Goal: Information Seeking & Learning: Check status

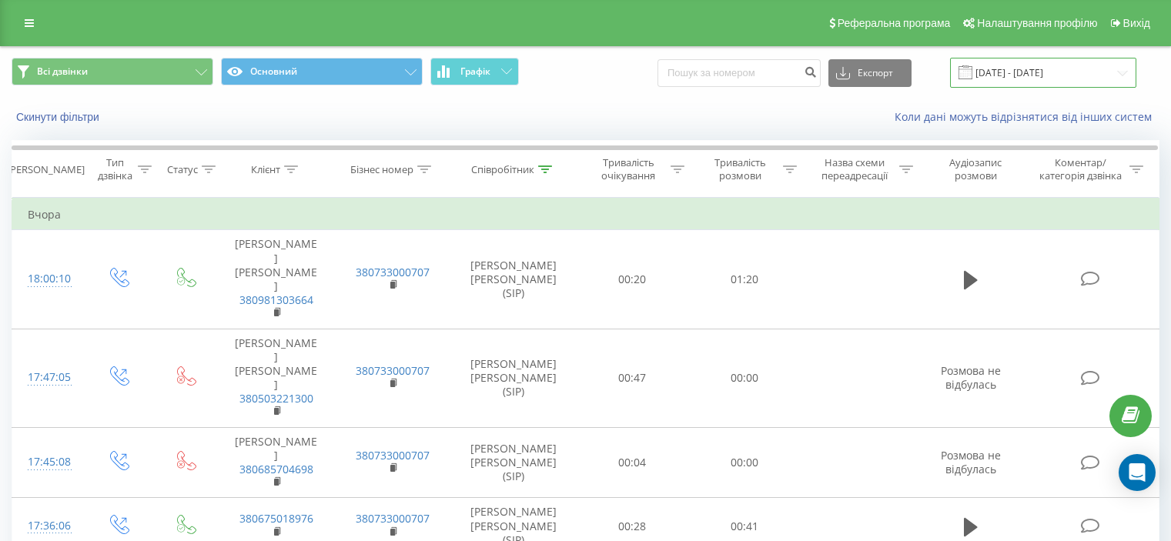
click at [1073, 76] on input "[DATE] - [DATE]" at bounding box center [1043, 73] width 186 height 30
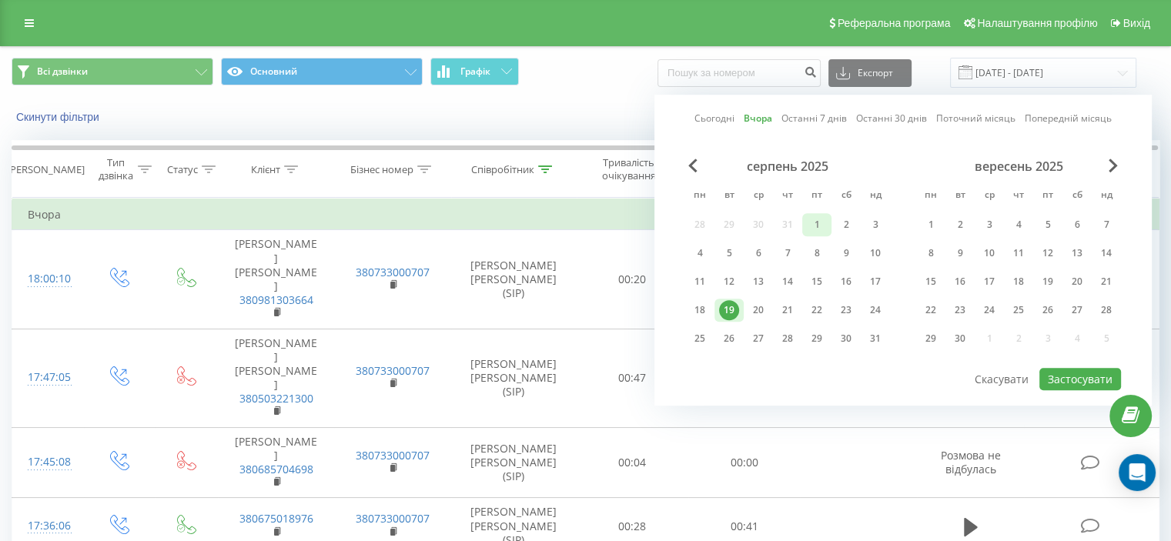
click at [819, 219] on div "1" at bounding box center [817, 225] width 20 height 20
click at [753, 301] on div "20" at bounding box center [758, 310] width 20 height 20
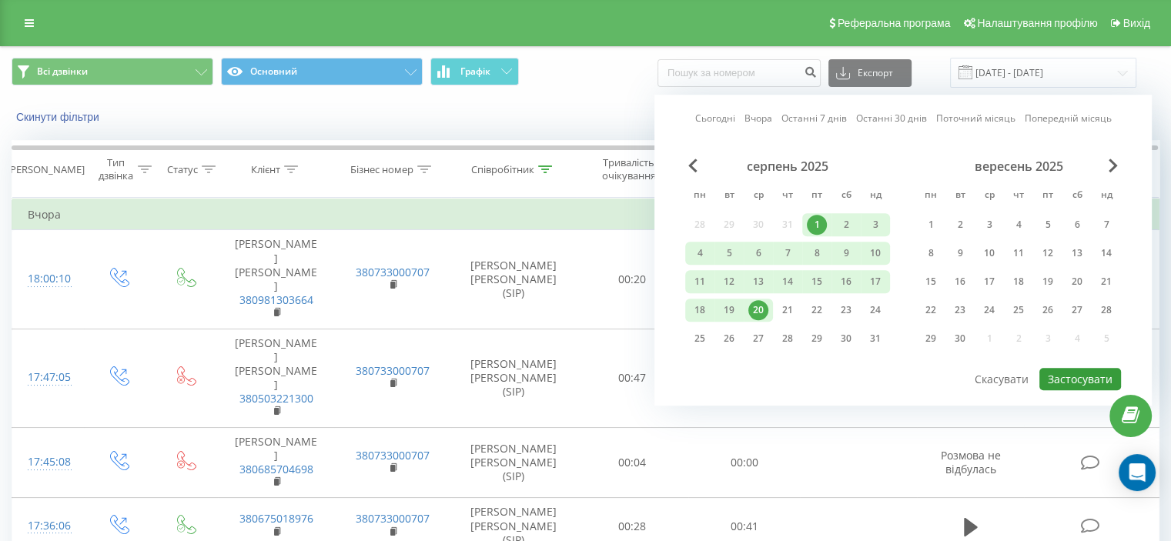
click at [1050, 371] on button "Застосувати" at bounding box center [1081, 379] width 82 height 22
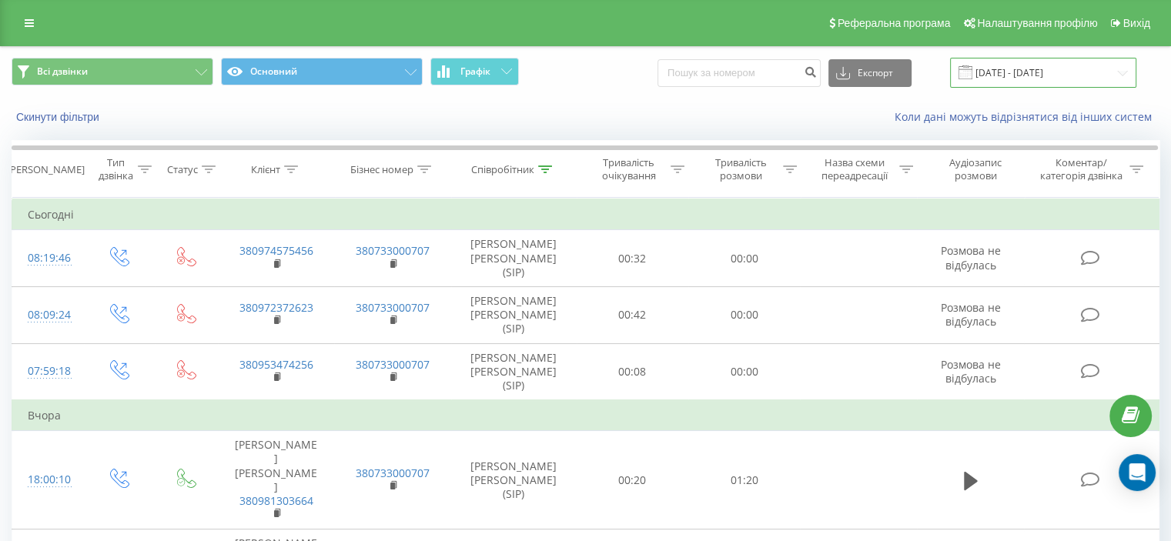
click at [1078, 82] on input "[DATE] - [DATE]" at bounding box center [1043, 73] width 186 height 30
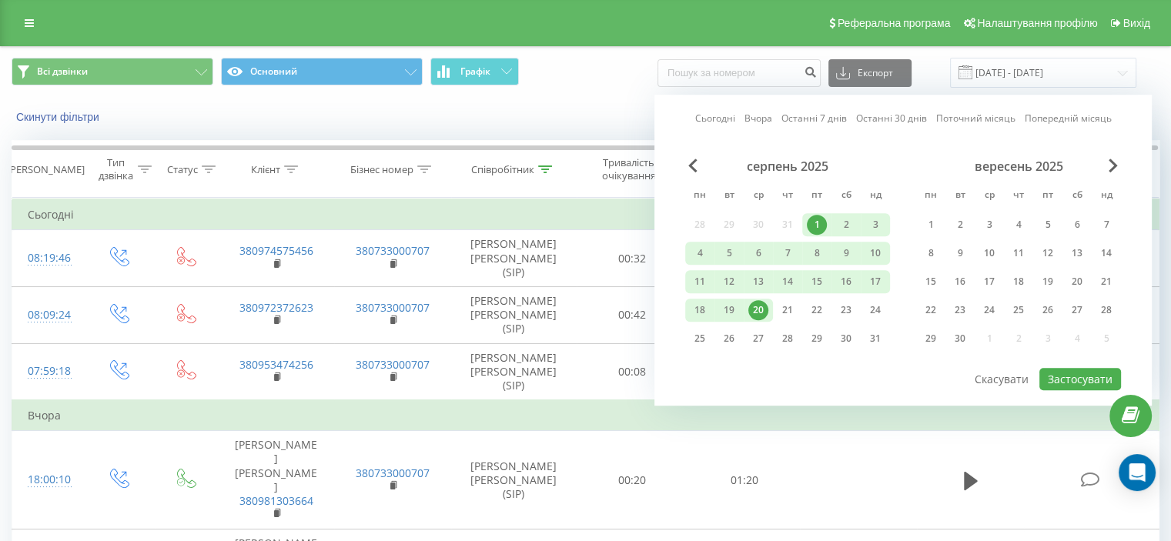
click at [755, 309] on div "20" at bounding box center [758, 310] width 20 height 20
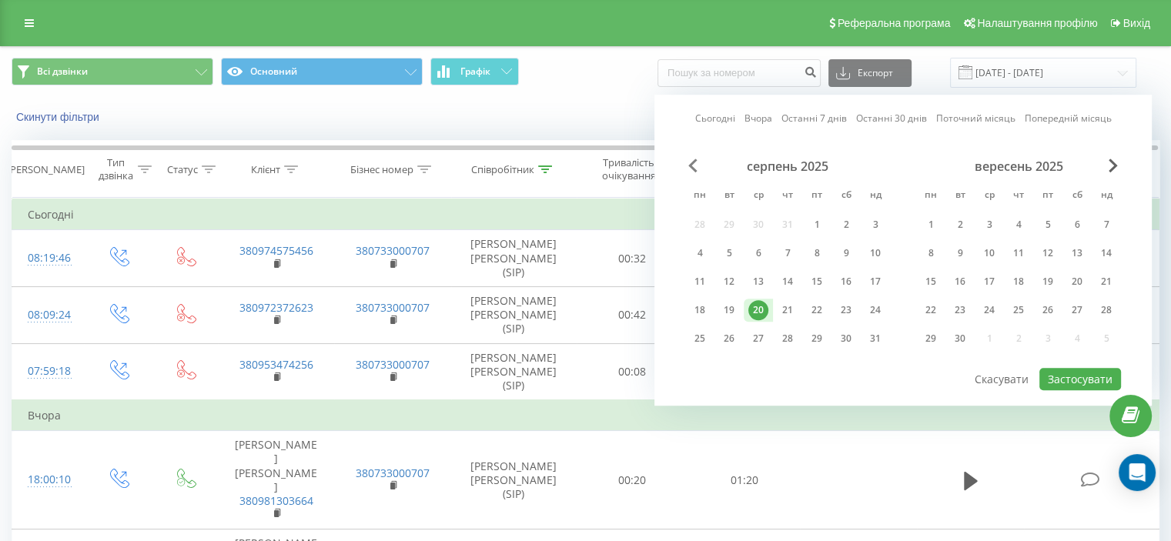
click at [692, 164] on span "Previous Month" at bounding box center [692, 166] width 9 height 14
click at [733, 224] on div "1" at bounding box center [729, 225] width 20 height 20
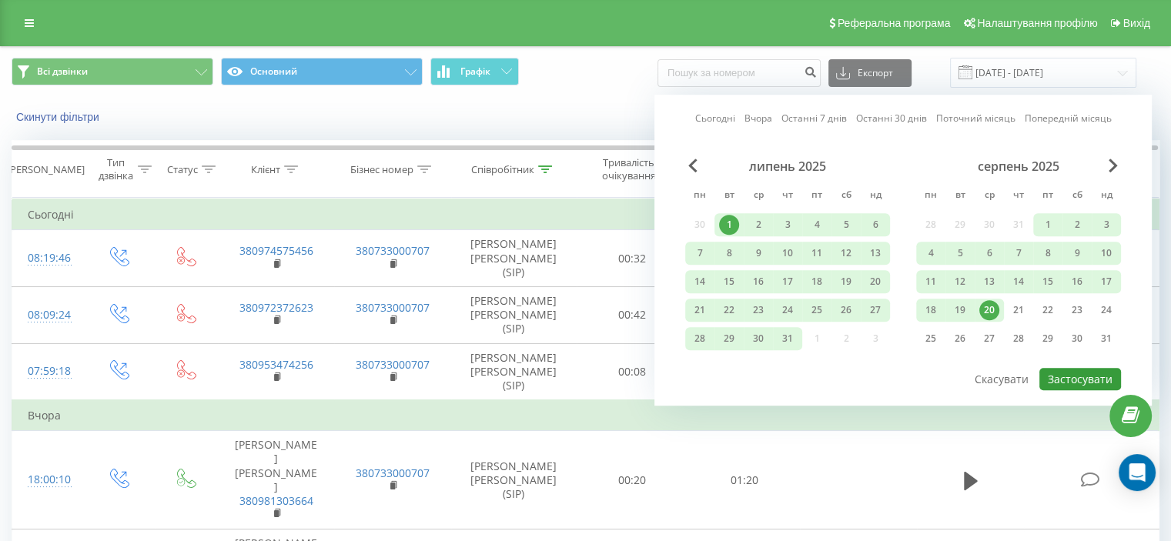
click at [1066, 374] on button "Застосувати" at bounding box center [1081, 379] width 82 height 22
type input "[DATE] - [DATE]"
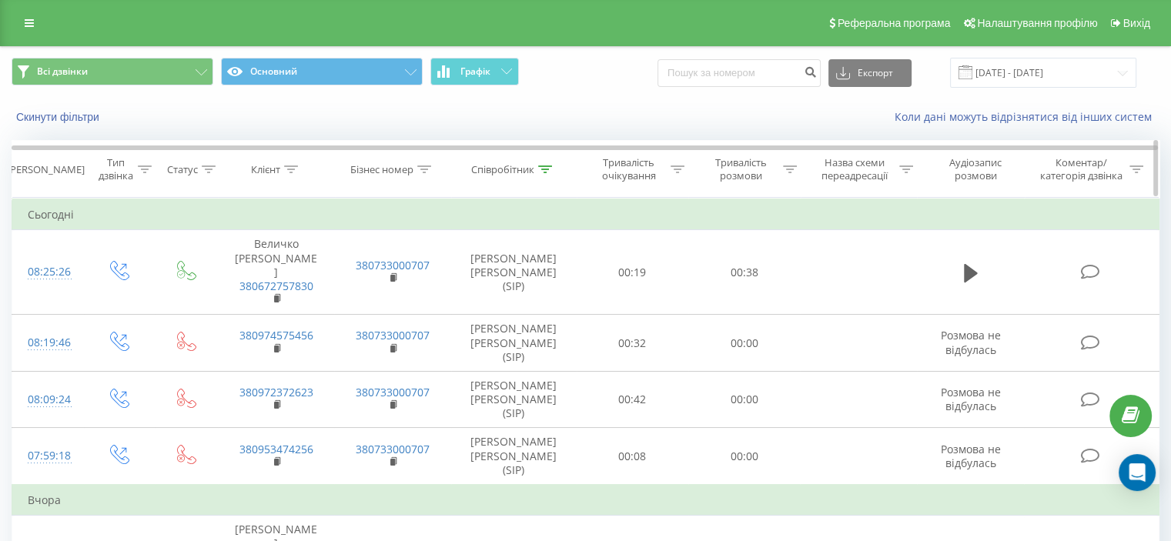
drag, startPoint x: 296, startPoint y: 169, endPoint x: 278, endPoint y: 189, distance: 26.7
click at [295, 169] on icon at bounding box center [291, 170] width 14 height 8
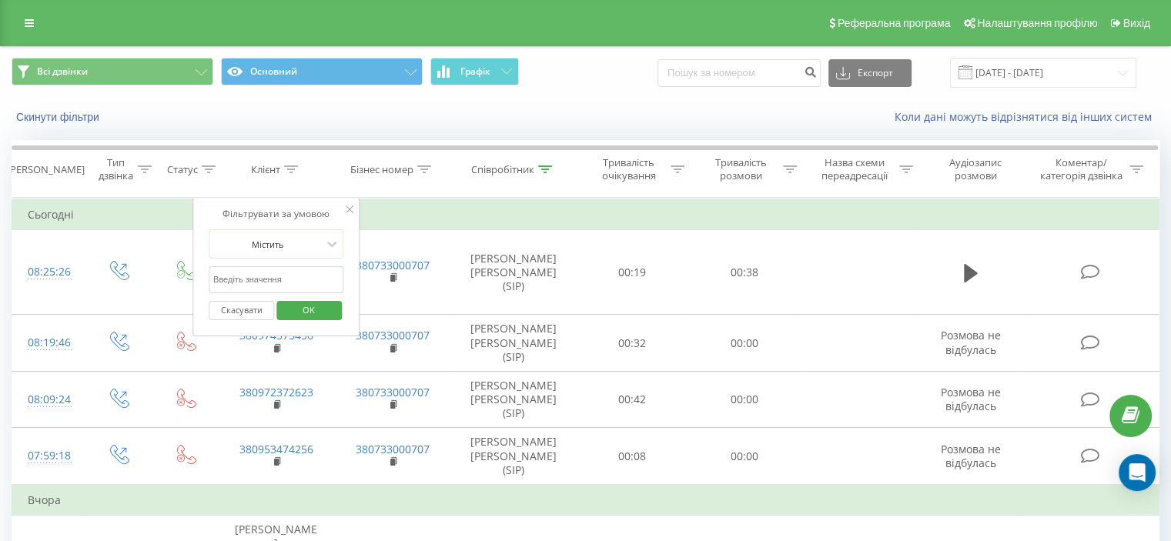
click at [264, 272] on input "text" at bounding box center [277, 279] width 136 height 27
paste input "380961633695"
click at [306, 306] on span "OK" at bounding box center [308, 310] width 43 height 24
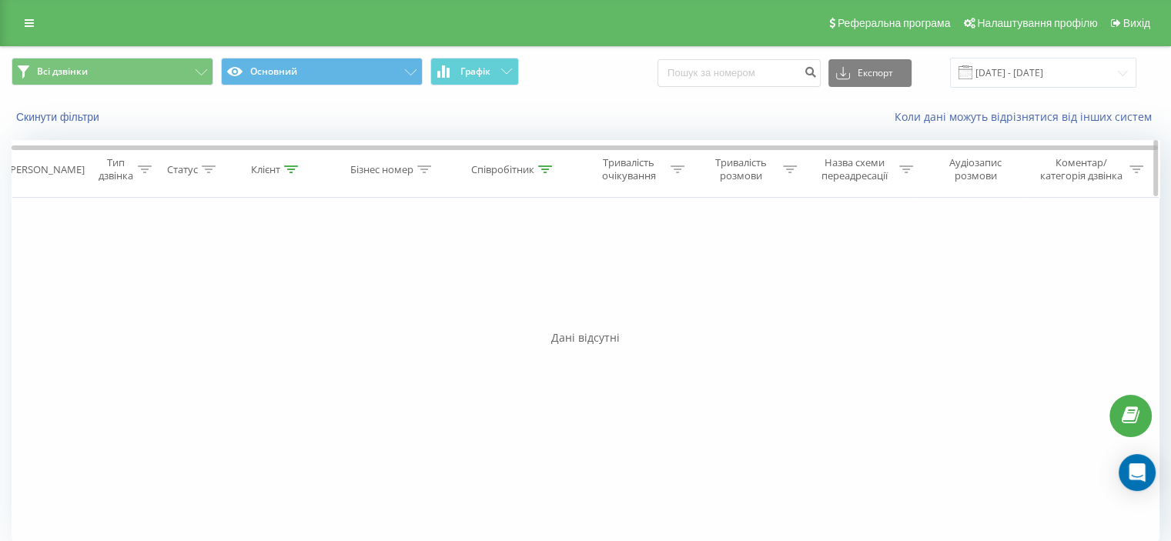
click at [286, 168] on icon at bounding box center [291, 170] width 14 height 8
click at [255, 277] on input "380961633695" at bounding box center [277, 279] width 136 height 27
paste input "4074314"
click at [295, 303] on span "OK" at bounding box center [308, 310] width 43 height 24
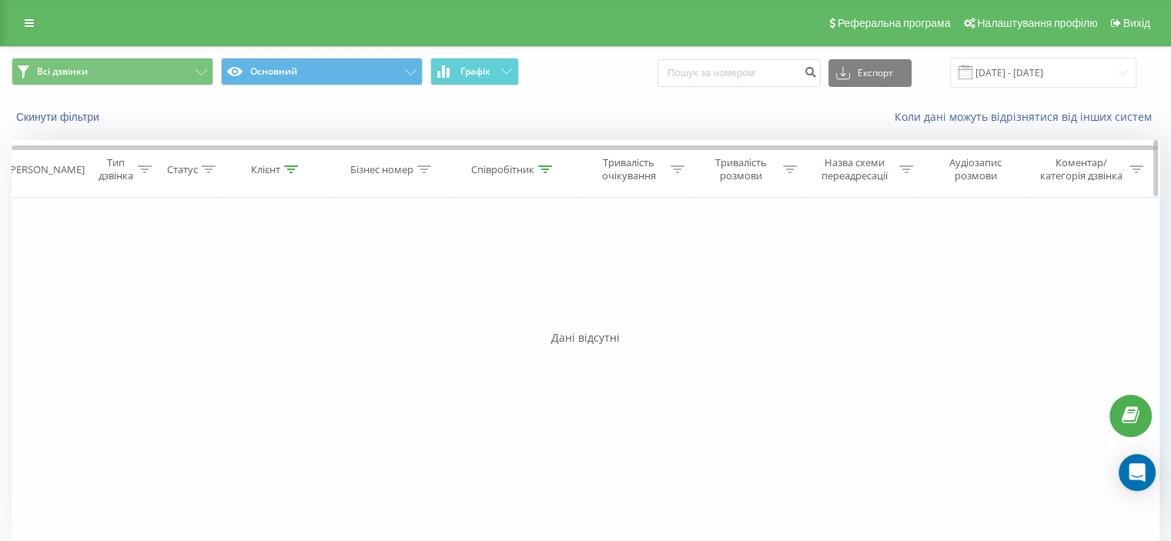
click at [287, 167] on icon at bounding box center [291, 170] width 14 height 8
click at [546, 172] on div at bounding box center [545, 169] width 14 height 13
click at [482, 306] on button "Скасувати" at bounding box center [479, 310] width 65 height 19
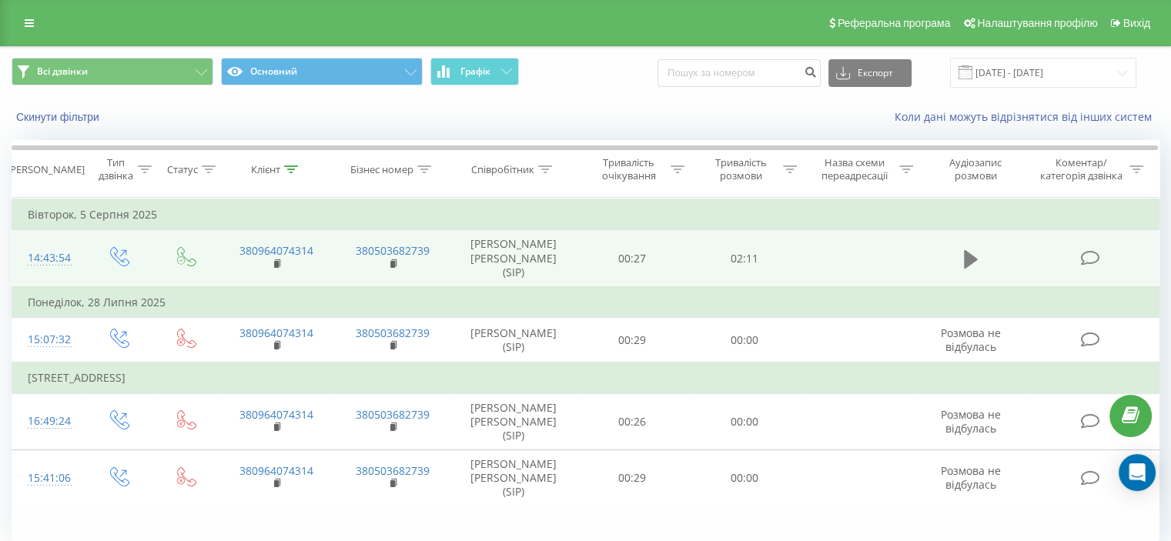
click at [959, 260] on td at bounding box center [971, 258] width 108 height 57
click at [971, 261] on icon at bounding box center [971, 258] width 14 height 18
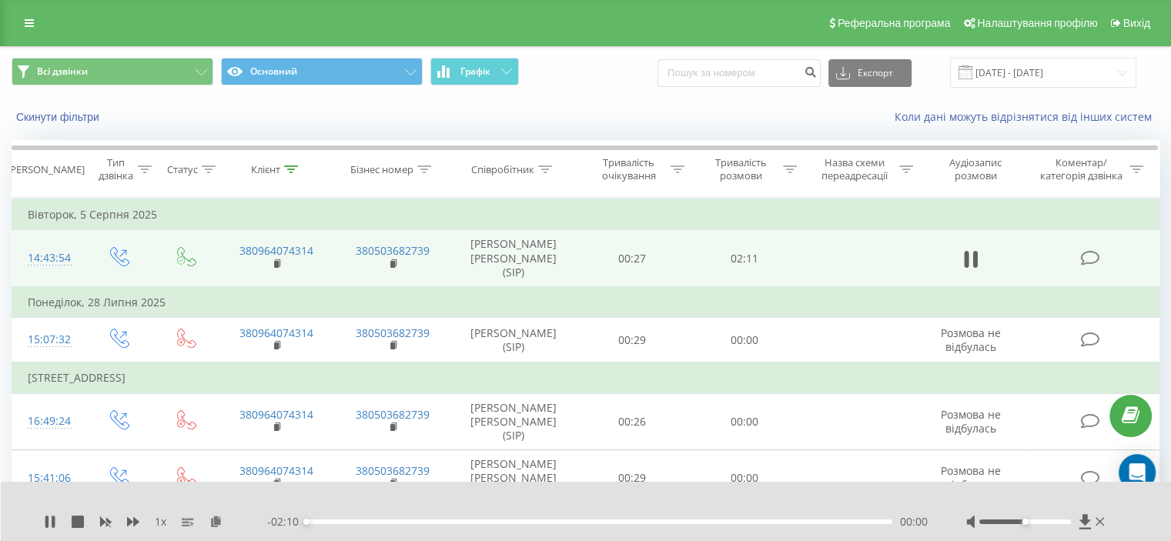
drag, startPoint x: 1053, startPoint y: 520, endPoint x: 1068, endPoint y: 523, distance: 15.7
click at [1067, 524] on div at bounding box center [1037, 521] width 142 height 15
click at [1071, 521] on div at bounding box center [1026, 522] width 92 height 5
click at [136, 521] on icon at bounding box center [133, 521] width 12 height 9
drag, startPoint x: 136, startPoint y: 521, endPoint x: 151, endPoint y: 525, distance: 15.1
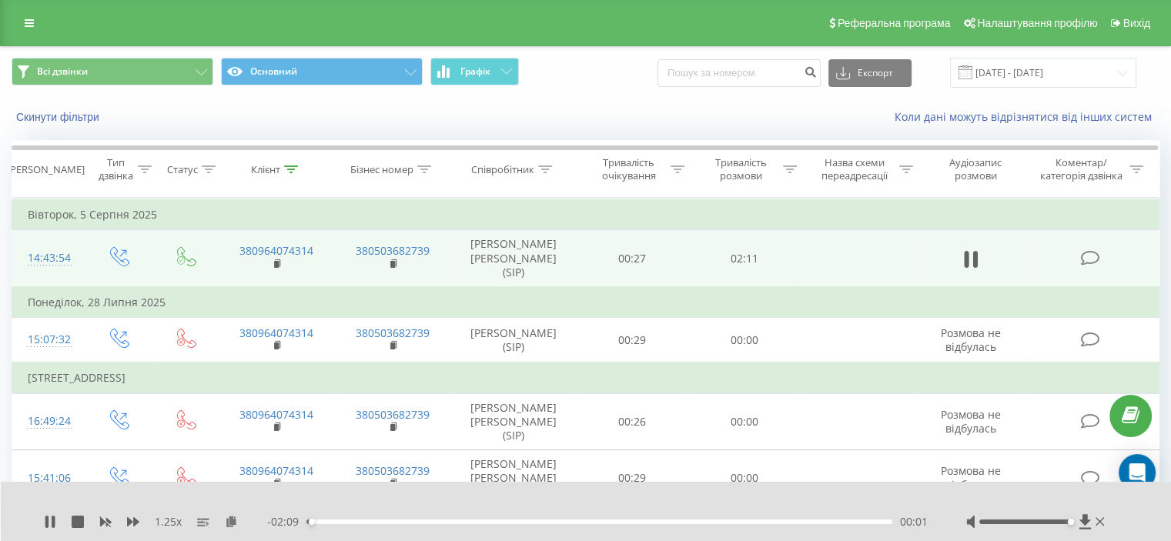
click at [136, 521] on icon at bounding box center [133, 521] width 12 height 9
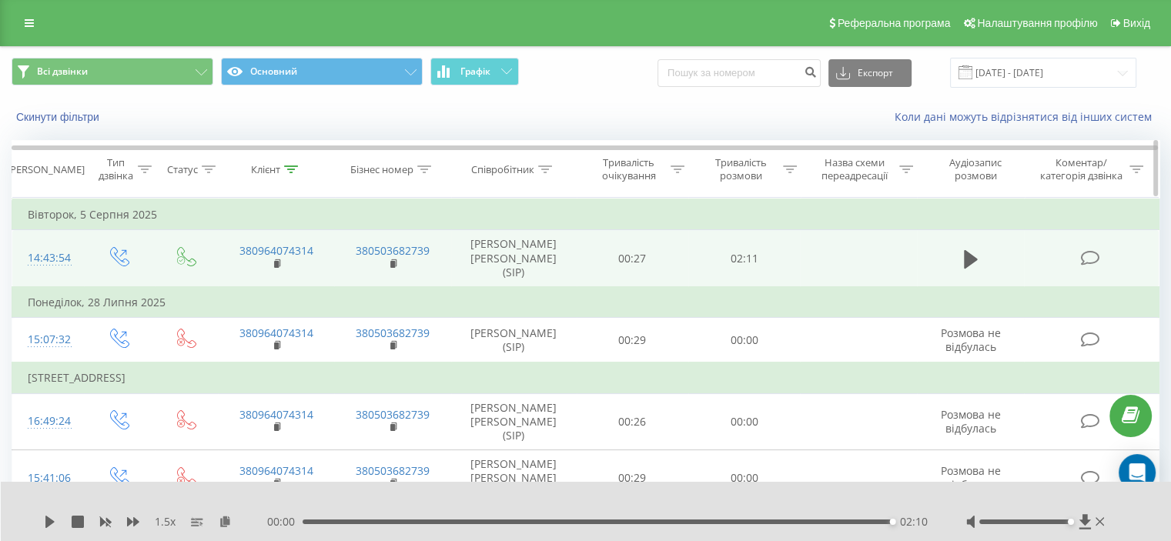
click at [291, 171] on icon at bounding box center [291, 170] width 14 height 8
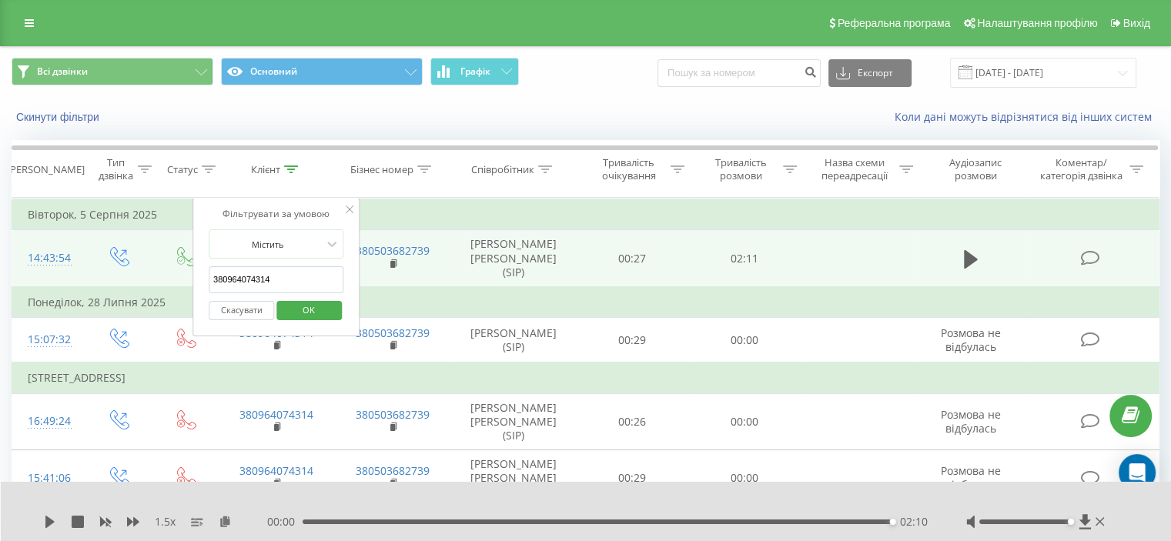
click at [242, 270] on input "380964074314" at bounding box center [277, 279] width 136 height 27
paste input "662896061"
click at [283, 307] on button "OK" at bounding box center [308, 310] width 65 height 19
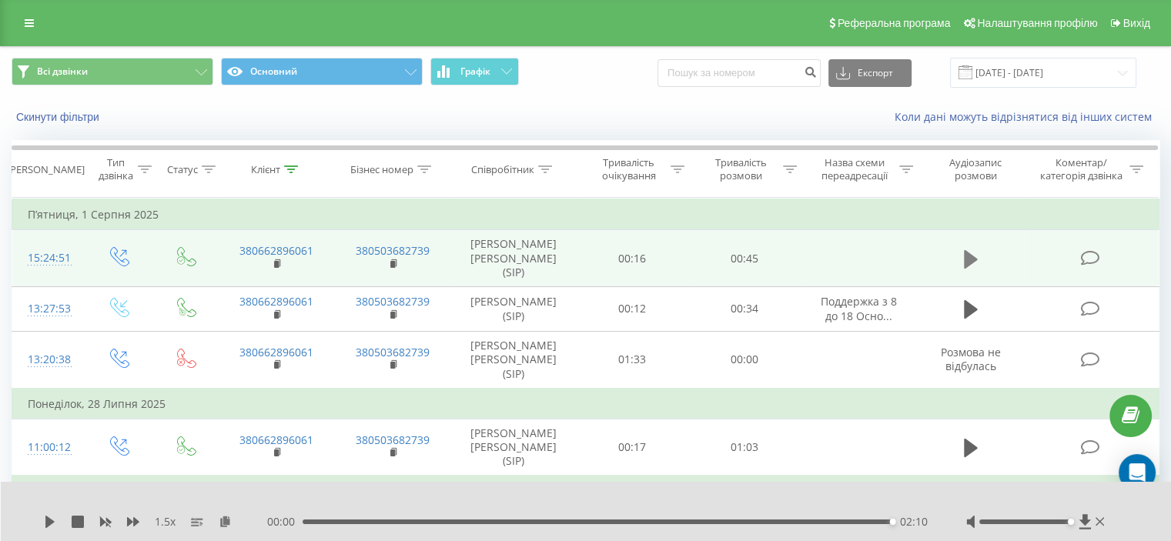
click at [976, 258] on icon at bounding box center [971, 258] width 14 height 18
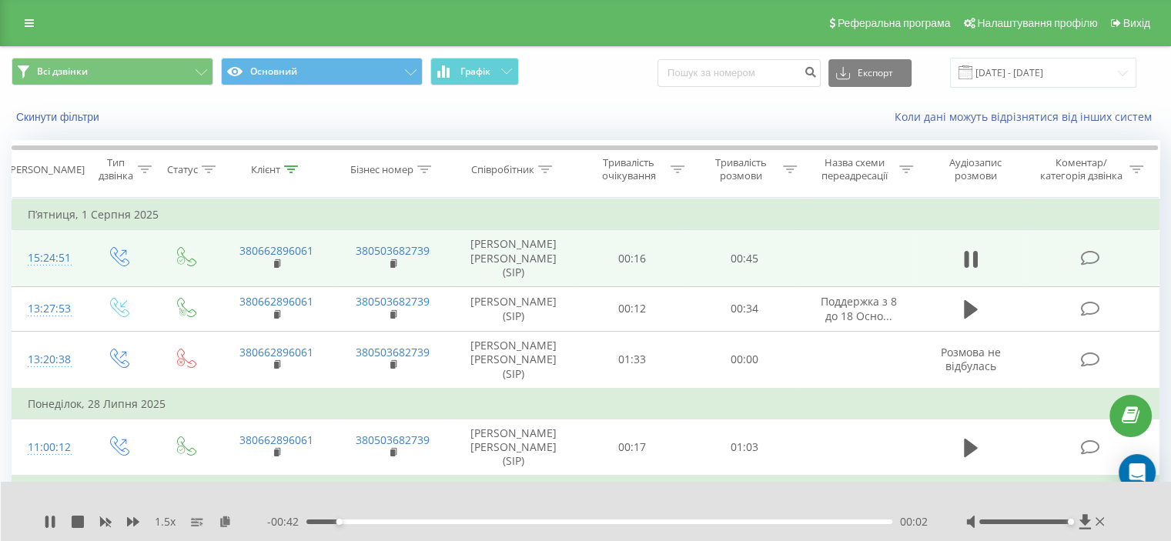
click at [363, 523] on div "00:02" at bounding box center [599, 522] width 586 height 5
click at [481, 520] on div "00:07" at bounding box center [599, 522] width 586 height 5
drag, startPoint x: 675, startPoint y: 523, endPoint x: 683, endPoint y: 523, distance: 8.5
click at [675, 523] on div "00:28" at bounding box center [599, 522] width 586 height 5
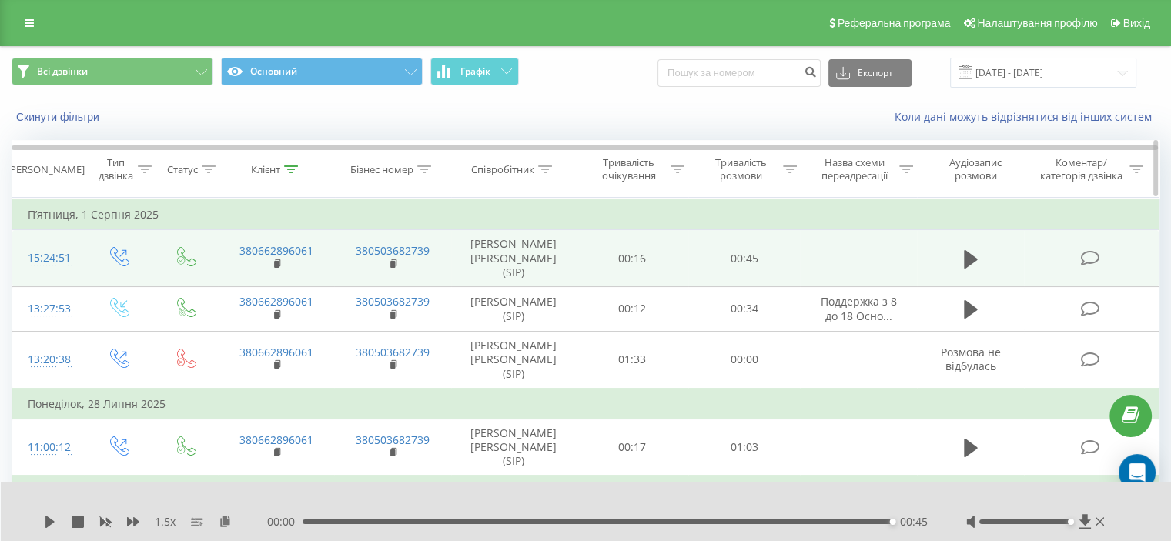
click at [293, 172] on icon at bounding box center [291, 170] width 14 height 8
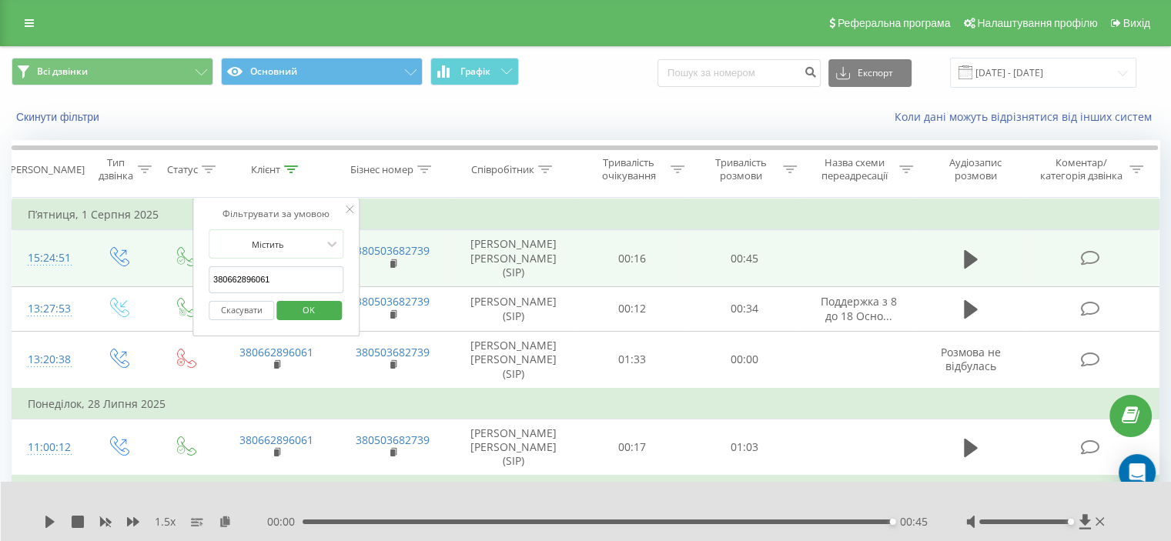
click at [280, 273] on input "380662896061" at bounding box center [277, 279] width 136 height 27
paste input "996448558"
click at [317, 303] on span "OK" at bounding box center [308, 310] width 43 height 24
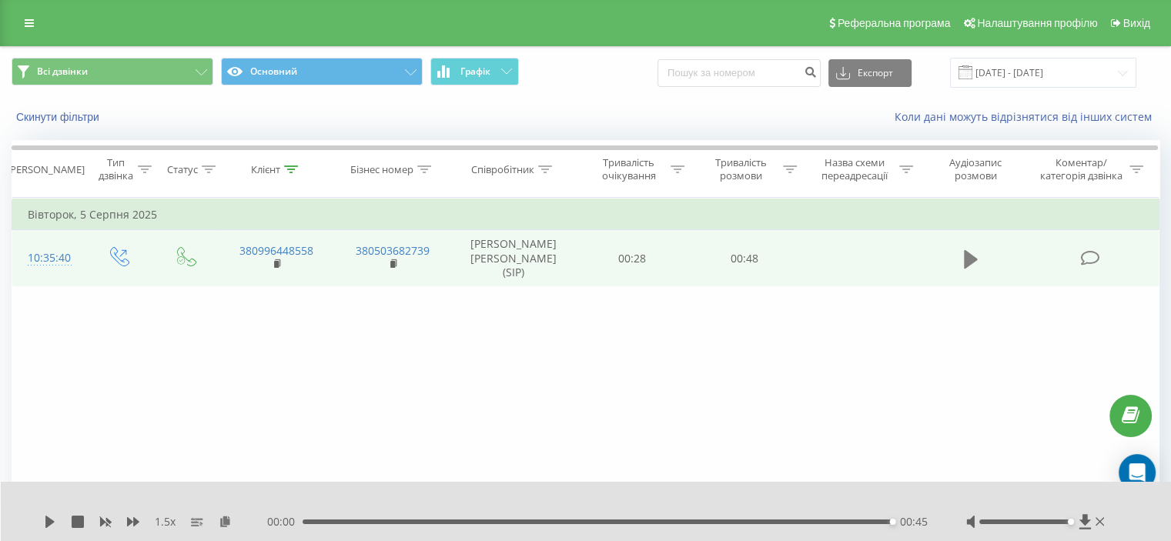
click at [968, 259] on icon at bounding box center [971, 258] width 14 height 18
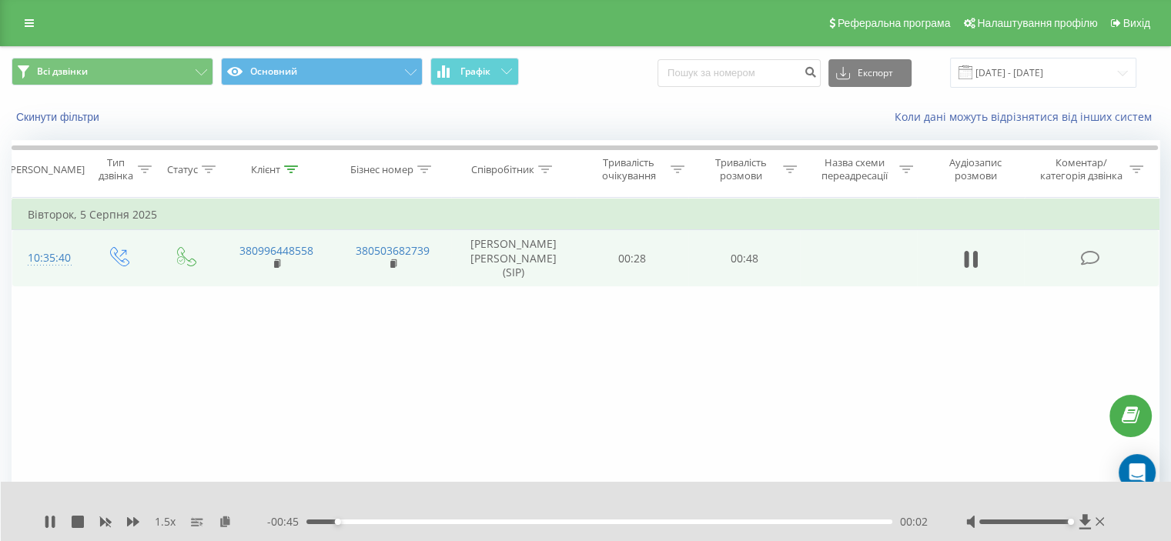
drag, startPoint x: 457, startPoint y: 523, endPoint x: 556, endPoint y: 536, distance: 100.2
click at [459, 522] on div "00:02" at bounding box center [599, 522] width 586 height 5
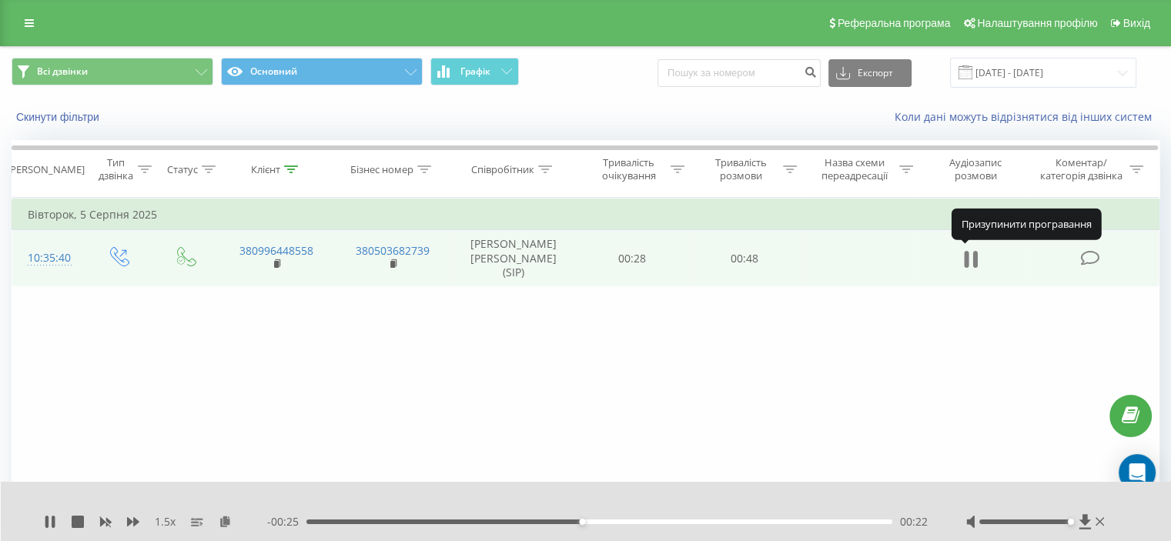
click at [969, 258] on icon at bounding box center [971, 260] width 14 height 22
click at [294, 166] on icon at bounding box center [291, 170] width 14 height 8
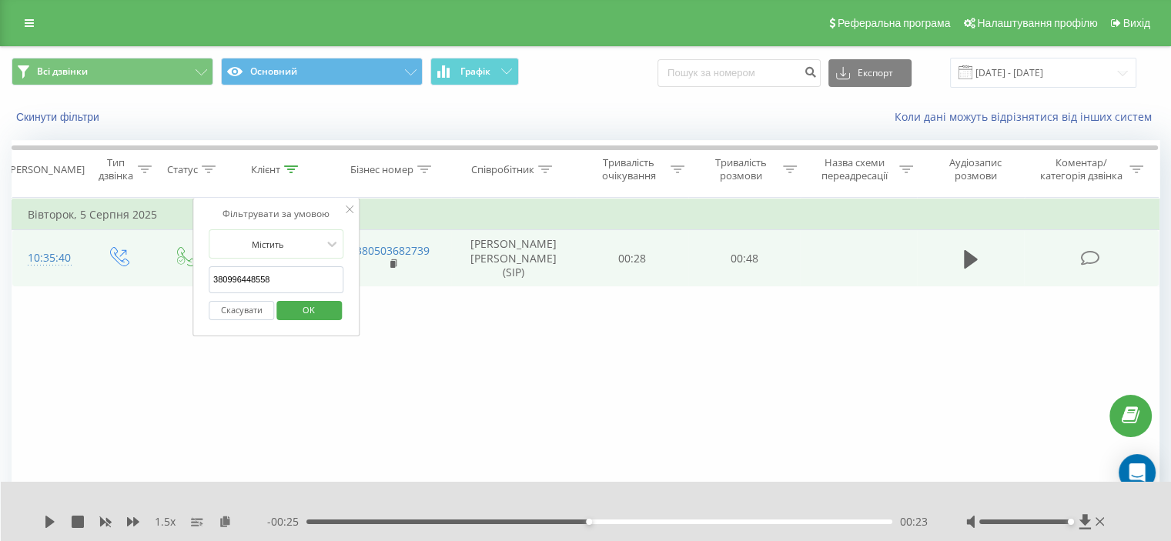
click at [265, 270] on input "380996448558" at bounding box center [277, 279] width 136 height 27
click at [265, 271] on input "380996448558" at bounding box center [277, 279] width 136 height 27
paste input "61633695"
click at [301, 310] on span "OK" at bounding box center [308, 310] width 43 height 24
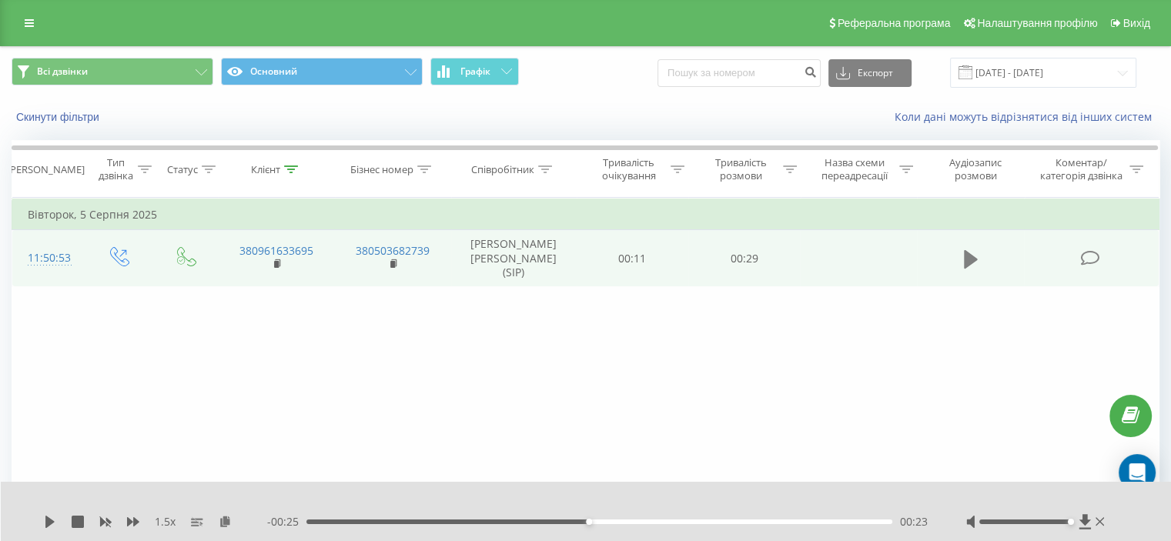
click at [966, 264] on icon at bounding box center [971, 258] width 14 height 18
click at [277, 261] on rect at bounding box center [276, 264] width 5 height 7
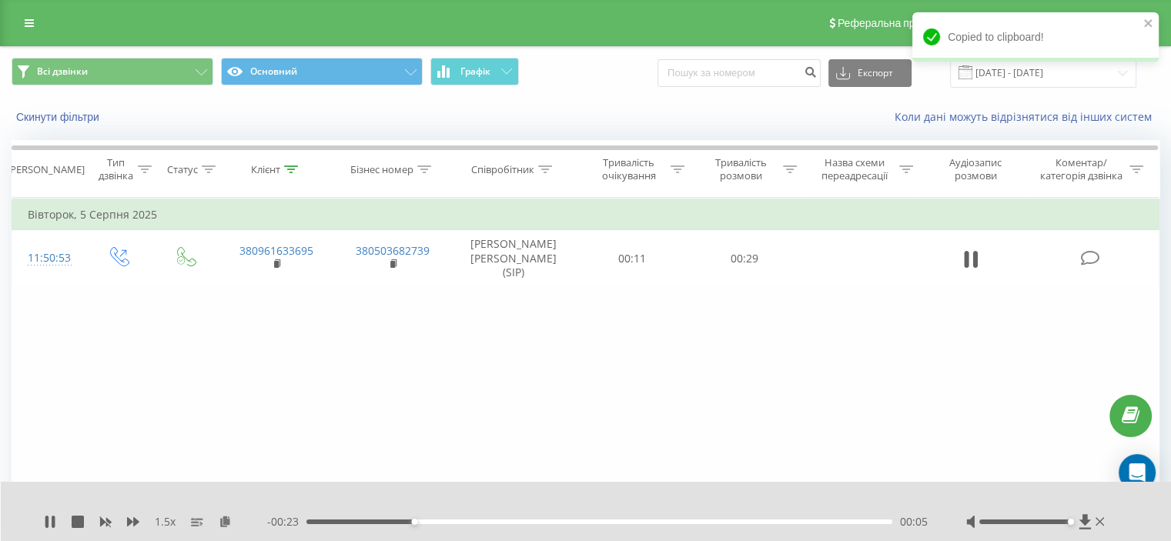
click at [548, 522] on div "00:05" at bounding box center [599, 522] width 586 height 5
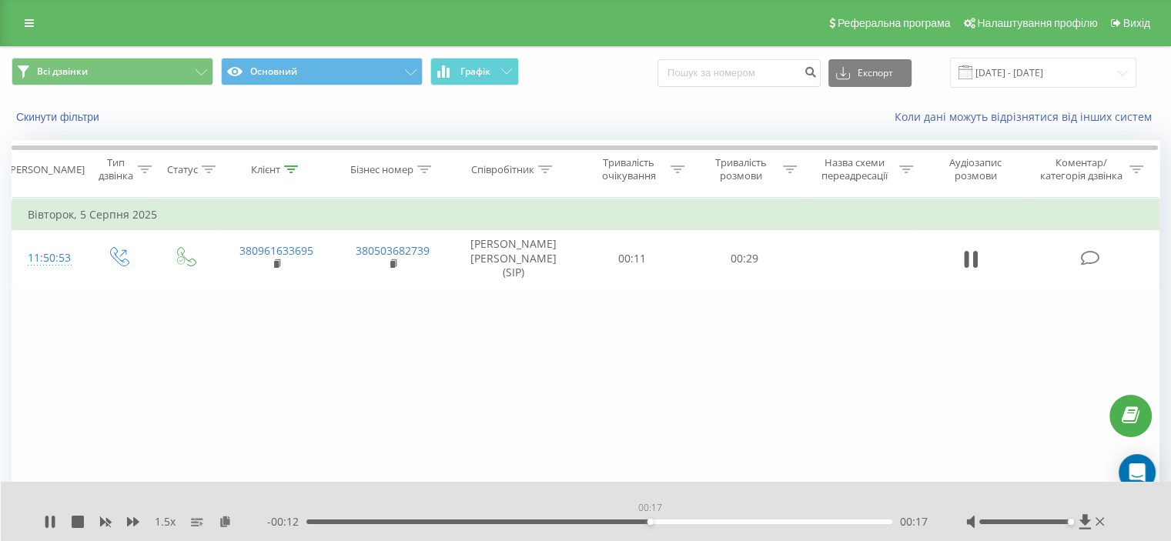
click at [650, 521] on div "00:17" at bounding box center [599, 522] width 586 height 5
click at [290, 168] on icon at bounding box center [291, 170] width 14 height 8
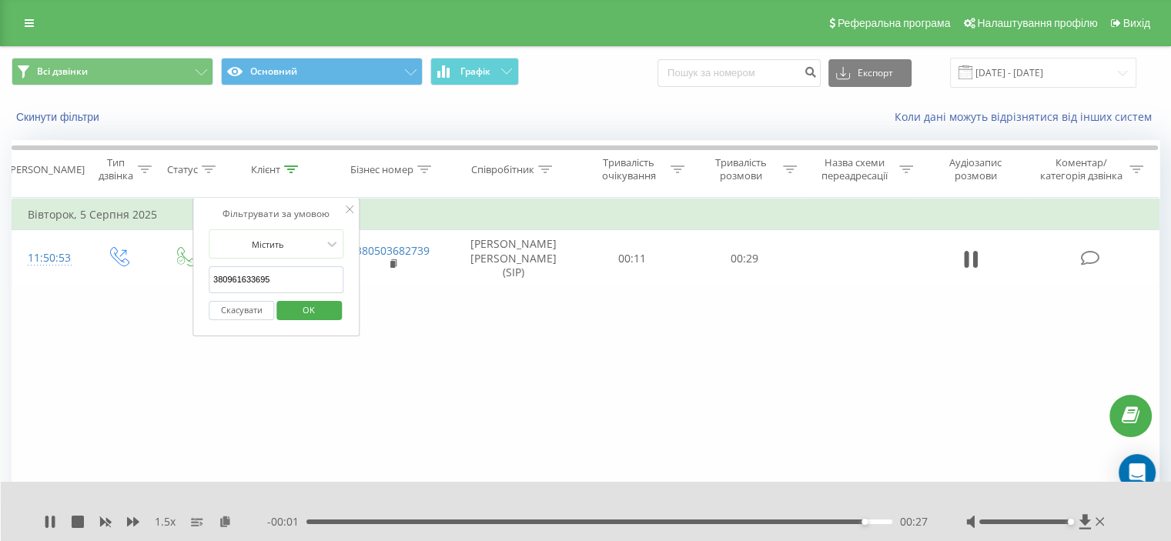
click at [251, 270] on input "380961633695" at bounding box center [277, 279] width 136 height 27
paste input "4074314"
click at [299, 308] on span "OK" at bounding box center [308, 310] width 43 height 24
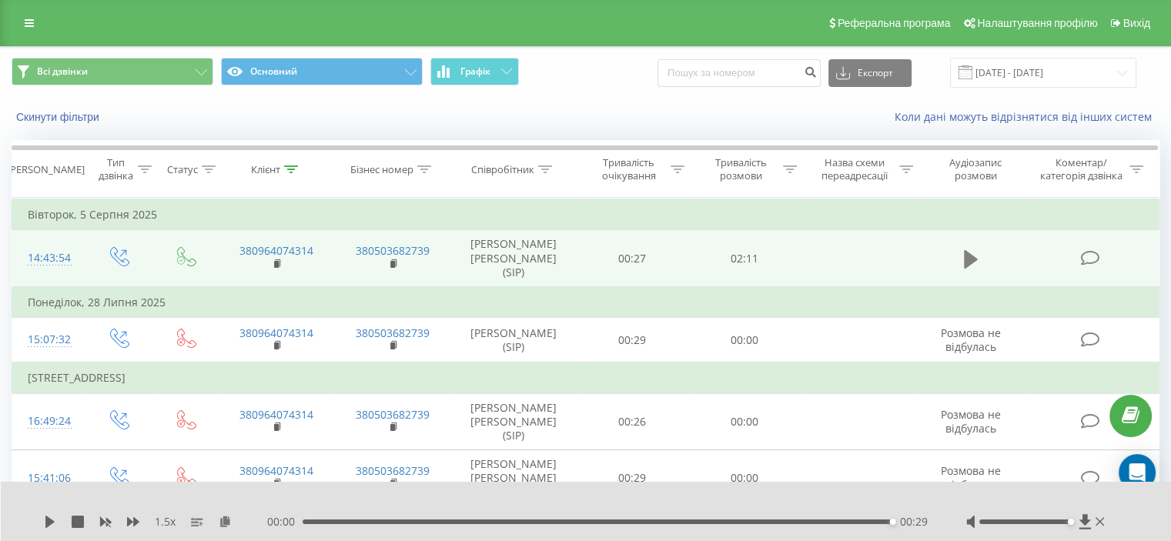
click at [975, 266] on icon at bounding box center [971, 260] width 14 height 22
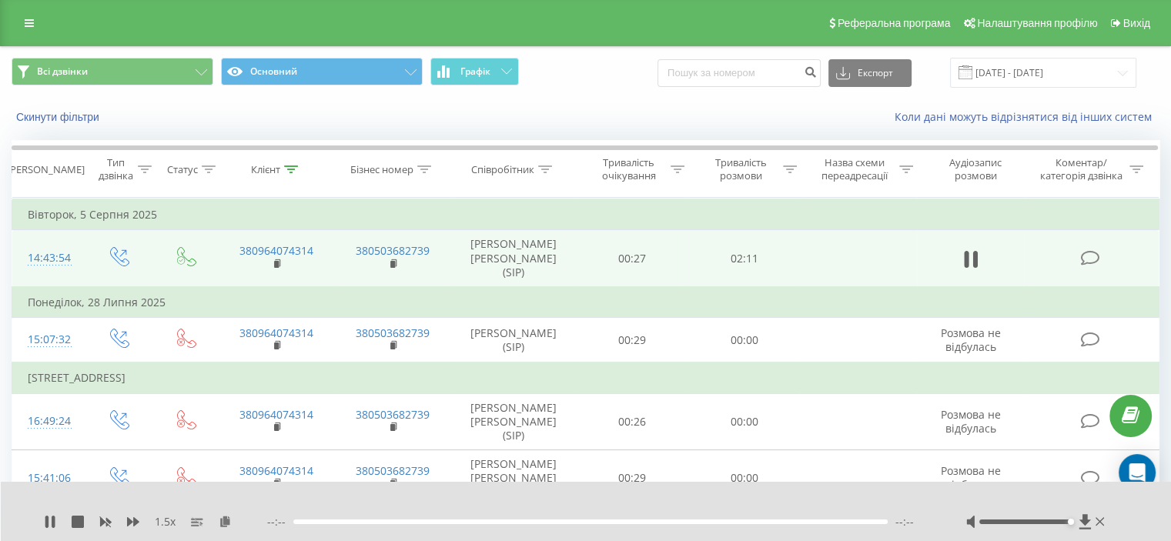
click at [272, 263] on td "380964074314" at bounding box center [276, 258] width 116 height 57
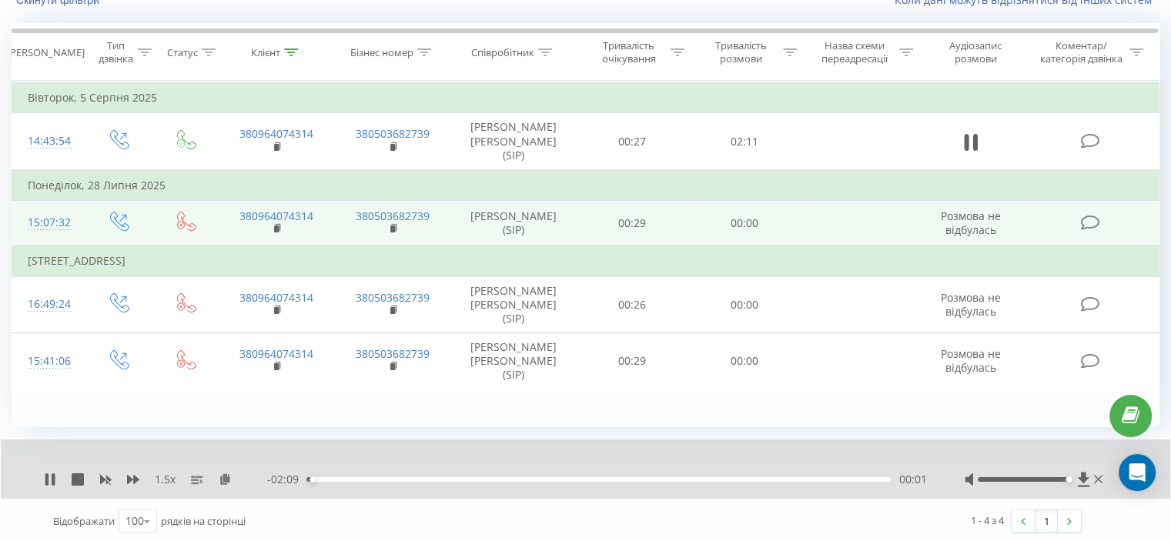
scroll to position [134, 0]
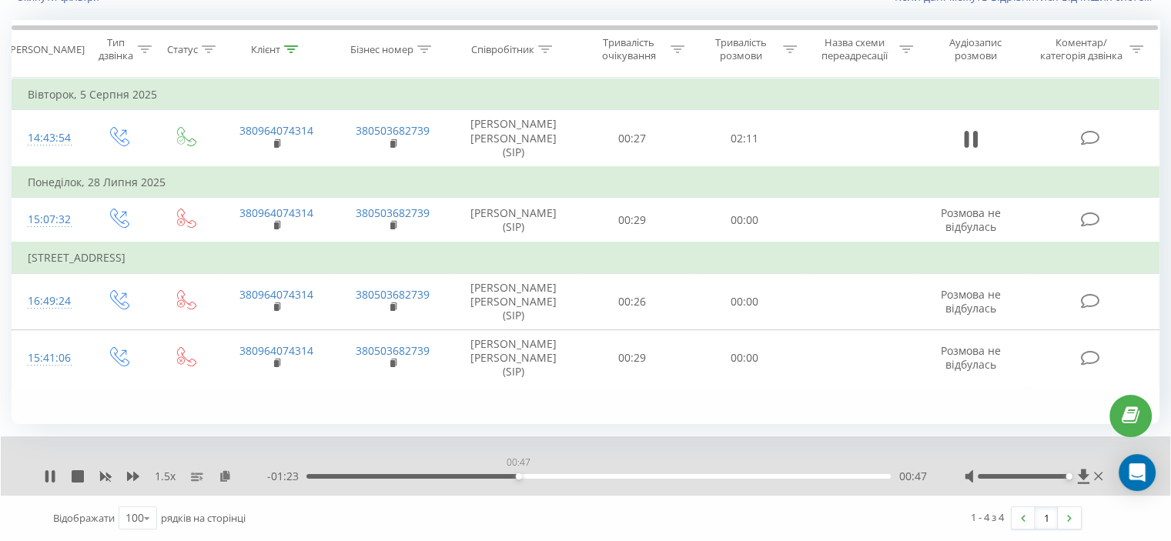
click at [518, 475] on div "00:47" at bounding box center [598, 476] width 584 height 5
click at [671, 478] on div "00:49" at bounding box center [598, 476] width 584 height 5
click at [773, 475] on div "01:24" at bounding box center [598, 476] width 584 height 5
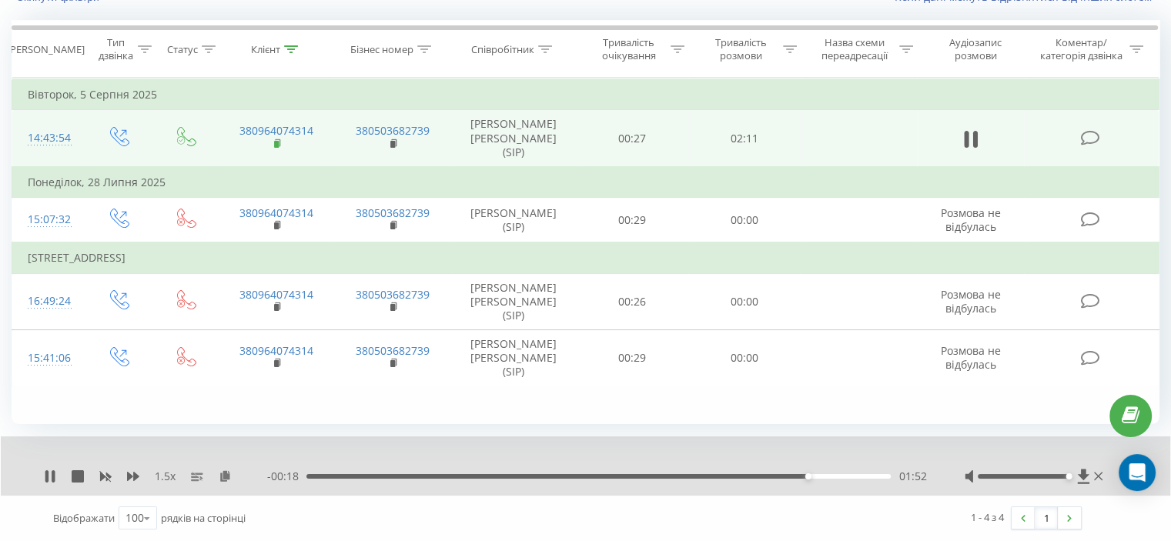
click at [277, 141] on rect at bounding box center [276, 144] width 5 height 7
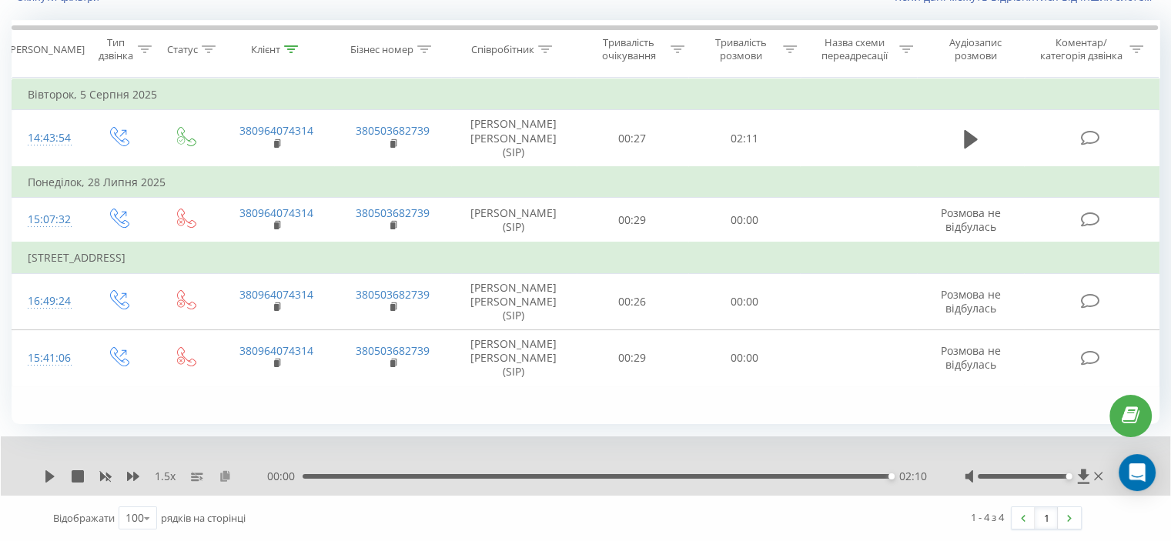
click at [229, 474] on icon at bounding box center [225, 476] width 13 height 11
click at [578, 474] on div "02:10" at bounding box center [597, 476] width 588 height 5
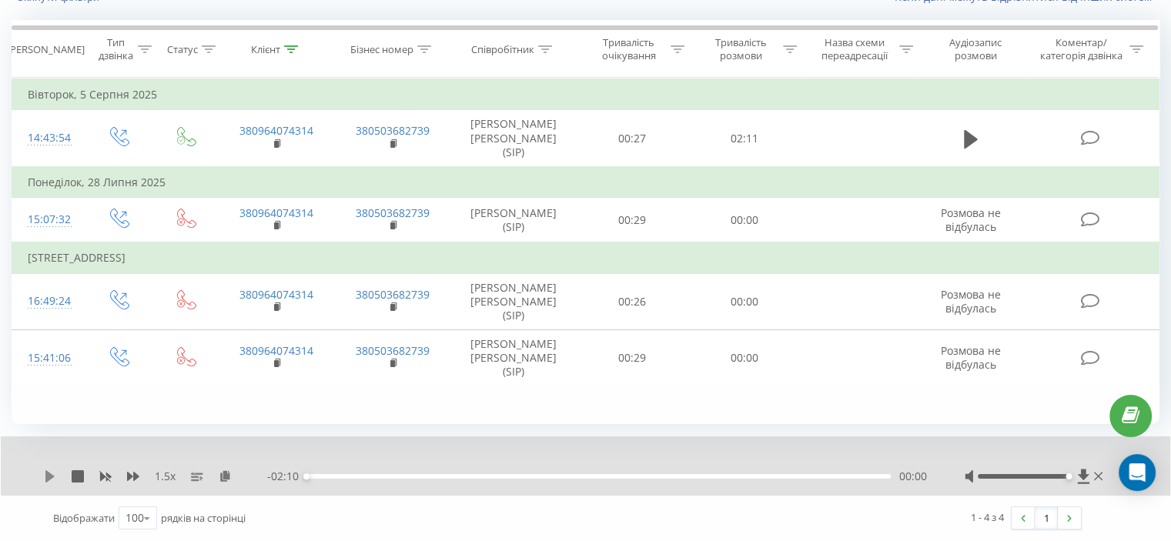
click at [49, 476] on icon at bounding box center [49, 477] width 9 height 12
click at [664, 475] on div "01:11" at bounding box center [598, 476] width 584 height 5
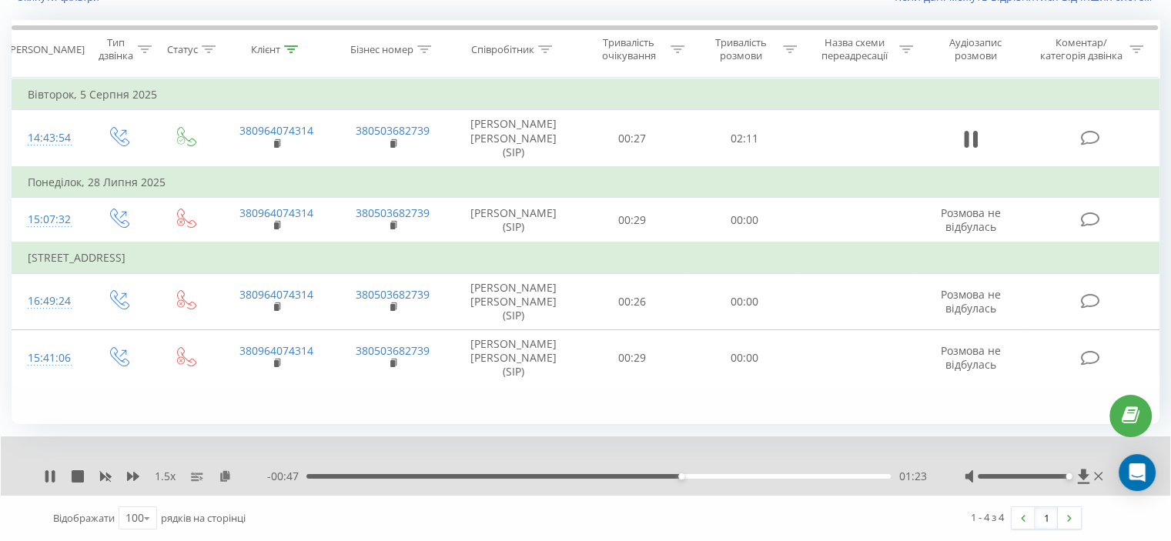
drag, startPoint x: 724, startPoint y: 476, endPoint x: 769, endPoint y: 480, distance: 45.6
click at [724, 475] on div "01:23" at bounding box center [598, 476] width 584 height 5
drag, startPoint x: 779, startPoint y: 477, endPoint x: 787, endPoint y: 477, distance: 8.5
click at [779, 477] on div "01:45" at bounding box center [598, 476] width 584 height 5
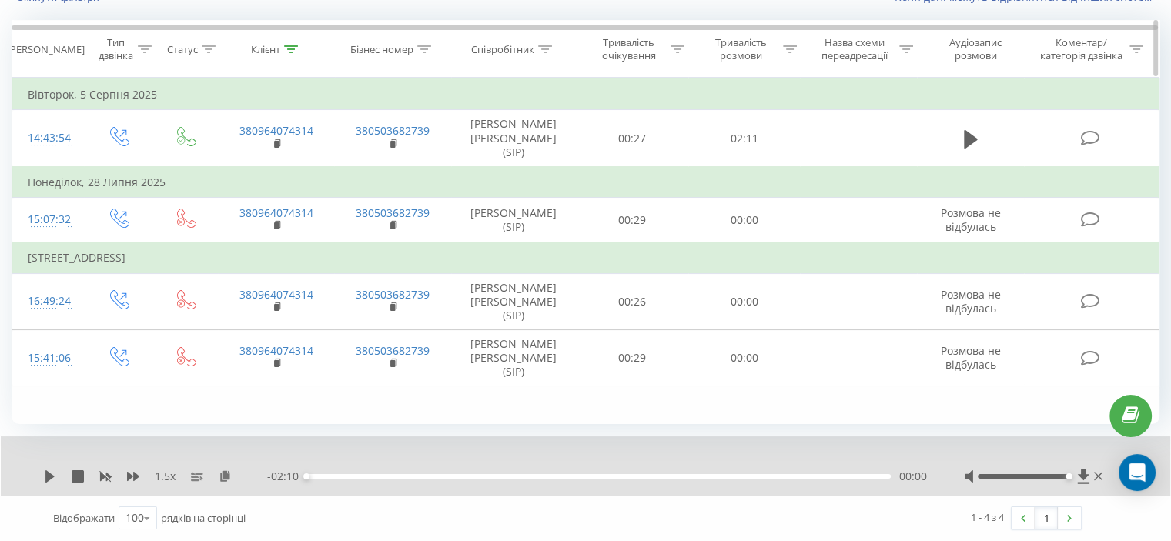
click at [287, 45] on icon at bounding box center [291, 49] width 14 height 8
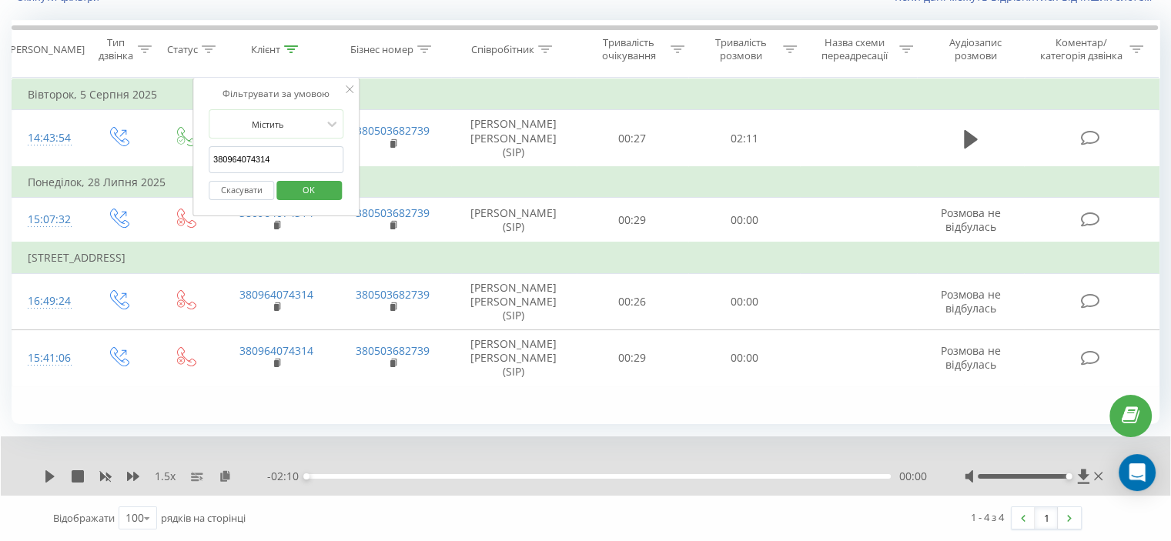
click at [256, 146] on input "380964074314" at bounding box center [277, 159] width 136 height 27
paste input "0501874893"
click at [308, 178] on span "OK" at bounding box center [308, 190] width 43 height 24
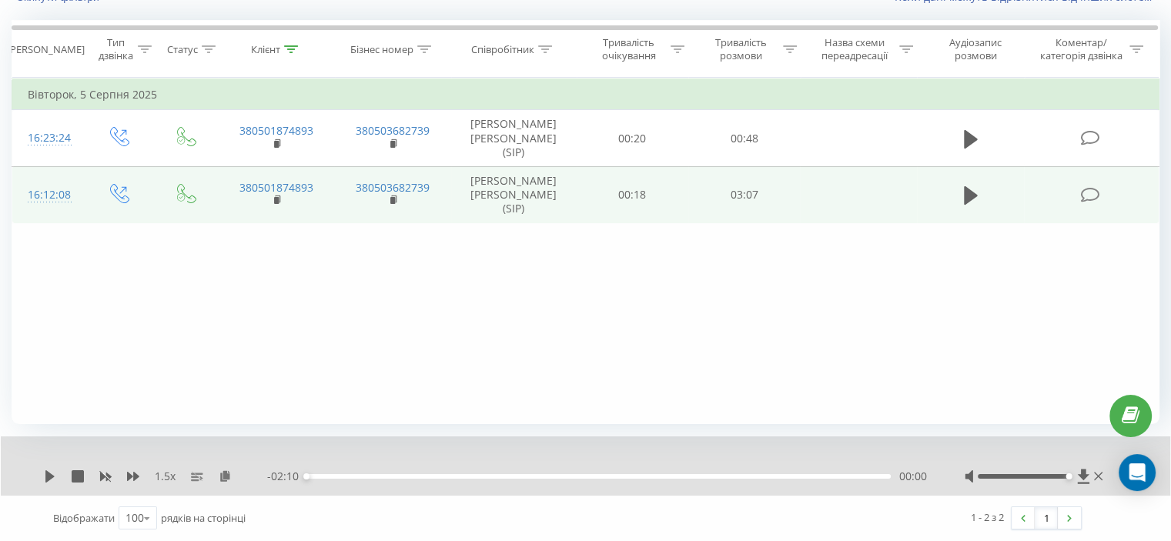
scroll to position [119, 0]
click at [964, 196] on icon at bounding box center [971, 196] width 14 height 18
click at [568, 474] on div "- 02:59 00:07 00:07" at bounding box center [596, 477] width 659 height 15
drag, startPoint x: 570, startPoint y: 475, endPoint x: 604, endPoint y: 473, distance: 34.0
click at [571, 475] on div "00:07" at bounding box center [598, 477] width 584 height 5
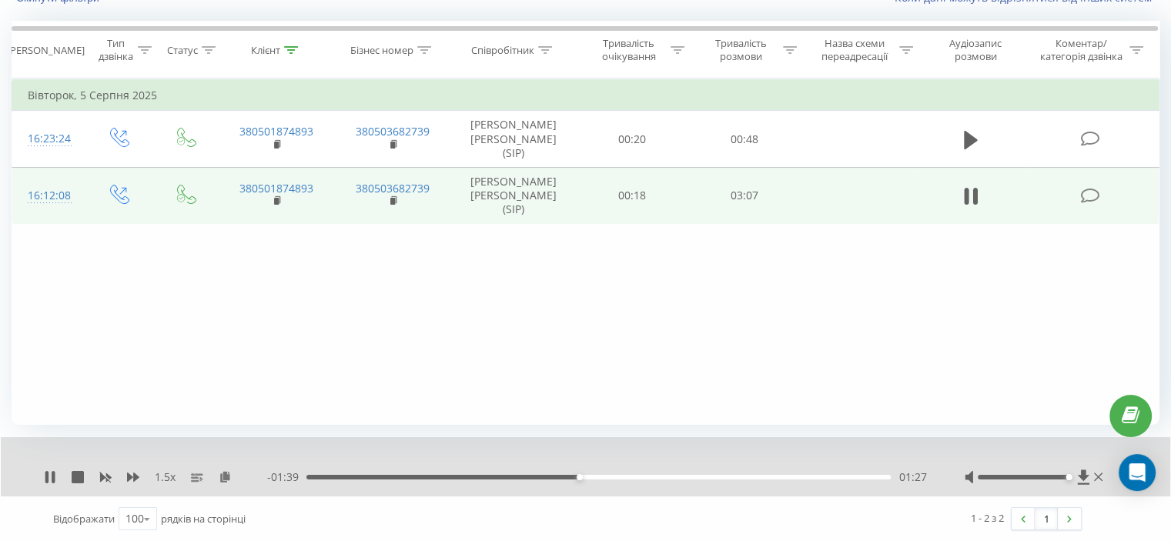
click at [757, 477] on div "01:27" at bounding box center [598, 477] width 584 height 5
click at [843, 477] on div "02:28" at bounding box center [598, 477] width 584 height 5
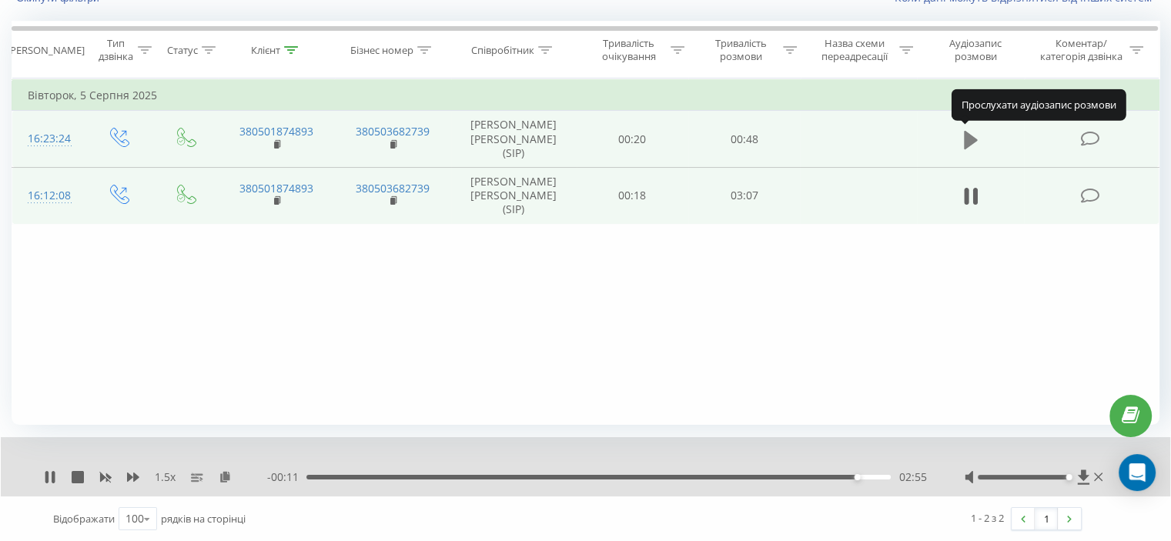
click at [968, 136] on icon at bounding box center [971, 139] width 14 height 18
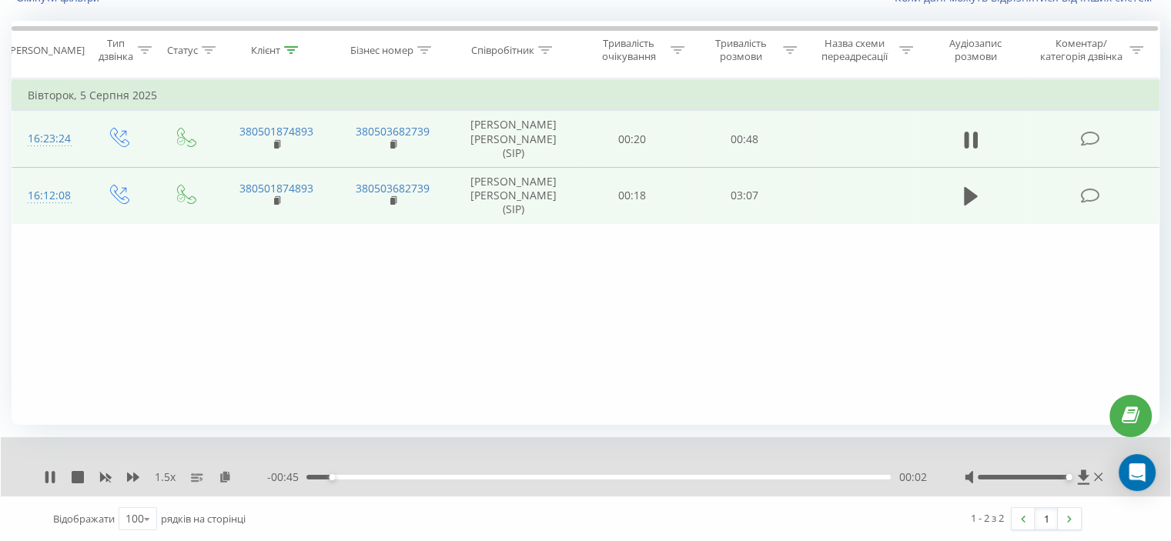
click at [477, 475] on div "00:02" at bounding box center [598, 477] width 584 height 5
click at [644, 476] on div "00:27" at bounding box center [598, 477] width 584 height 5
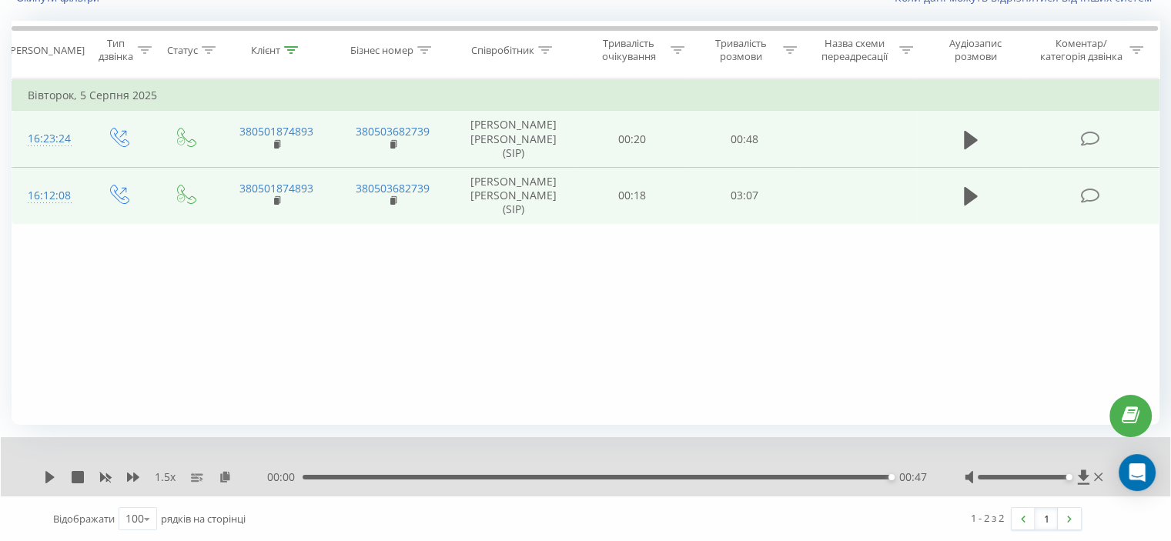
click at [551, 472] on div "00:00 00:47 00:47" at bounding box center [596, 477] width 659 height 15
click at [551, 476] on div "00:47" at bounding box center [597, 477] width 588 height 5
click at [52, 477] on icon at bounding box center [49, 477] width 9 height 12
click at [280, 144] on icon at bounding box center [278, 144] width 8 height 11
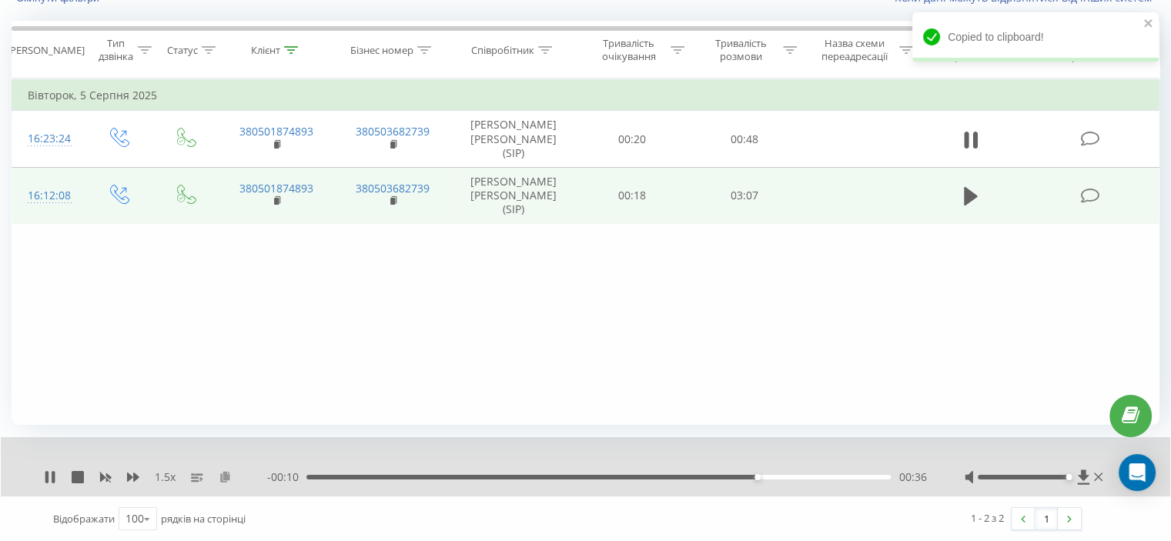
click at [223, 477] on icon at bounding box center [225, 476] width 13 height 11
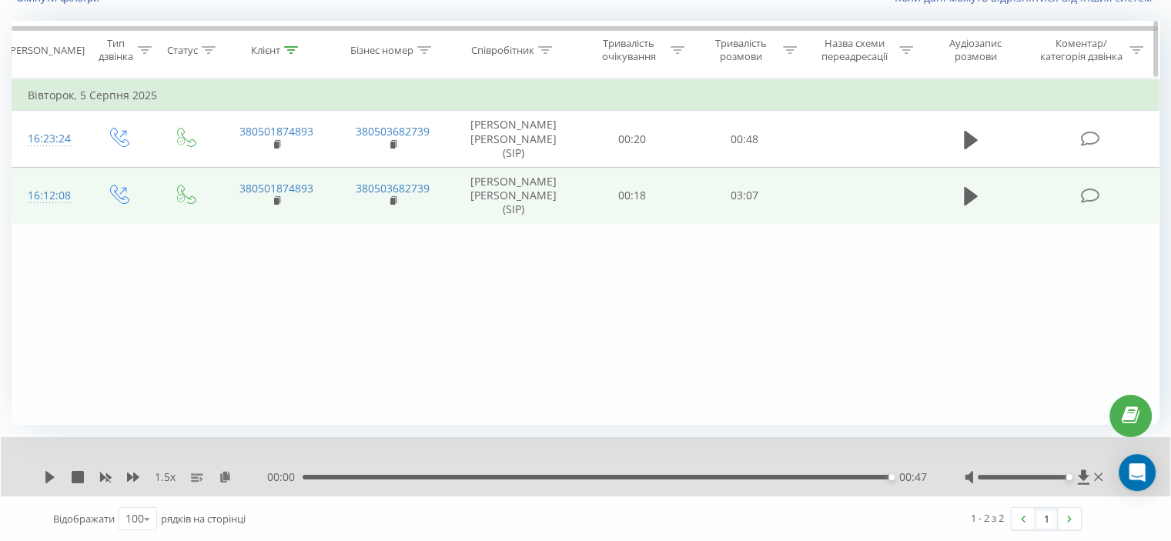
click at [296, 49] on icon at bounding box center [291, 50] width 14 height 8
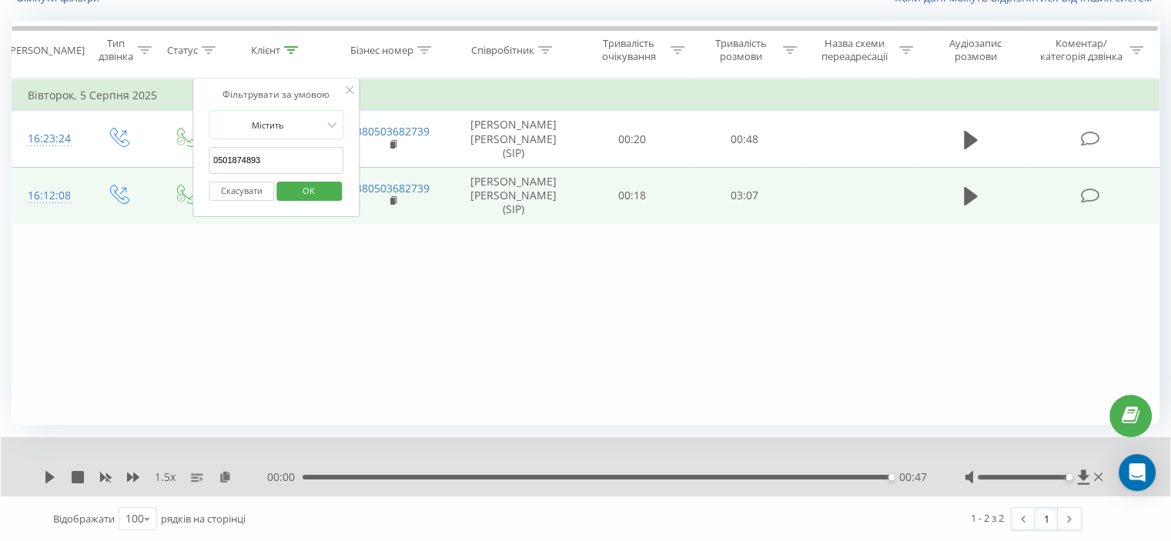
click at [259, 153] on input "0501874893" at bounding box center [277, 160] width 136 height 27
paste input "380668256939"
click at [299, 182] on span "OK" at bounding box center [308, 191] width 43 height 24
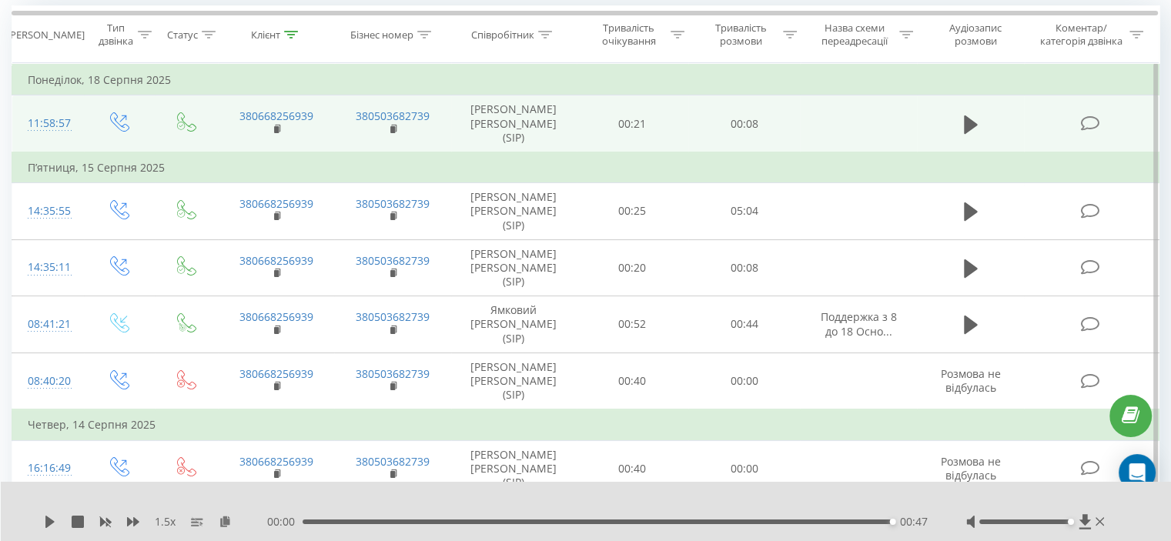
scroll to position [154, 0]
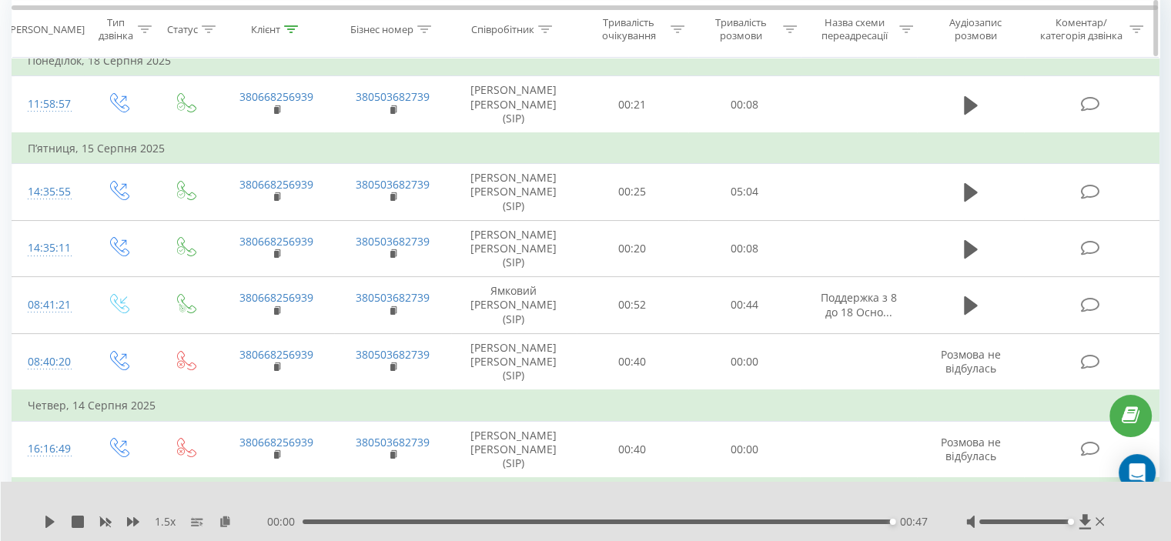
click at [290, 27] on icon at bounding box center [291, 29] width 14 height 8
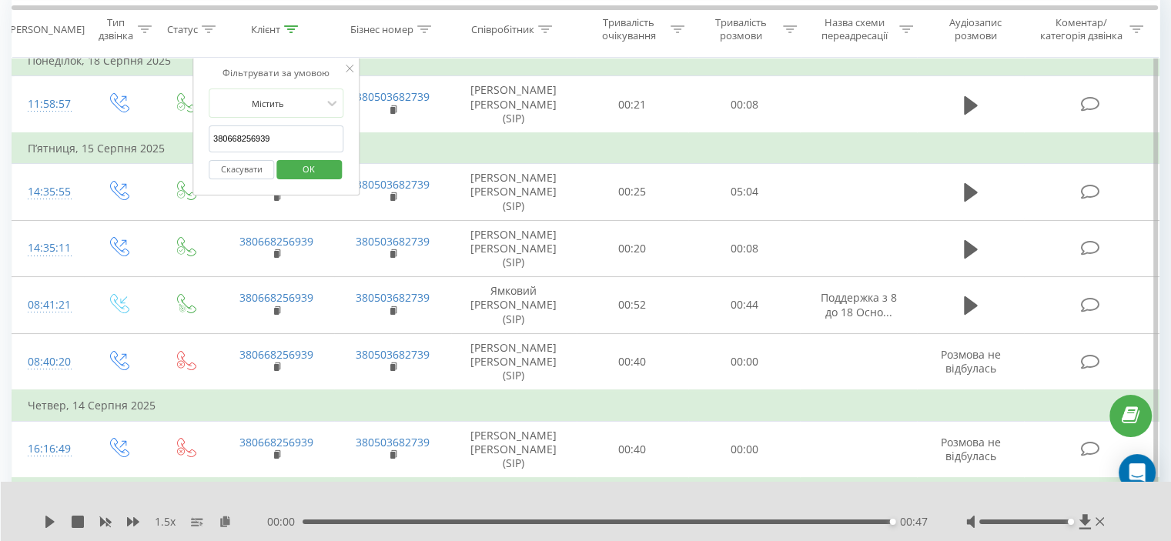
click at [256, 139] on input "380668256939" at bounding box center [277, 139] width 136 height 27
paste input "38575287"
click at [302, 168] on span "OK" at bounding box center [308, 169] width 43 height 24
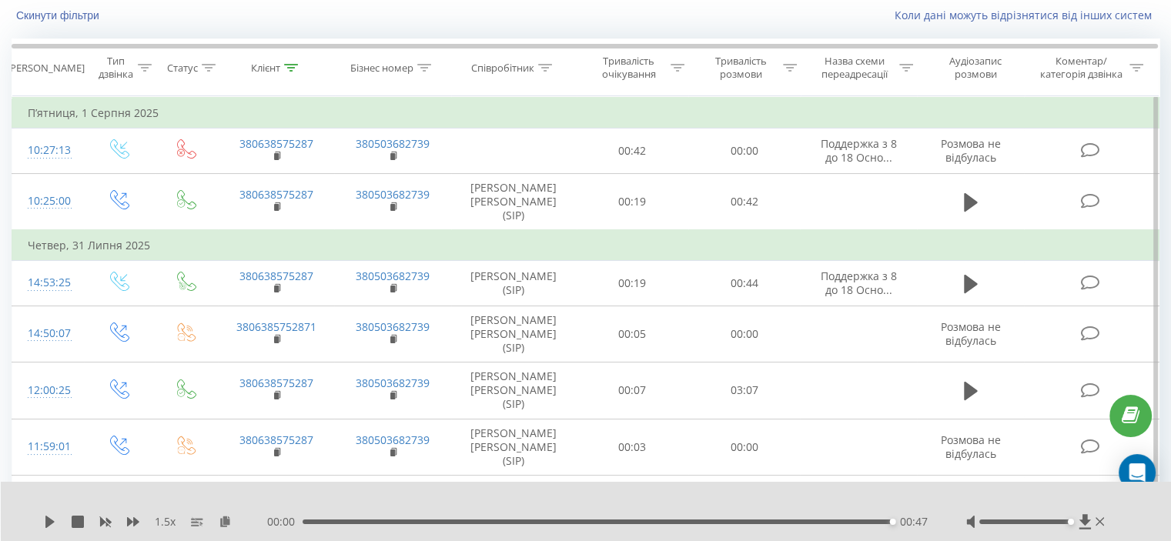
scroll to position [77, 0]
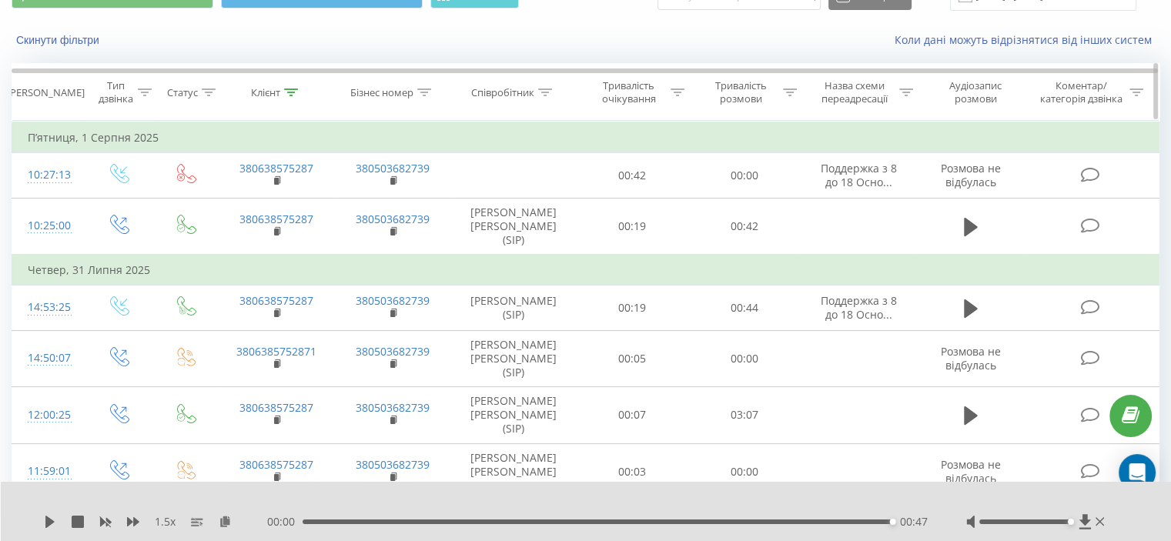
click at [289, 89] on icon at bounding box center [291, 93] width 14 height 8
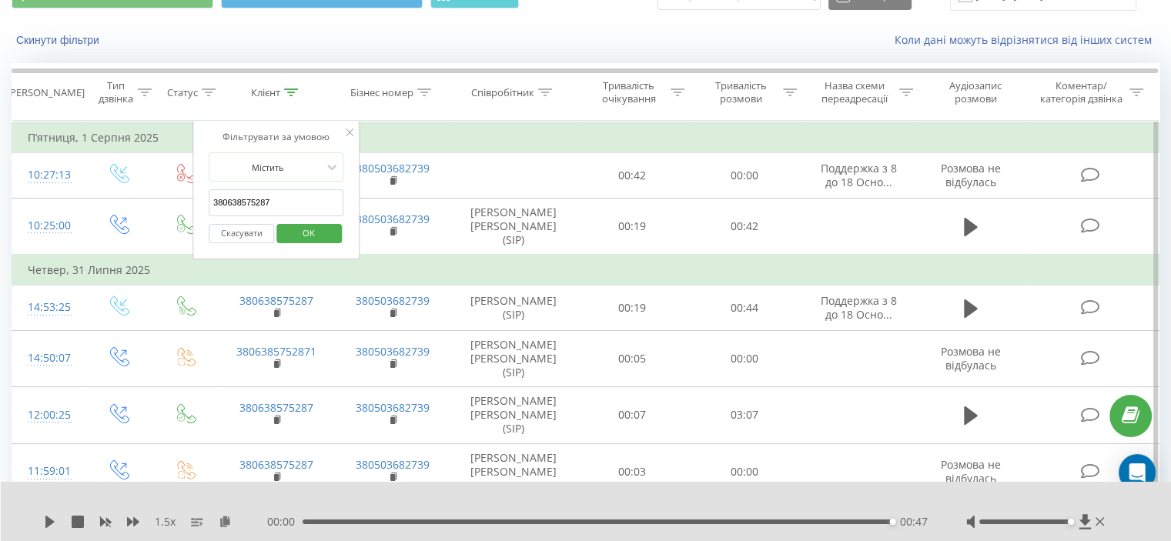
click at [273, 189] on input "380638575287" at bounding box center [277, 202] width 136 height 27
click at [273, 190] on input "380638575287" at bounding box center [277, 202] width 136 height 27
paste input "993262428"
click at [300, 227] on span "OK" at bounding box center [308, 233] width 43 height 24
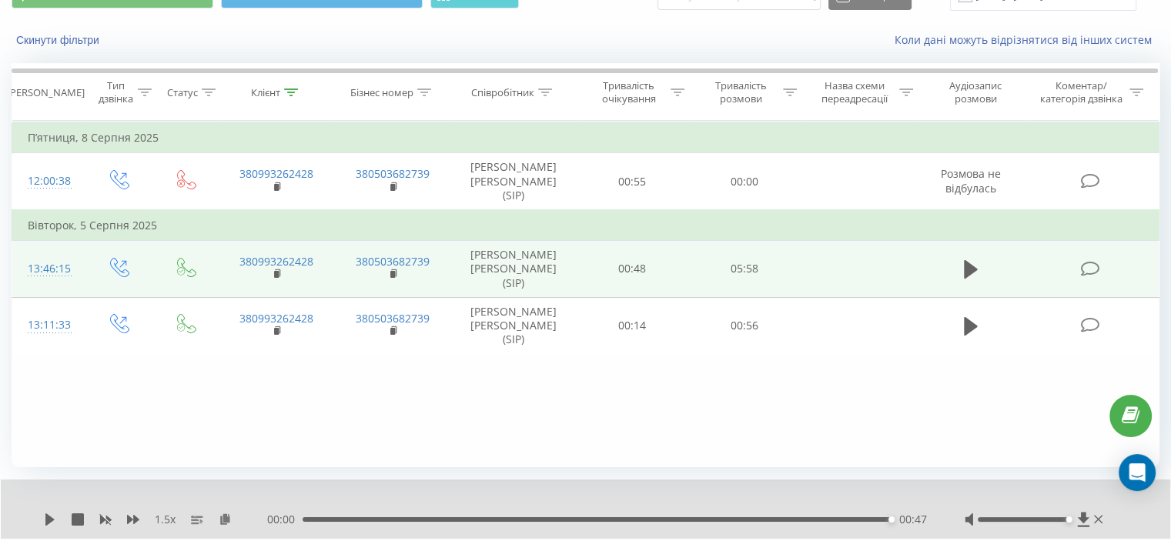
scroll to position [60, 0]
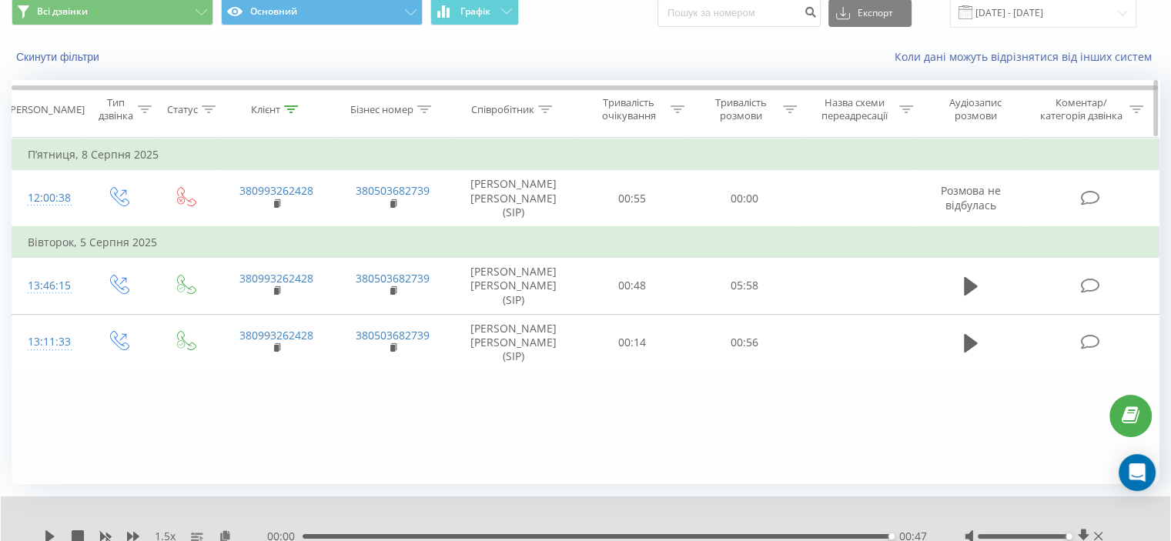
click at [287, 117] on th "Клієнт" at bounding box center [276, 109] width 116 height 57
click at [291, 110] on icon at bounding box center [291, 109] width 14 height 8
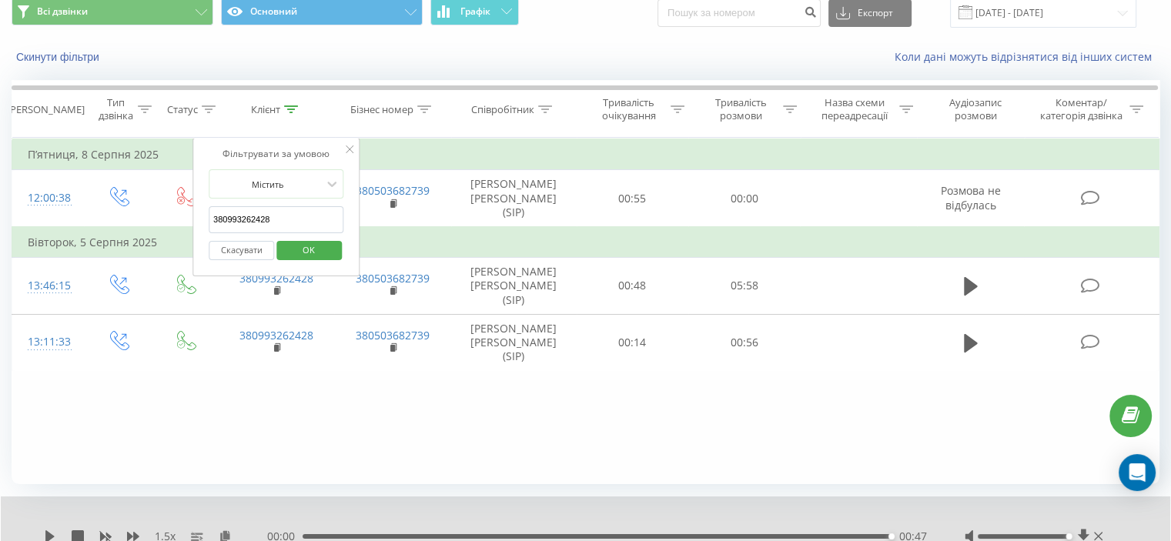
click at [253, 216] on input "380993262428" at bounding box center [277, 219] width 136 height 27
paste input "70672420"
click at [303, 239] on span "OK" at bounding box center [308, 250] width 43 height 24
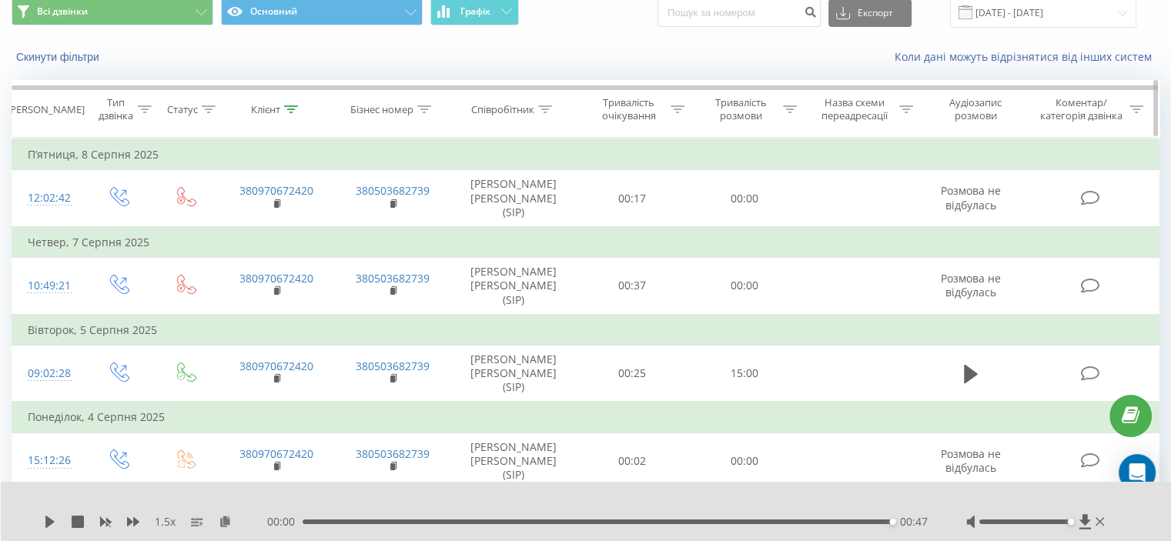
click at [296, 107] on icon at bounding box center [291, 109] width 14 height 8
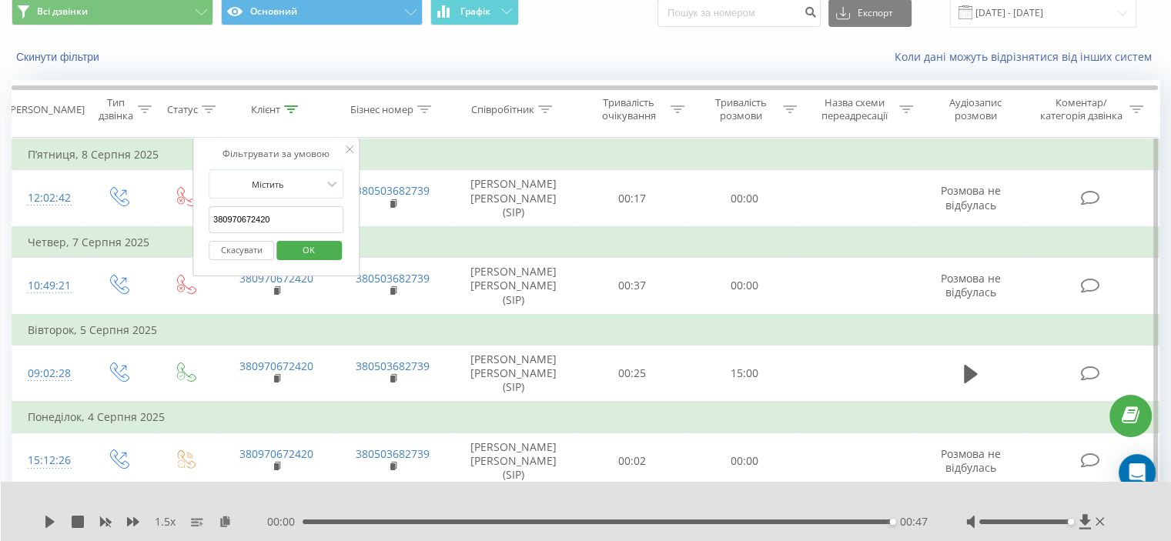
click at [264, 220] on input "380970672420" at bounding box center [277, 219] width 136 height 27
paste input "634669573"
click at [301, 246] on span "OK" at bounding box center [308, 250] width 43 height 24
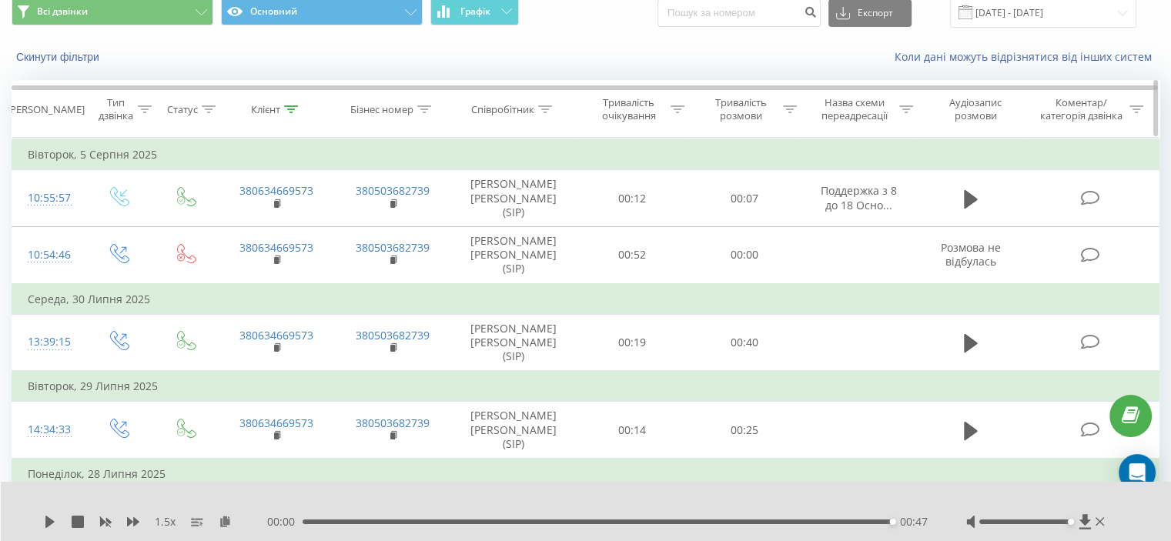
click at [287, 107] on icon at bounding box center [291, 109] width 14 height 8
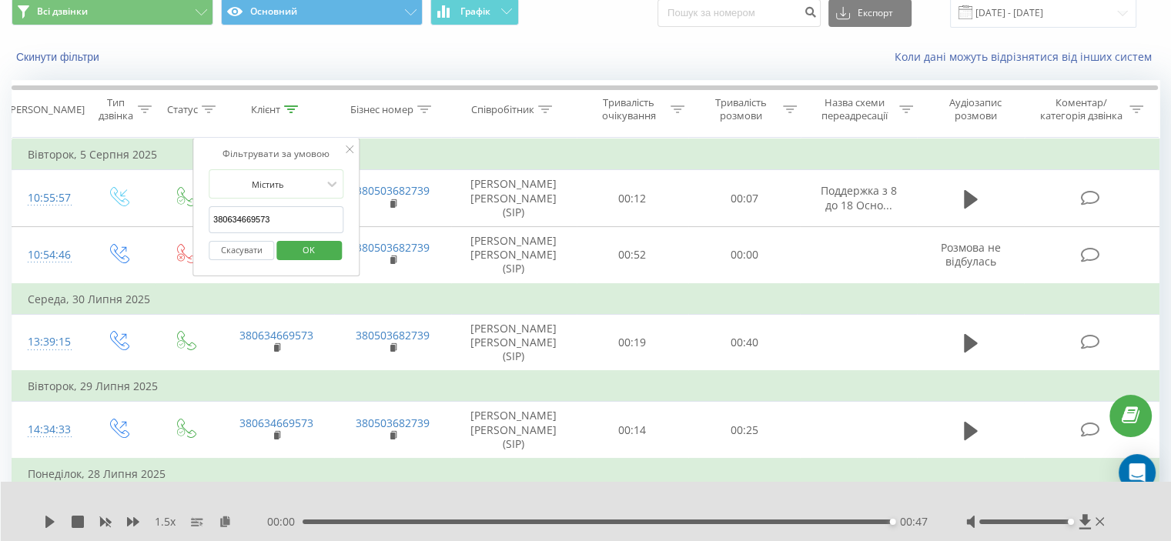
click at [257, 218] on input "380634669573" at bounding box center [277, 219] width 136 height 27
click at [256, 218] on input "380634669573" at bounding box center [277, 219] width 136 height 27
paste input "950941120"
click at [305, 240] on span "OK" at bounding box center [308, 250] width 43 height 24
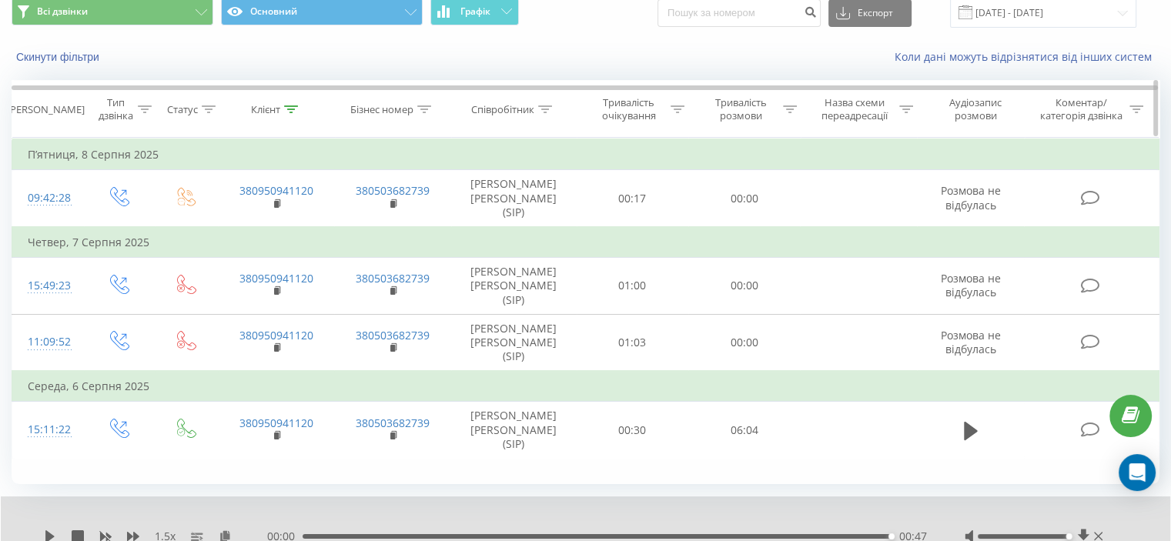
click at [295, 110] on icon at bounding box center [291, 109] width 14 height 8
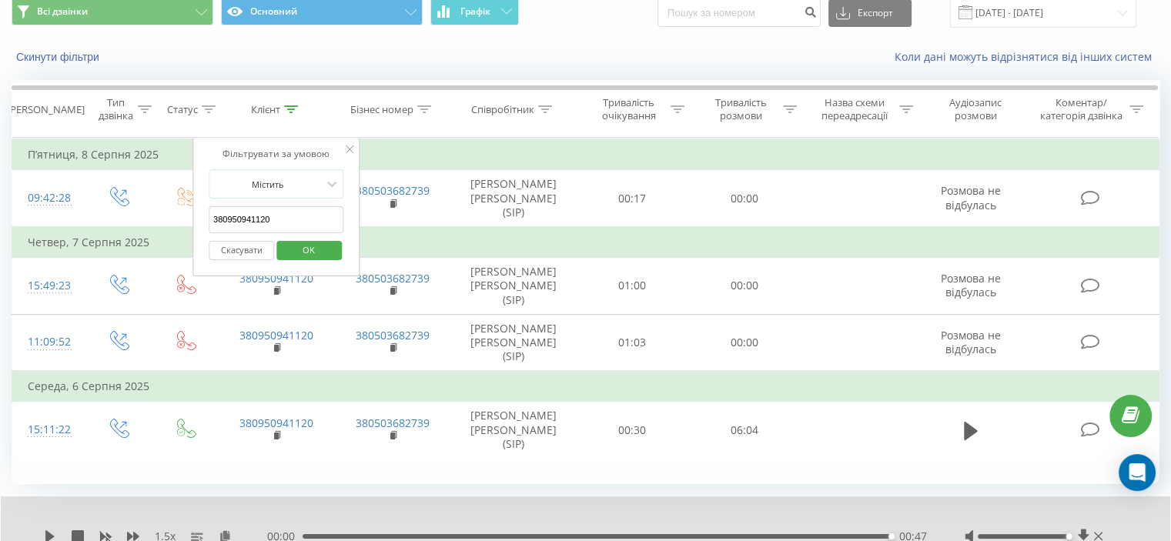
click at [263, 221] on input "380950941120" at bounding box center [277, 219] width 136 height 27
paste input "673749436"
click at [306, 243] on span "OK" at bounding box center [308, 250] width 43 height 24
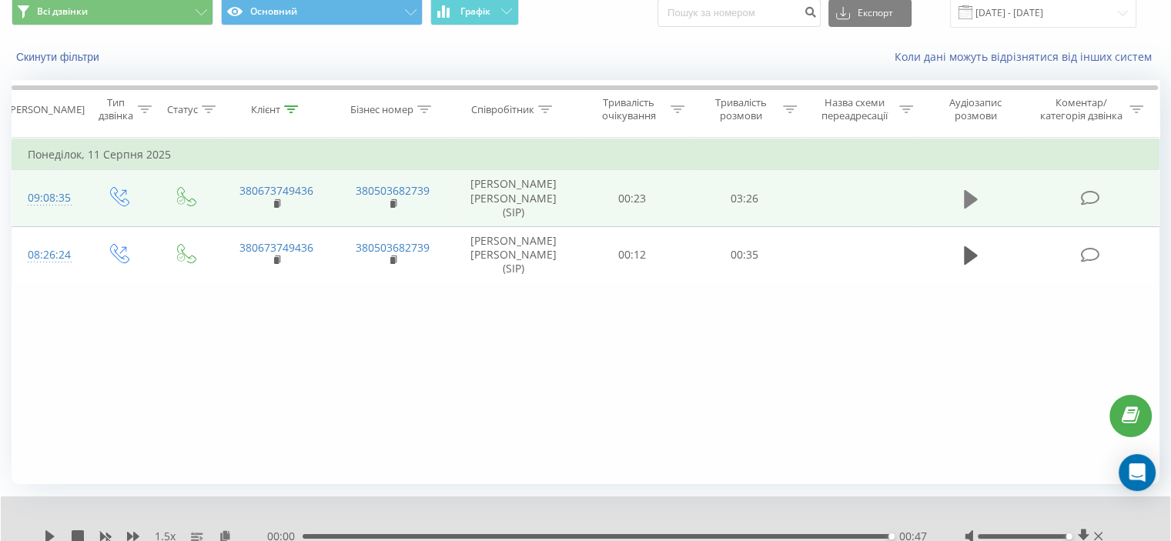
click at [964, 203] on icon at bounding box center [971, 198] width 14 height 18
click at [274, 201] on rect at bounding box center [276, 204] width 5 height 7
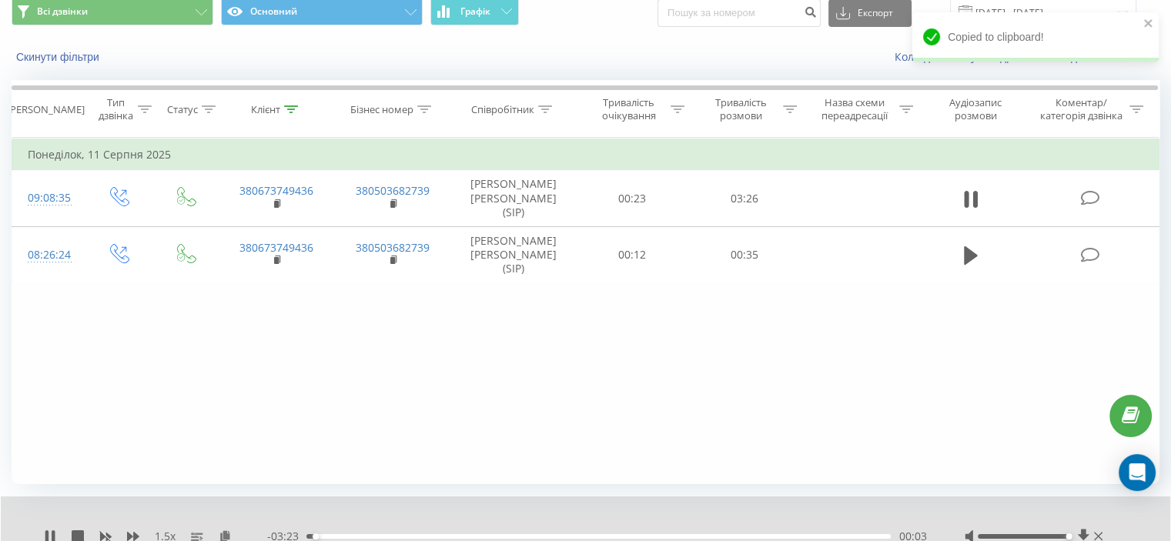
click at [578, 534] on div "00:03" at bounding box center [598, 536] width 584 height 5
click at [730, 537] on div "01:38" at bounding box center [598, 536] width 584 height 5
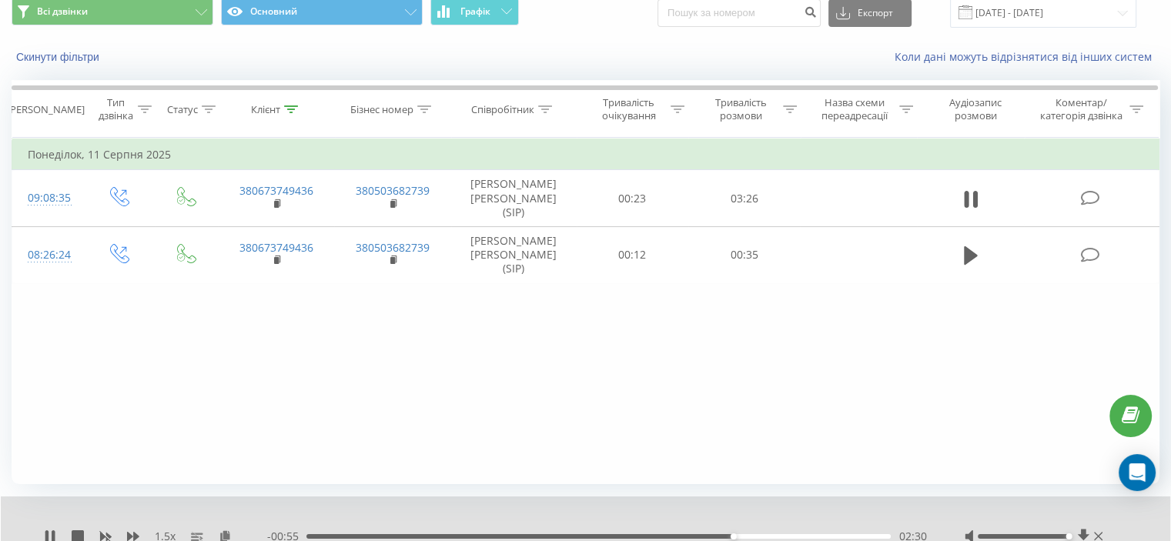
drag, startPoint x: 809, startPoint y: 537, endPoint x: 825, endPoint y: 538, distance: 16.2
click at [812, 537] on div "02:30" at bounding box center [598, 536] width 584 height 5
click at [967, 194] on icon at bounding box center [966, 199] width 5 height 17
click at [295, 106] on icon at bounding box center [291, 109] width 14 height 8
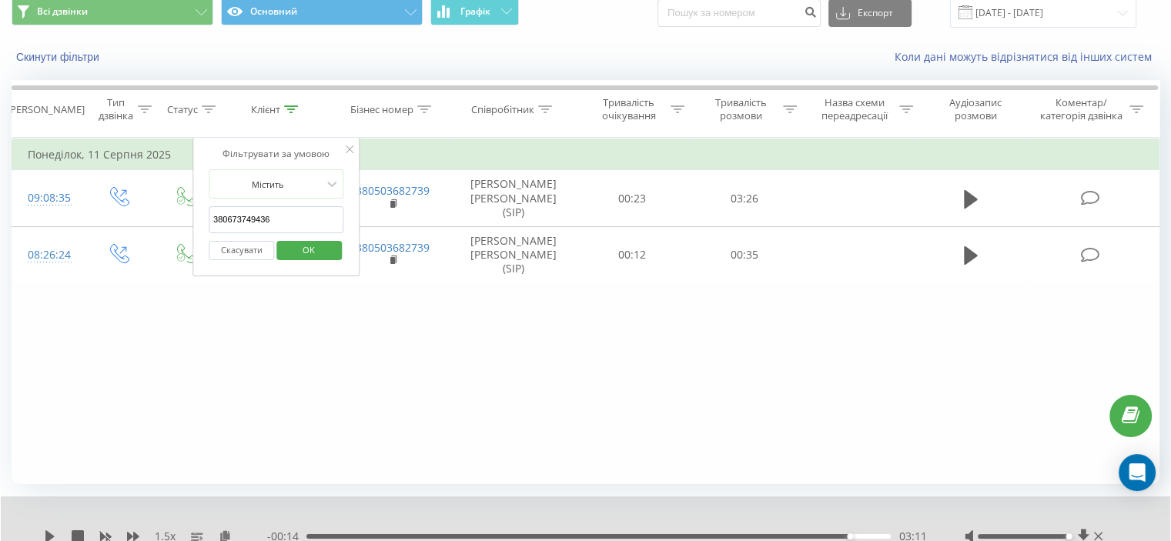
click at [253, 206] on input "380673749436" at bounding box center [277, 219] width 136 height 27
paste input "985378110"
click at [303, 248] on span "OK" at bounding box center [308, 250] width 43 height 24
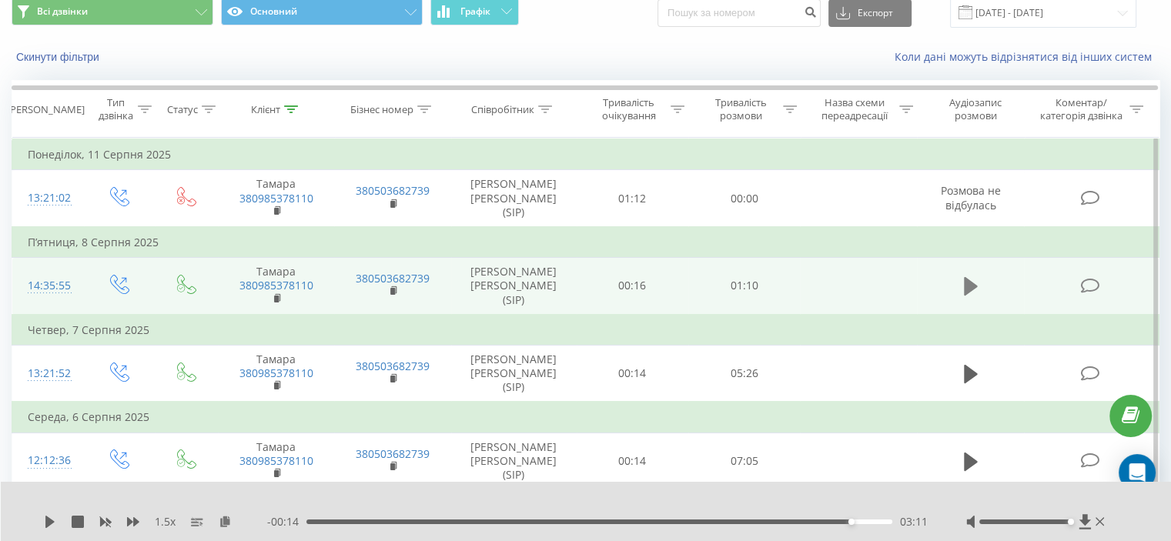
click at [968, 280] on icon at bounding box center [971, 286] width 14 height 18
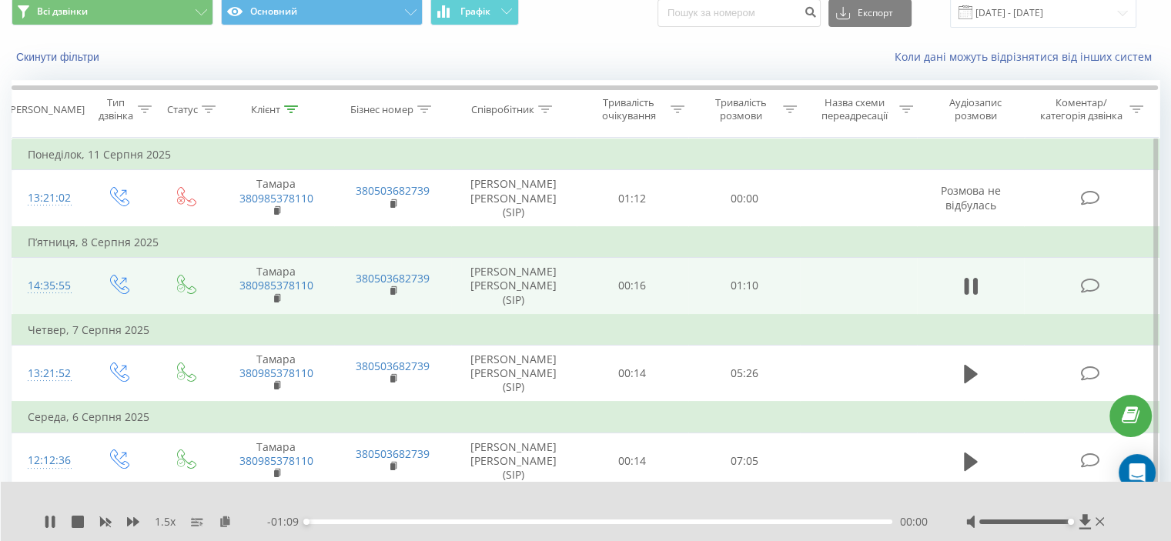
click at [496, 521] on div "00:00" at bounding box center [599, 522] width 586 height 5
click at [648, 520] on div "00:24" at bounding box center [599, 522] width 586 height 5
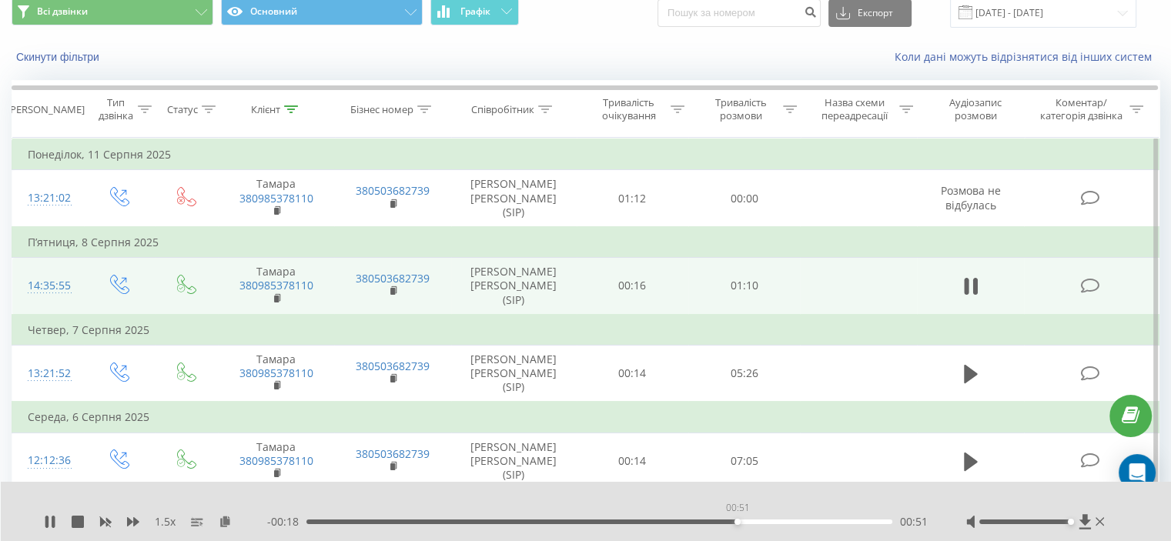
click at [737, 523] on div "00:51" at bounding box center [599, 522] width 586 height 5
click at [834, 524] on div "01:02" at bounding box center [599, 522] width 586 height 5
click at [283, 107] on div "Клієнт" at bounding box center [274, 109] width 47 height 13
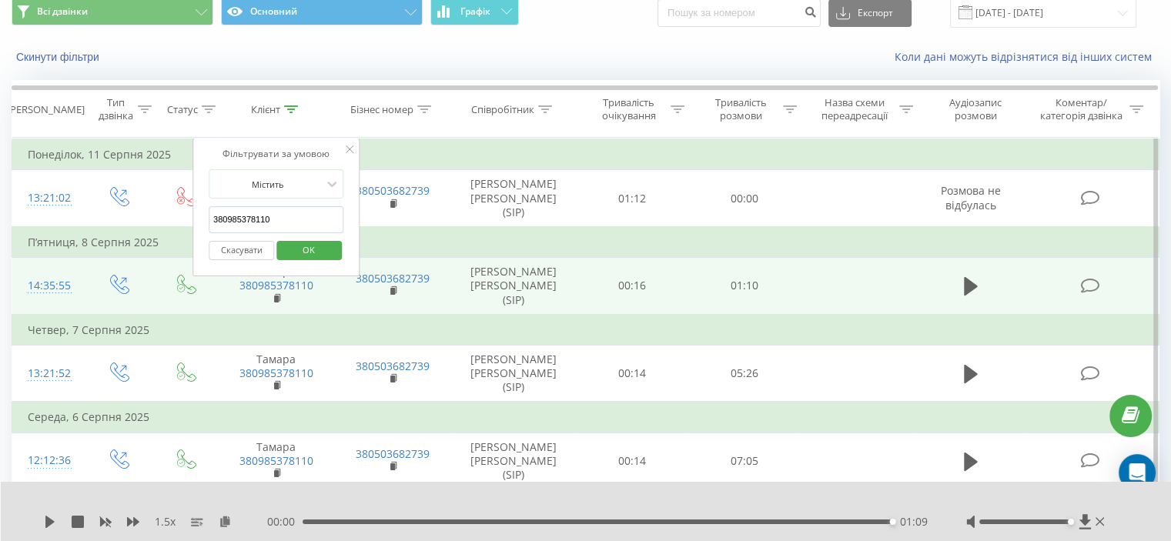
click at [255, 215] on input "380985378110" at bounding box center [277, 219] width 136 height 27
paste input "77506982"
click at [293, 247] on span "OK" at bounding box center [308, 250] width 43 height 24
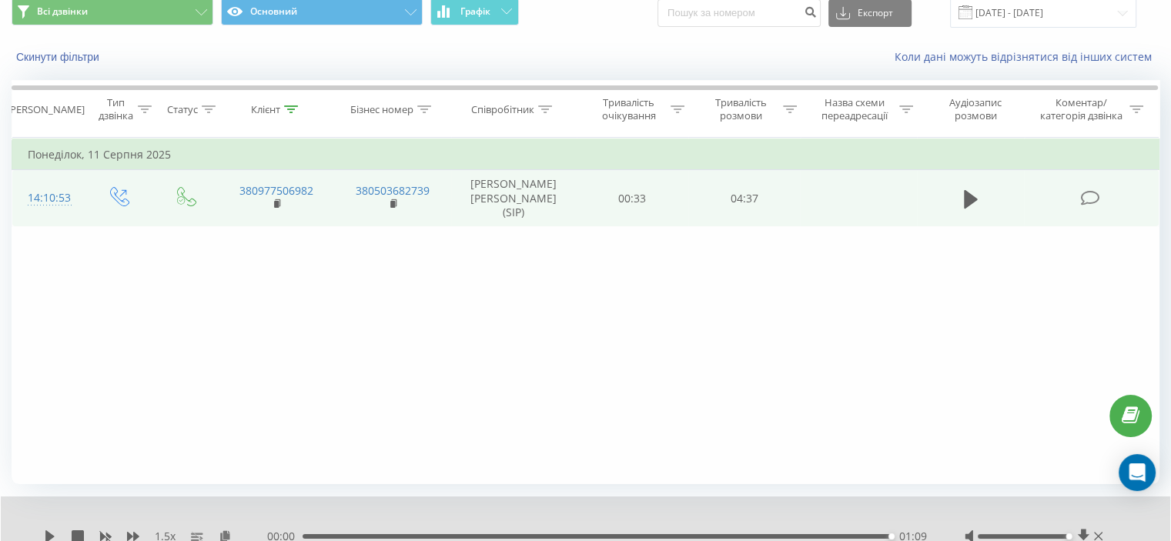
click at [271, 201] on td "380977506982" at bounding box center [276, 198] width 116 height 57
click at [277, 204] on rect at bounding box center [276, 204] width 5 height 7
click at [968, 206] on icon at bounding box center [971, 200] width 14 height 22
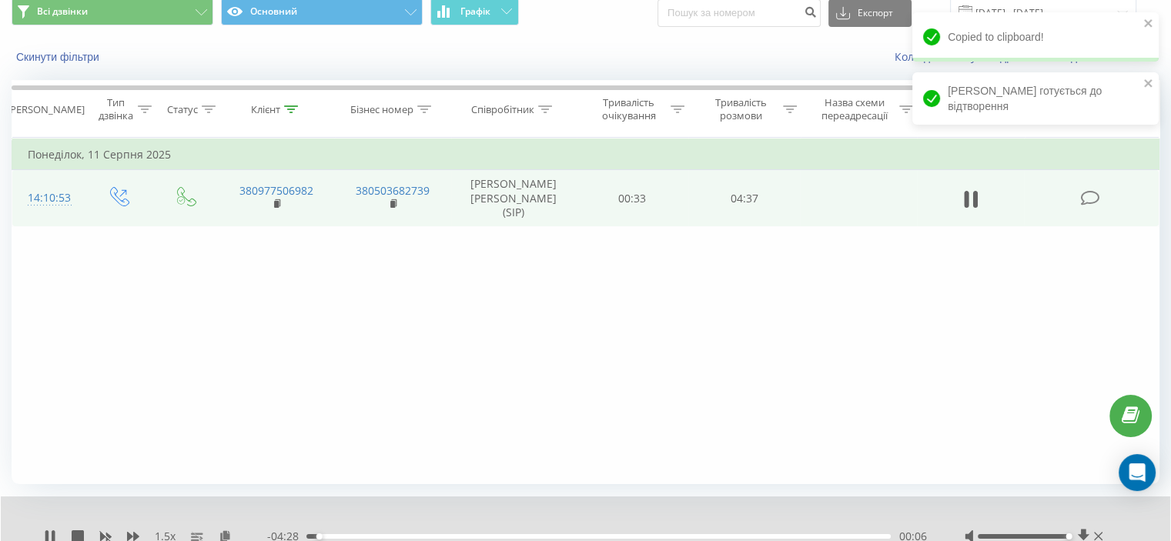
scroll to position [119, 0]
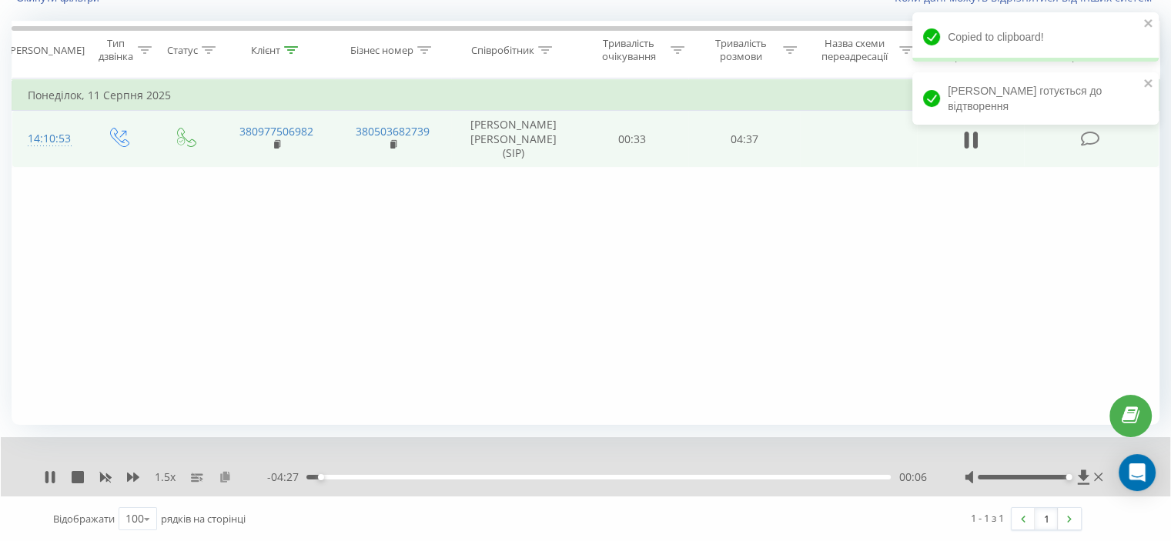
click at [229, 476] on icon at bounding box center [225, 476] width 13 height 11
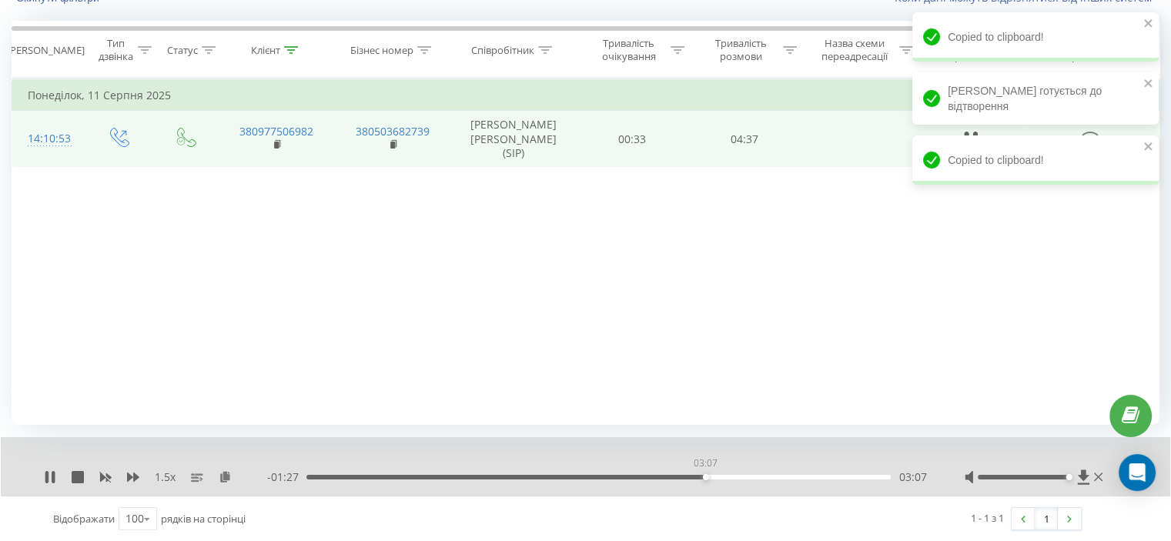
drag, startPoint x: 705, startPoint y: 476, endPoint x: 748, endPoint y: 480, distance: 43.3
click at [707, 476] on div "03:07" at bounding box center [598, 477] width 584 height 5
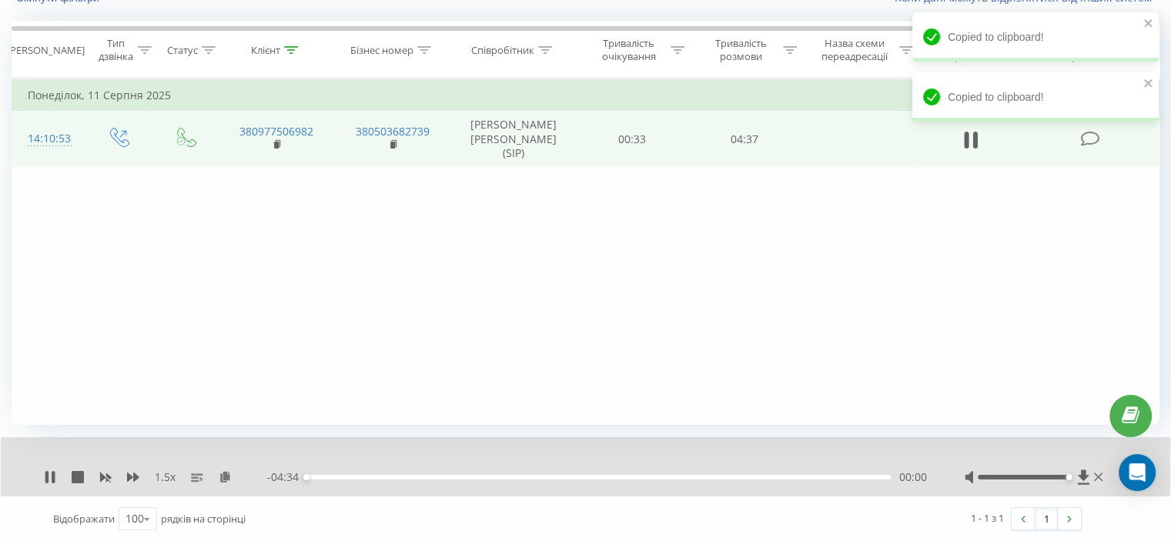
click at [870, 478] on div "00:00" at bounding box center [598, 477] width 584 height 5
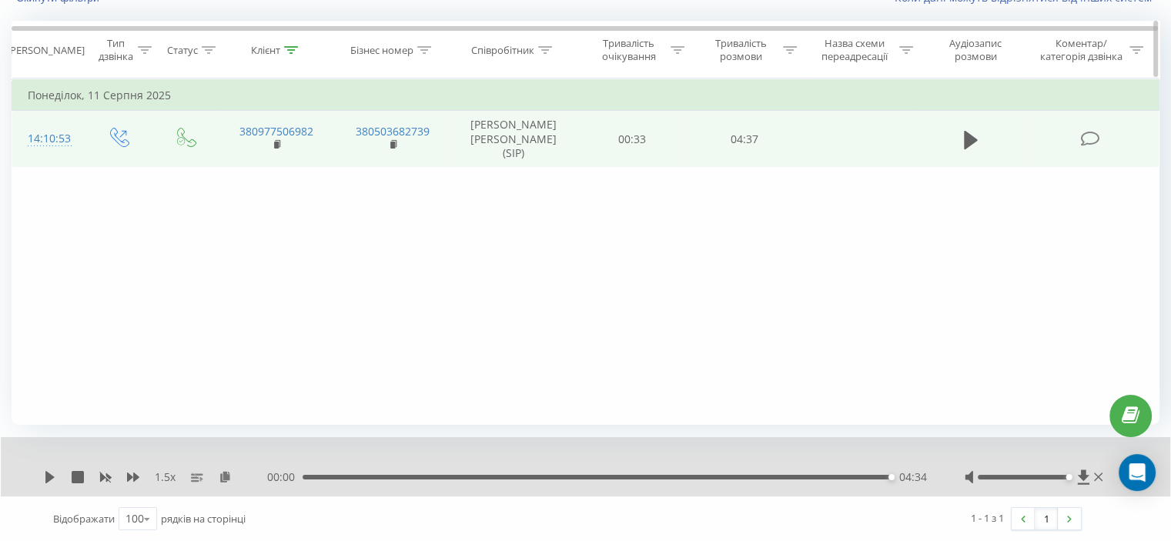
click at [293, 54] on div at bounding box center [291, 50] width 14 height 13
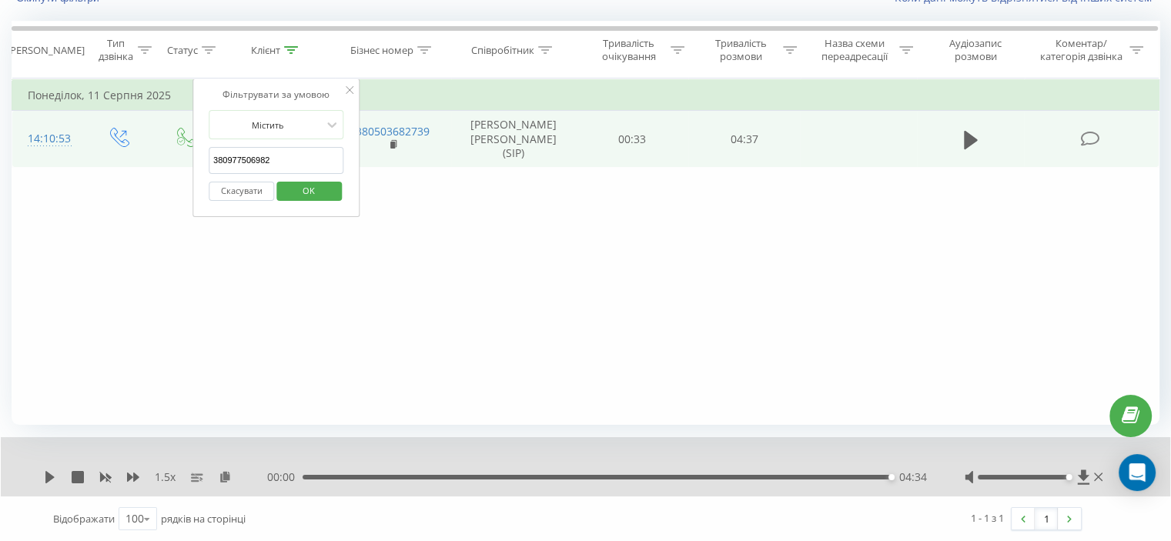
click at [261, 156] on input "380977506982" at bounding box center [277, 160] width 136 height 27
paste input "688687840"
drag, startPoint x: 290, startPoint y: 188, endPoint x: 305, endPoint y: 196, distance: 17.6
click at [290, 188] on span "OK" at bounding box center [308, 191] width 43 height 24
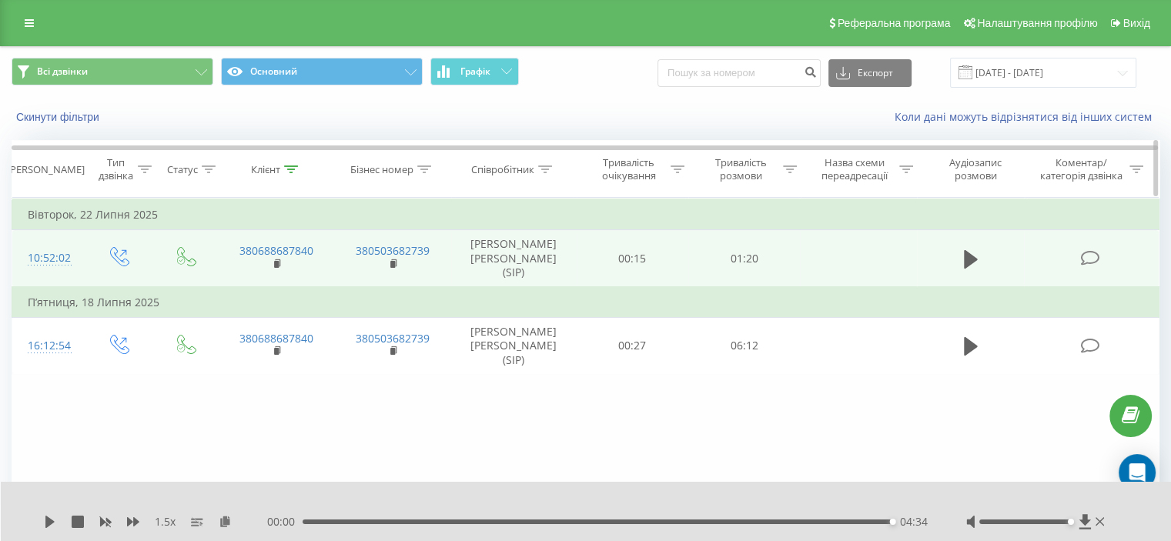
click at [288, 166] on icon at bounding box center [291, 170] width 14 height 8
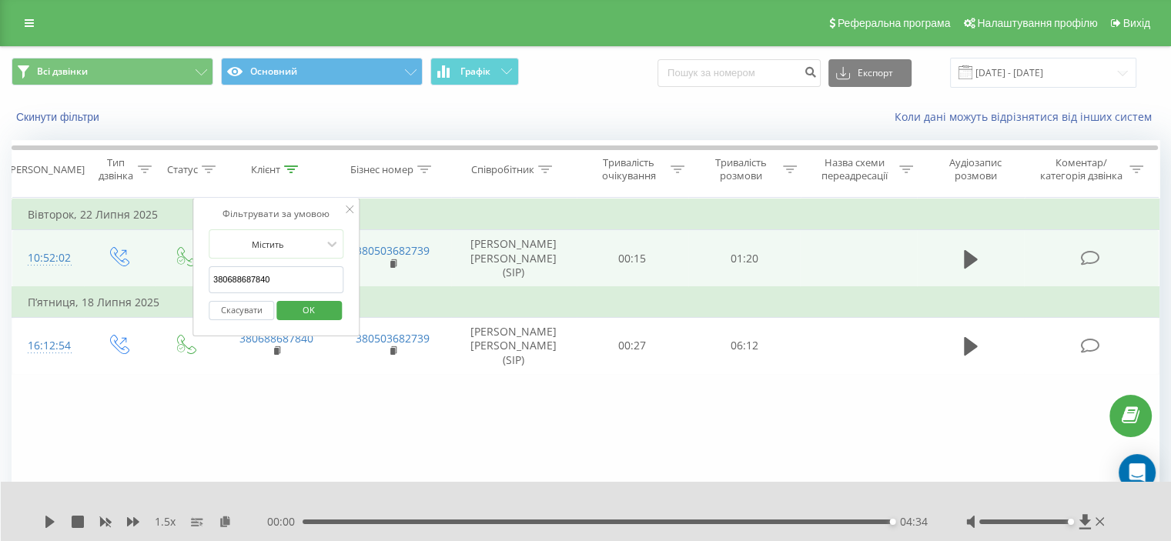
click at [255, 270] on input "380688687840" at bounding box center [277, 279] width 136 height 27
paste input "74414987"
click at [300, 307] on span "OK" at bounding box center [308, 310] width 43 height 24
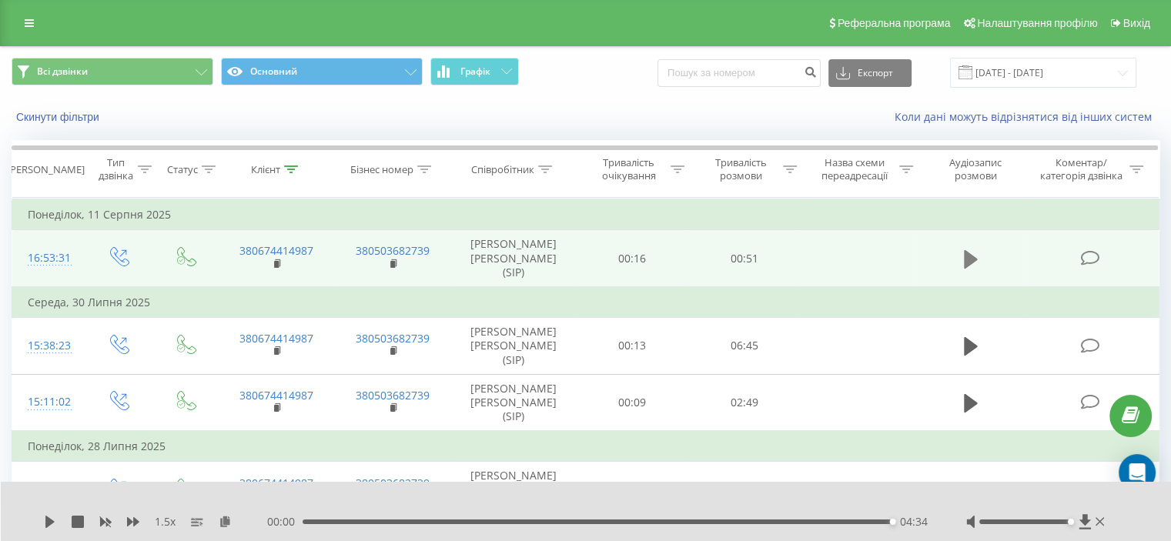
click at [969, 268] on icon at bounding box center [971, 260] width 14 height 22
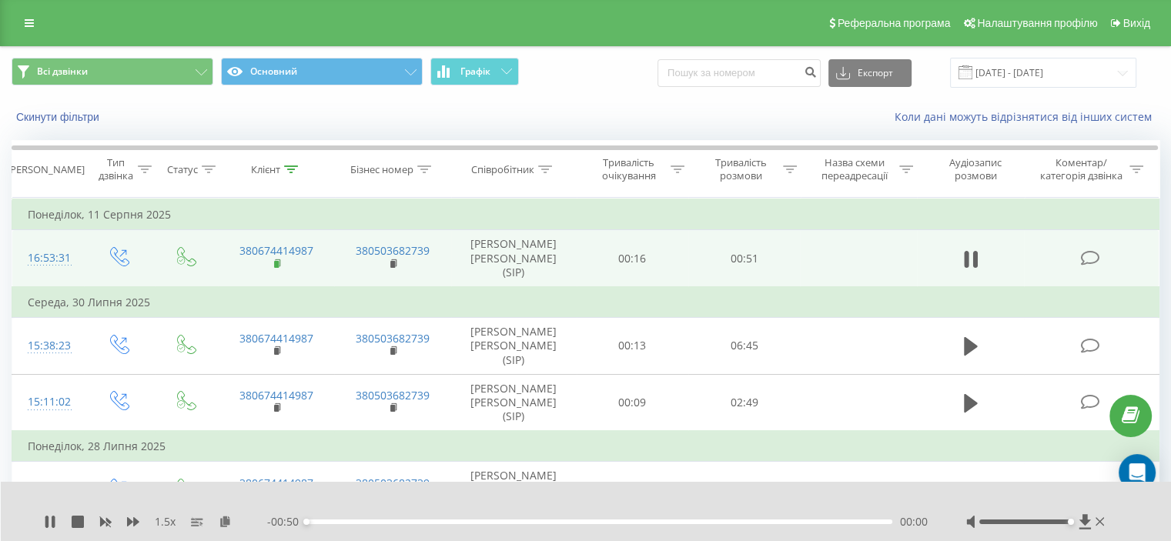
click at [275, 264] on rect at bounding box center [276, 264] width 5 height 7
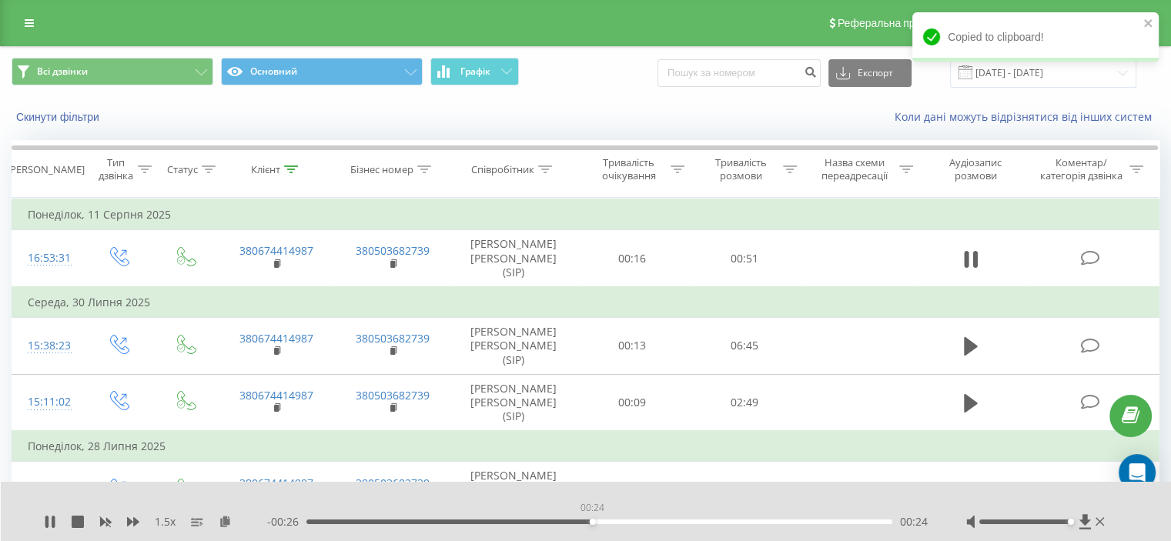
click at [592, 521] on div "00:24" at bounding box center [599, 522] width 586 height 5
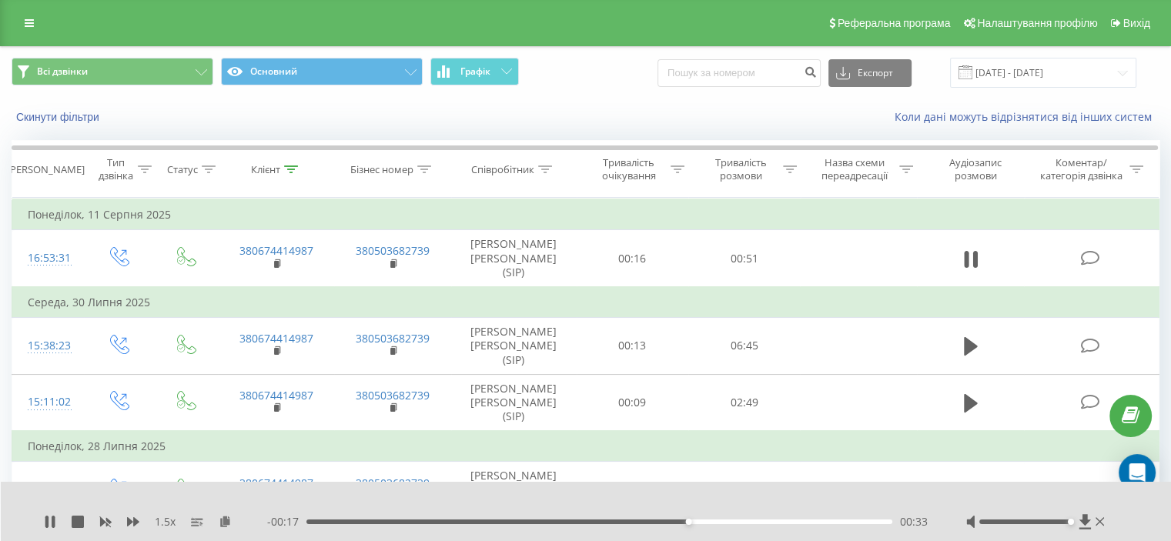
scroll to position [60, 0]
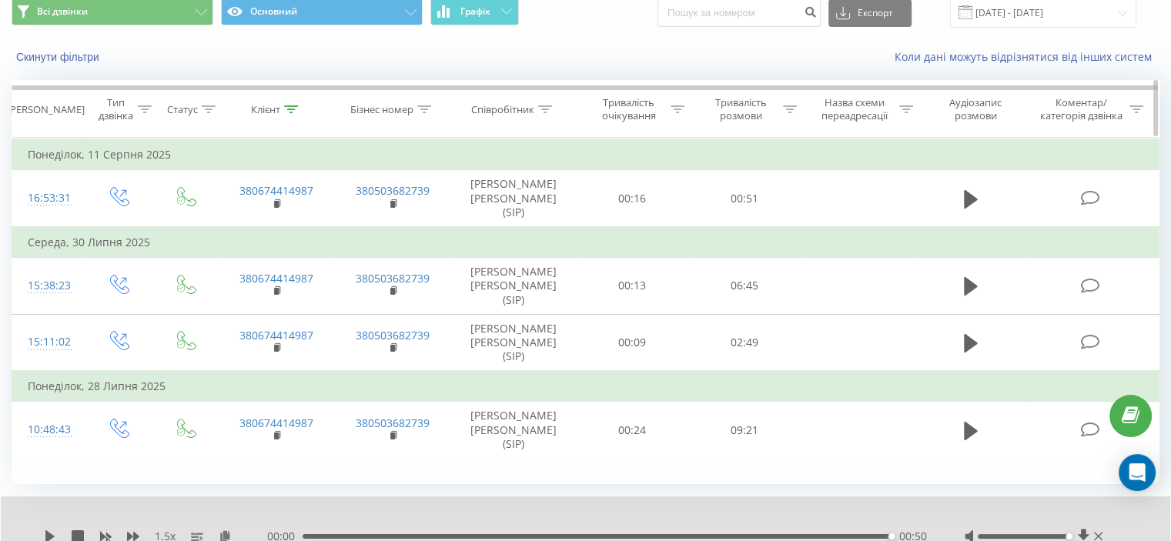
click at [290, 106] on icon at bounding box center [291, 109] width 14 height 8
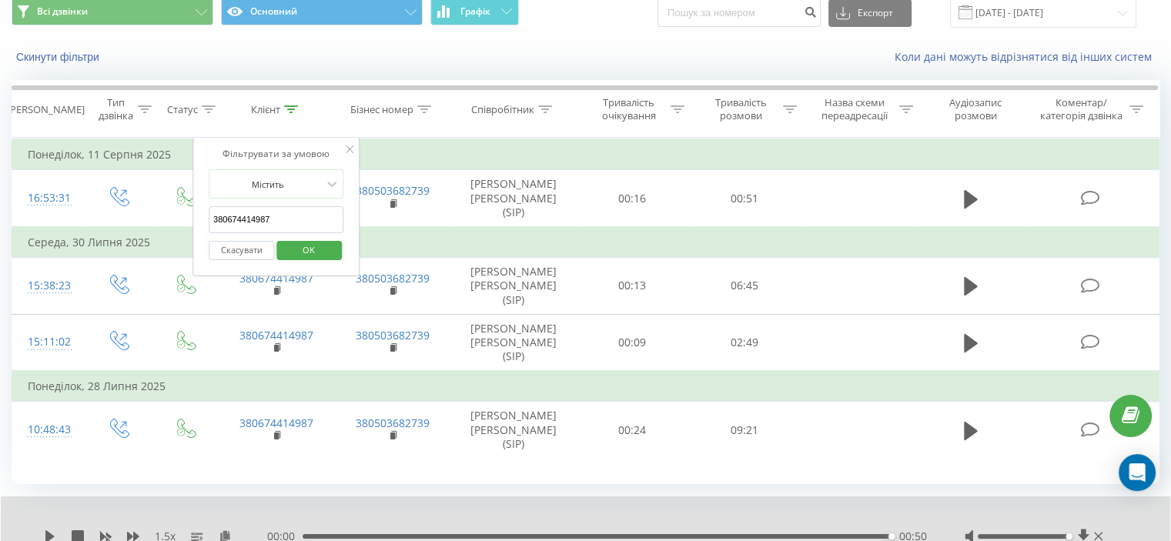
click at [249, 213] on input "380674414987" at bounding box center [277, 219] width 136 height 27
paste input "189283"
drag, startPoint x: 299, startPoint y: 245, endPoint x: 400, endPoint y: 273, distance: 105.4
click at [300, 245] on span "OK" at bounding box center [308, 250] width 43 height 24
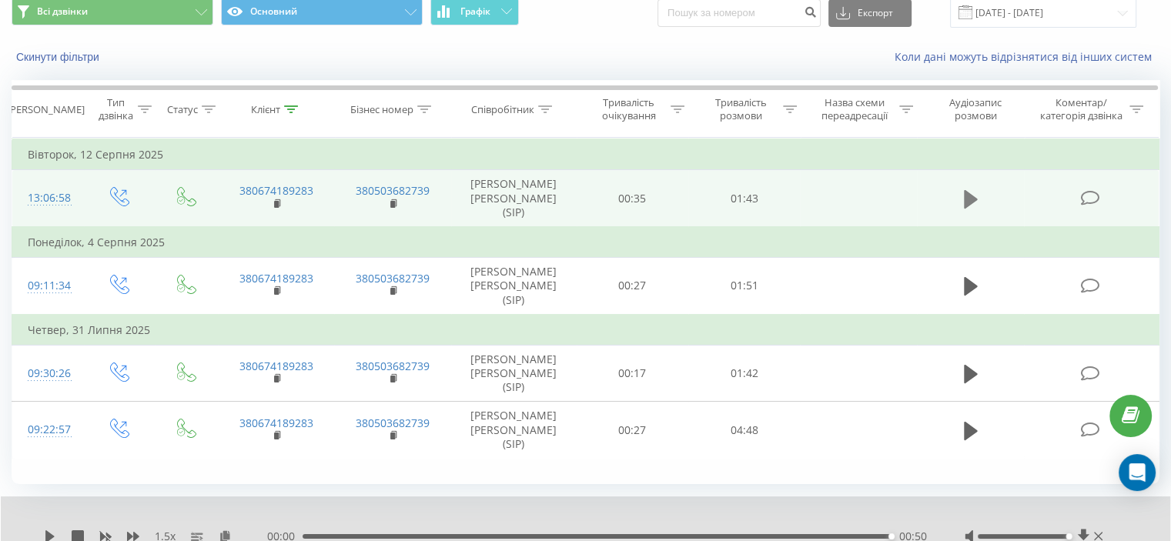
click at [966, 199] on icon at bounding box center [971, 198] width 14 height 18
click at [279, 203] on icon at bounding box center [278, 204] width 8 height 11
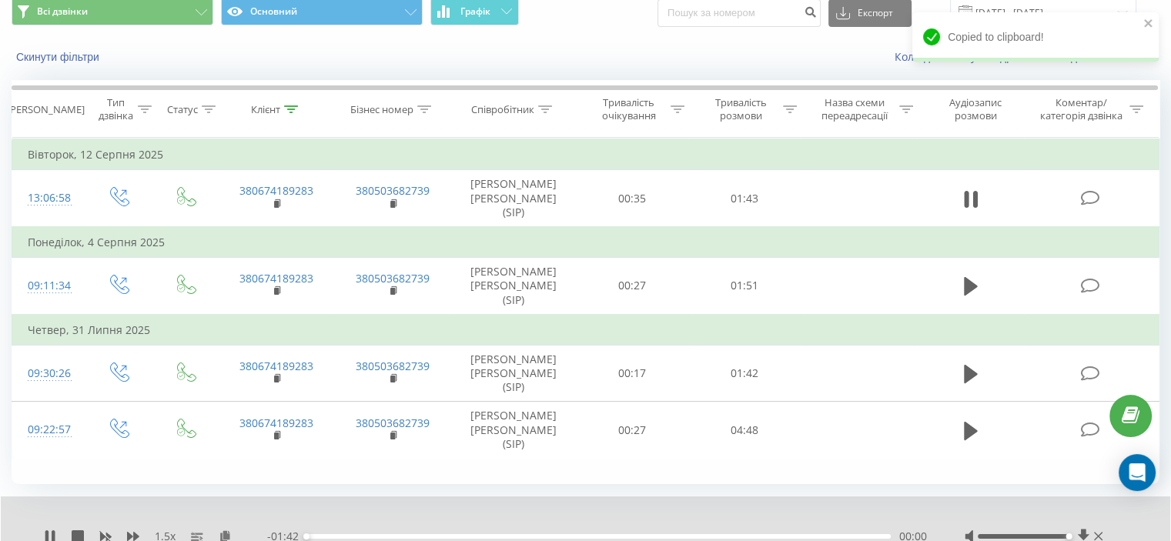
click at [609, 532] on div "- 01:42 00:00 00:00" at bounding box center [596, 536] width 659 height 15
click at [611, 534] on div "00:00" at bounding box center [598, 536] width 584 height 5
click at [802, 535] on div "00:56" at bounding box center [598, 536] width 584 height 5
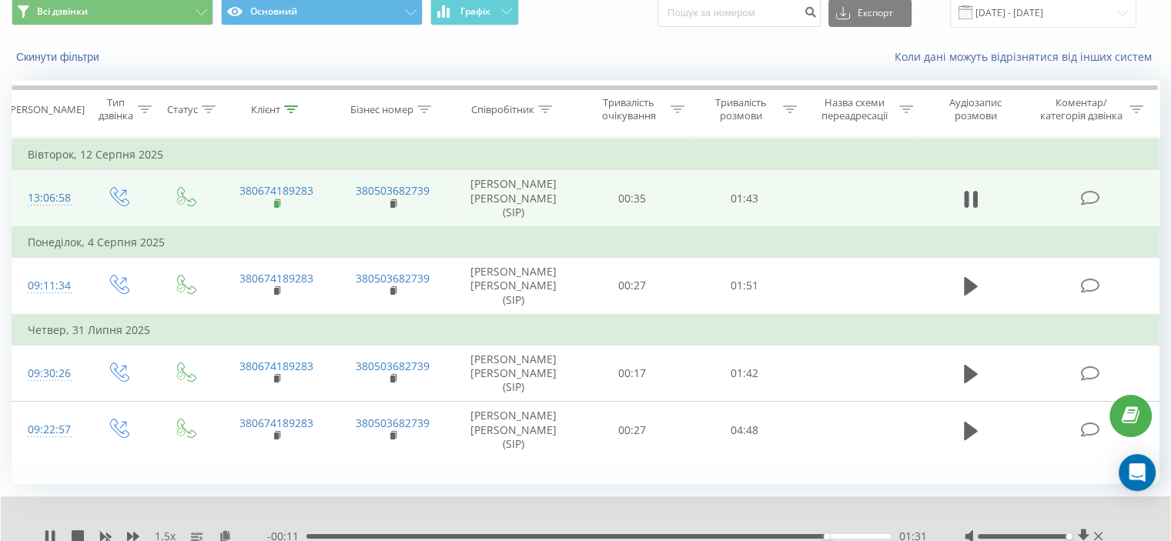
click at [275, 202] on rect at bounding box center [276, 204] width 5 height 7
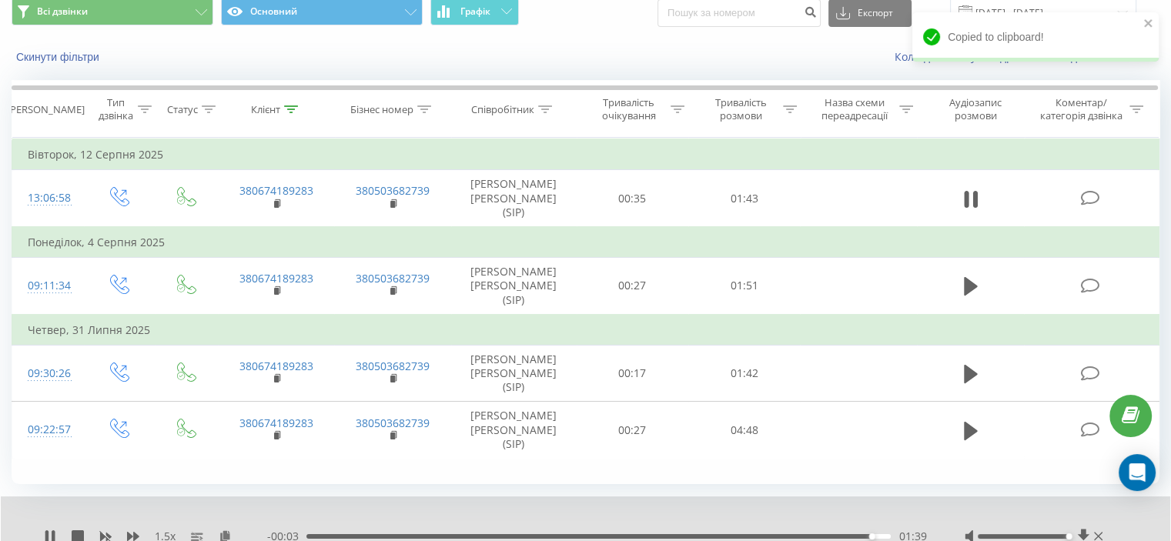
click at [499, 535] on div "01:39" at bounding box center [598, 536] width 584 height 5
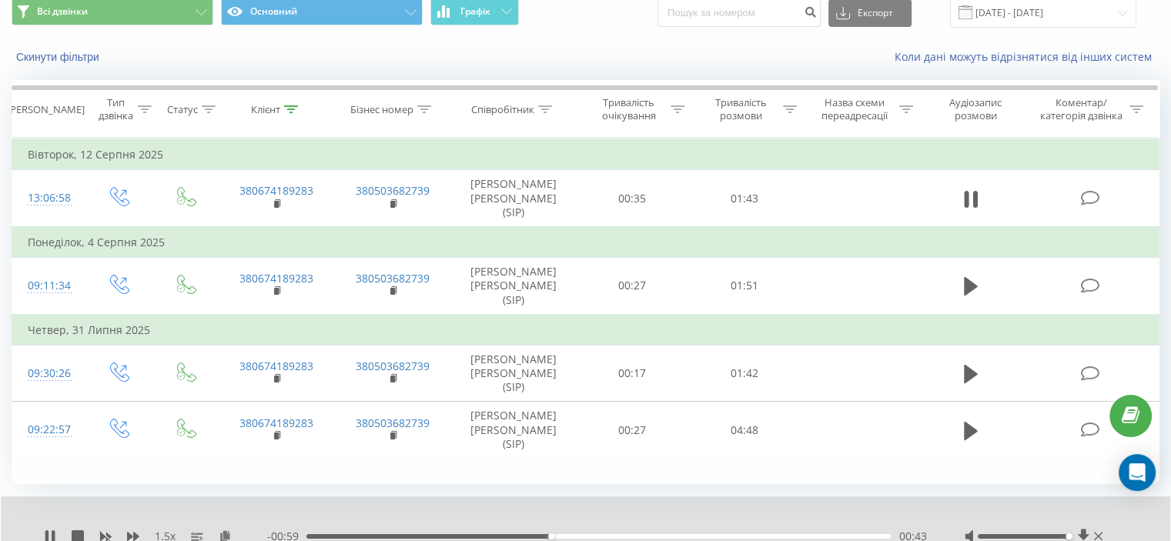
click at [967, 200] on icon at bounding box center [966, 199] width 5 height 17
click at [288, 109] on icon at bounding box center [291, 109] width 14 height 8
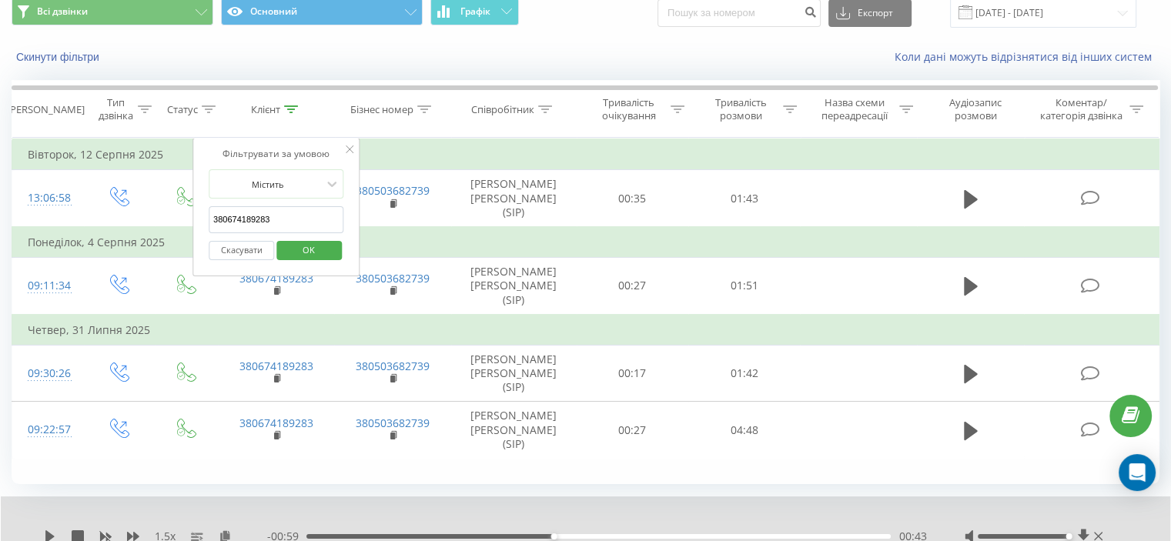
click at [273, 212] on input "380674189283" at bounding box center [277, 219] width 136 height 27
paste input "6619224"
click at [311, 243] on span "OK" at bounding box center [308, 250] width 43 height 24
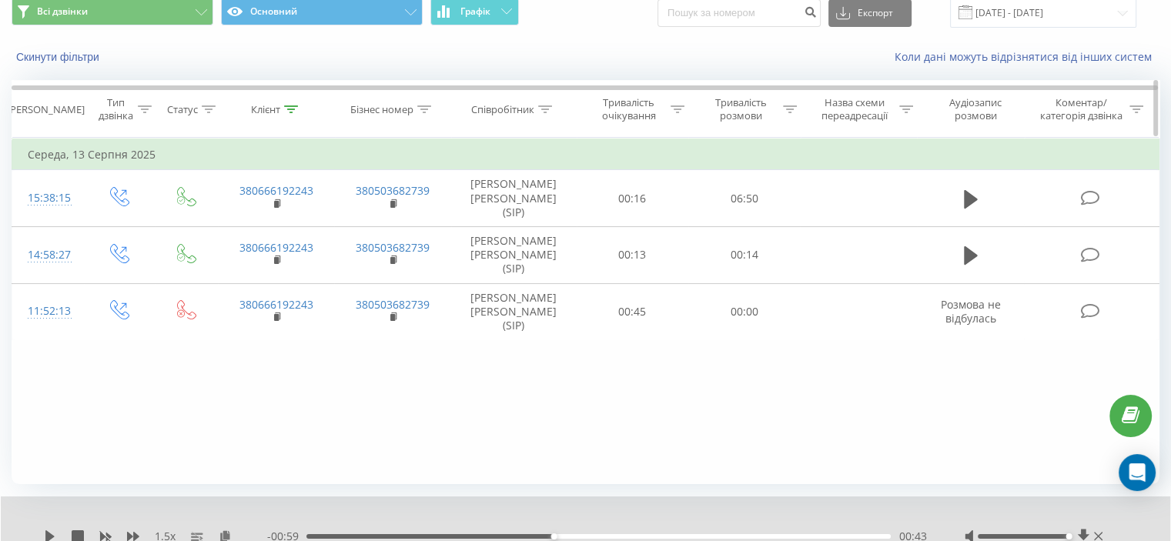
click at [296, 107] on icon at bounding box center [291, 109] width 14 height 8
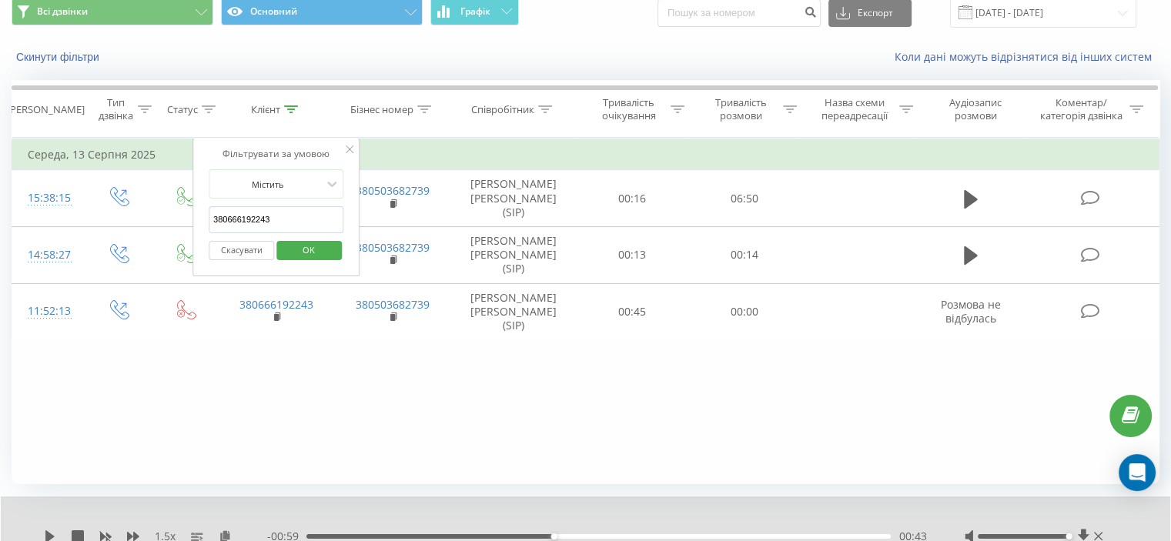
click at [260, 216] on input "380666192243" at bounding box center [277, 219] width 136 height 27
paste input "989190381"
click at [302, 250] on span "OK" at bounding box center [308, 250] width 43 height 24
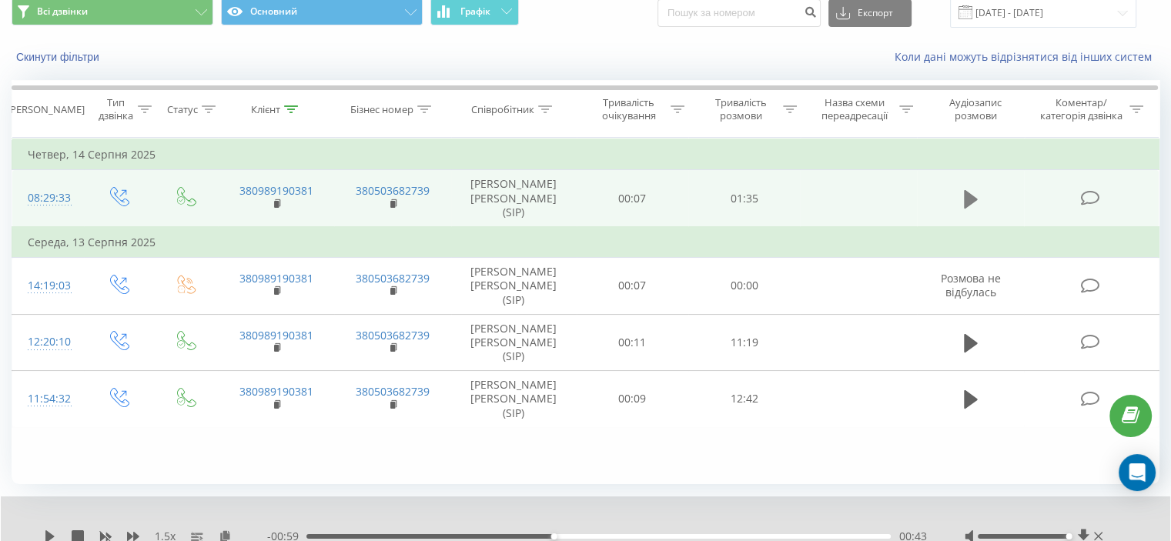
click at [971, 202] on icon at bounding box center [971, 198] width 14 height 18
click at [532, 535] on div "00:01" at bounding box center [598, 536] width 584 height 5
drag, startPoint x: 702, startPoint y: 535, endPoint x: 732, endPoint y: 536, distance: 29.3
click at [704, 535] on div "01:03" at bounding box center [598, 536] width 584 height 5
click at [789, 534] on div "01:08" at bounding box center [598, 536] width 584 height 5
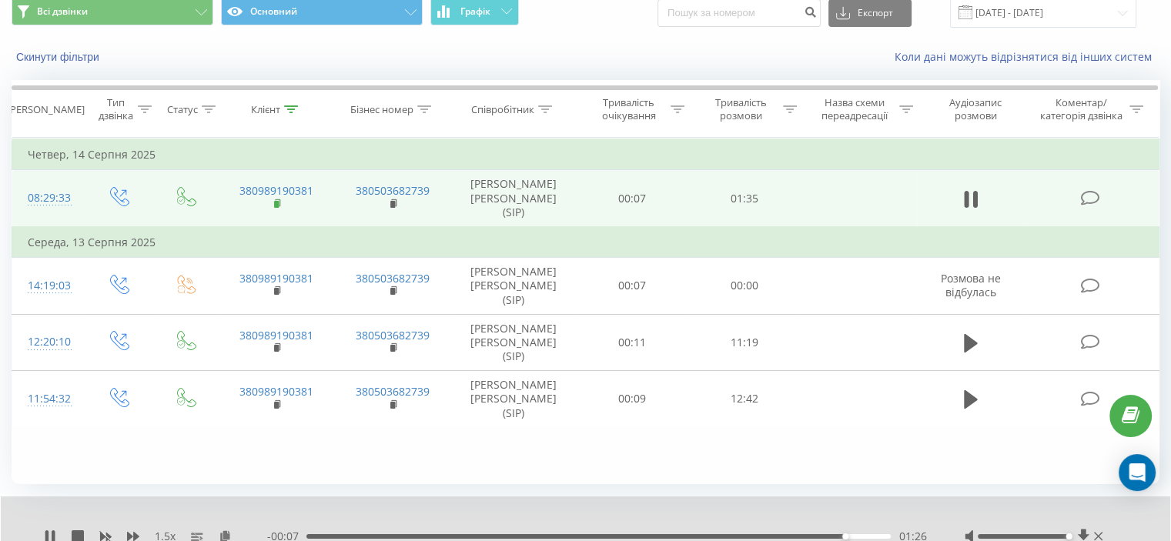
click at [276, 203] on rect at bounding box center [276, 204] width 5 height 7
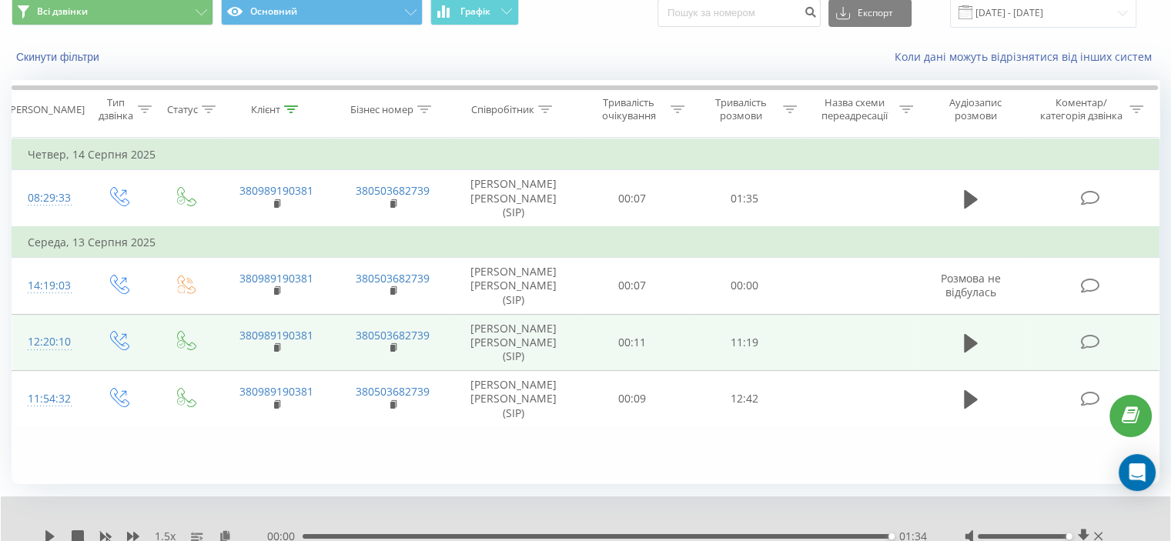
scroll to position [119, 0]
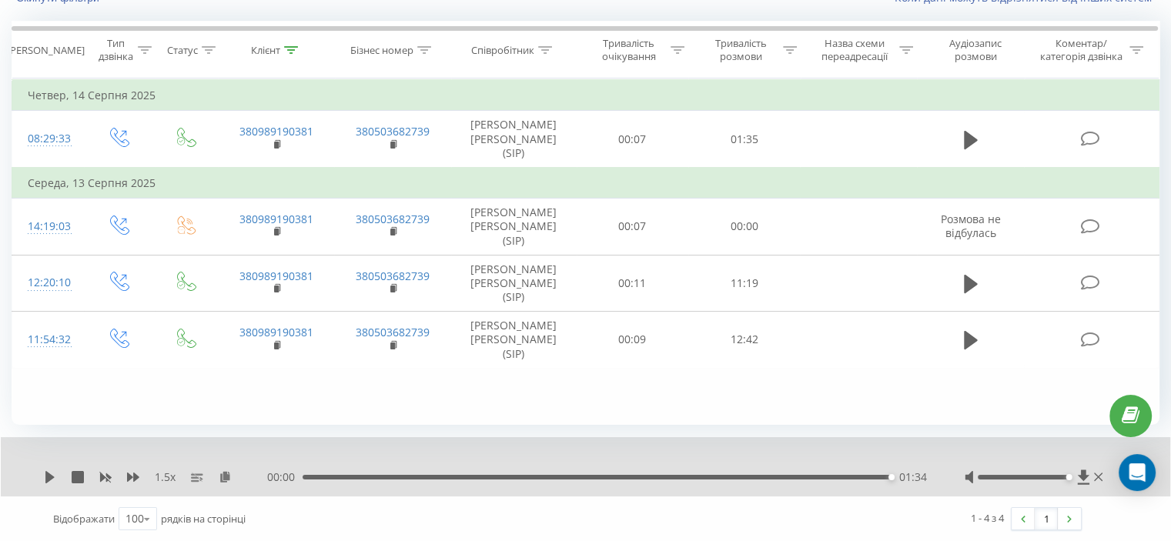
click at [229, 470] on div "1.5 x" at bounding box center [155, 477] width 223 height 15
click at [220, 472] on icon at bounding box center [225, 476] width 13 height 11
drag, startPoint x: 287, startPoint y: 49, endPoint x: 287, endPoint y: 70, distance: 21.6
click at [288, 49] on icon at bounding box center [291, 50] width 14 height 8
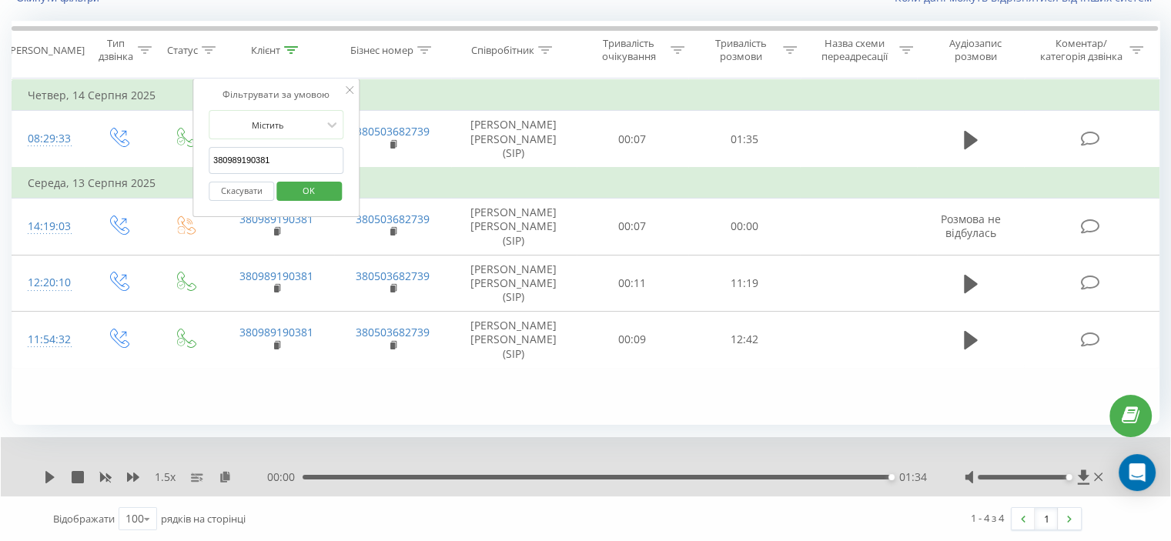
click at [261, 159] on input "380989190381" at bounding box center [277, 160] width 136 height 27
paste input "0994739175"
click at [303, 187] on span "OK" at bounding box center [308, 191] width 43 height 24
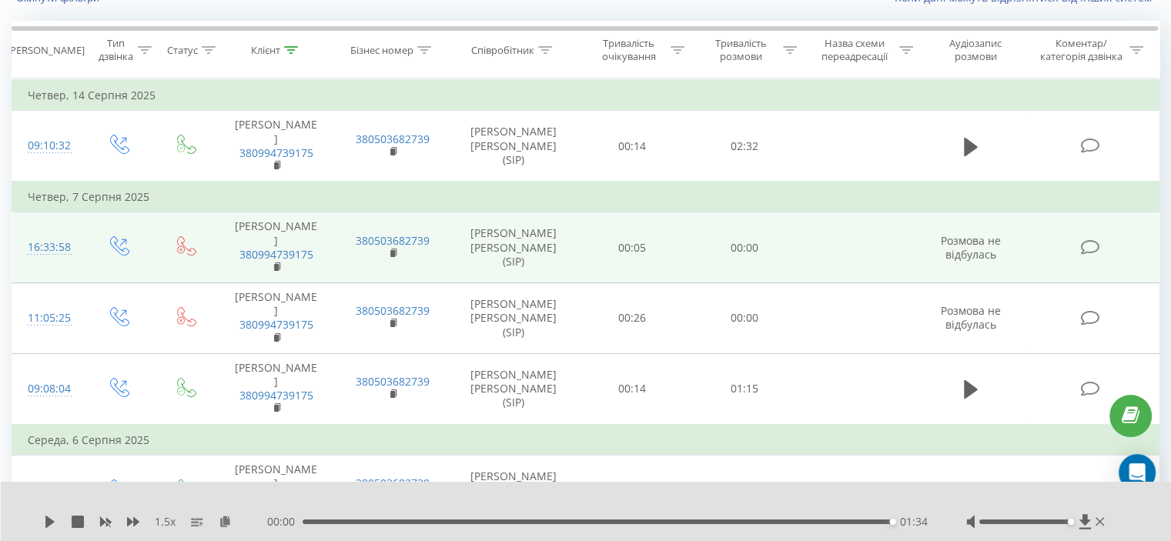
scroll to position [42, 0]
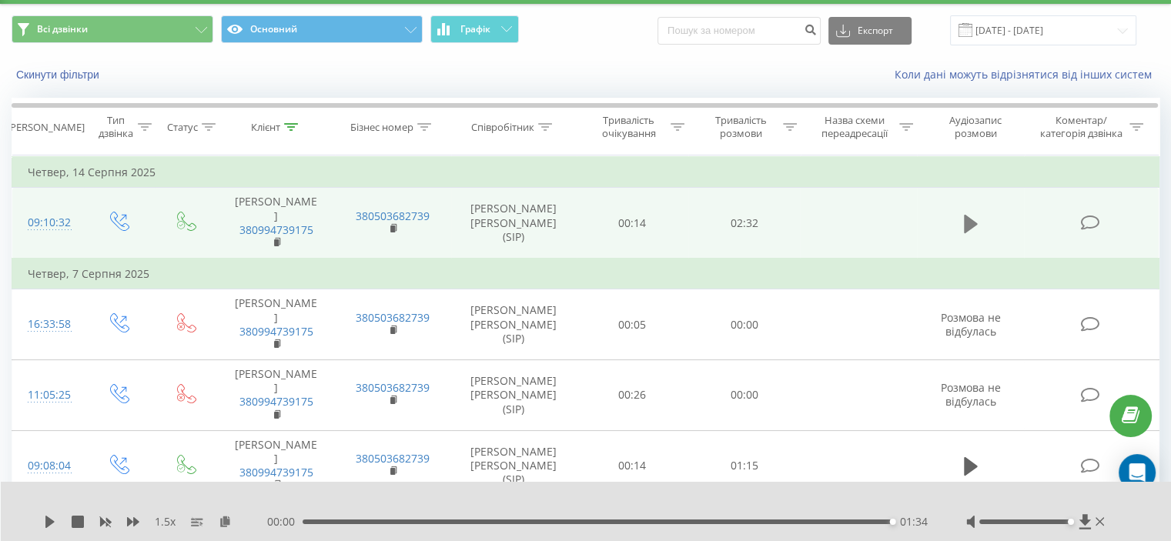
click at [970, 215] on icon at bounding box center [971, 224] width 14 height 18
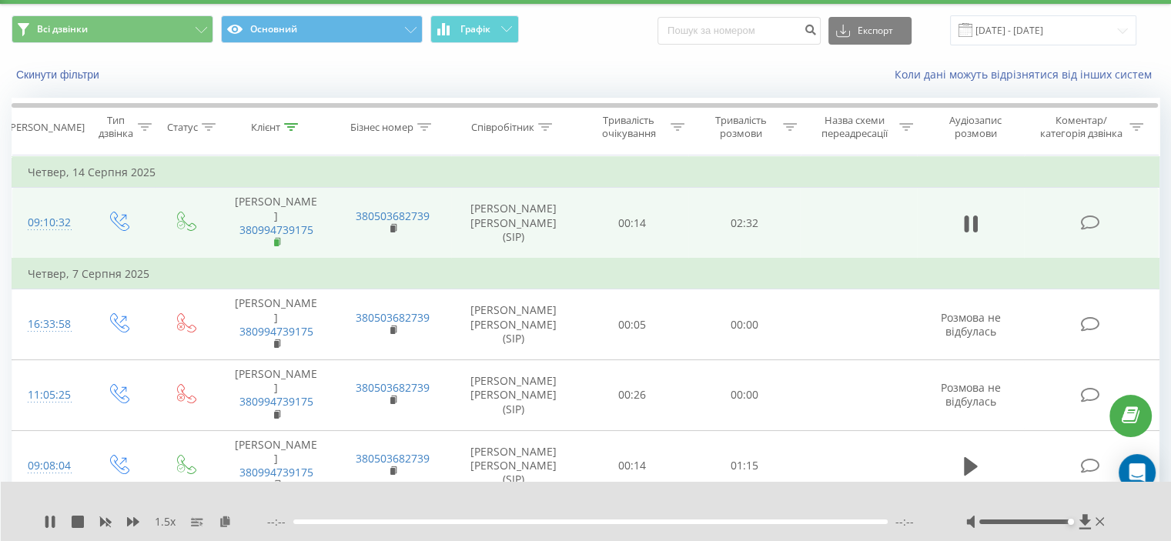
click at [277, 239] on rect at bounding box center [276, 242] width 5 height 7
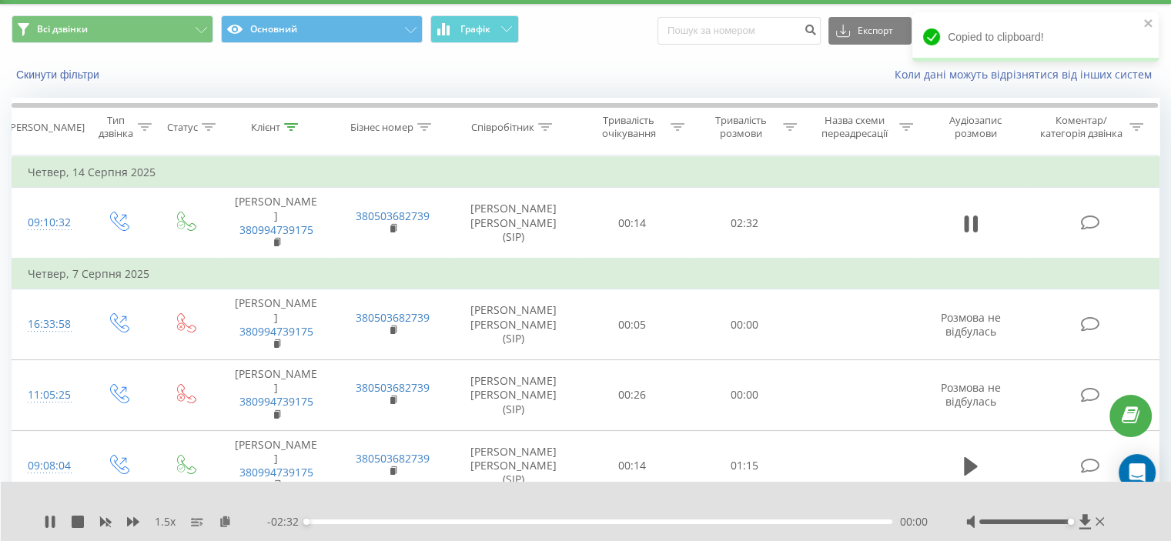
click at [837, 521] on div "00:00" at bounding box center [599, 522] width 586 height 5
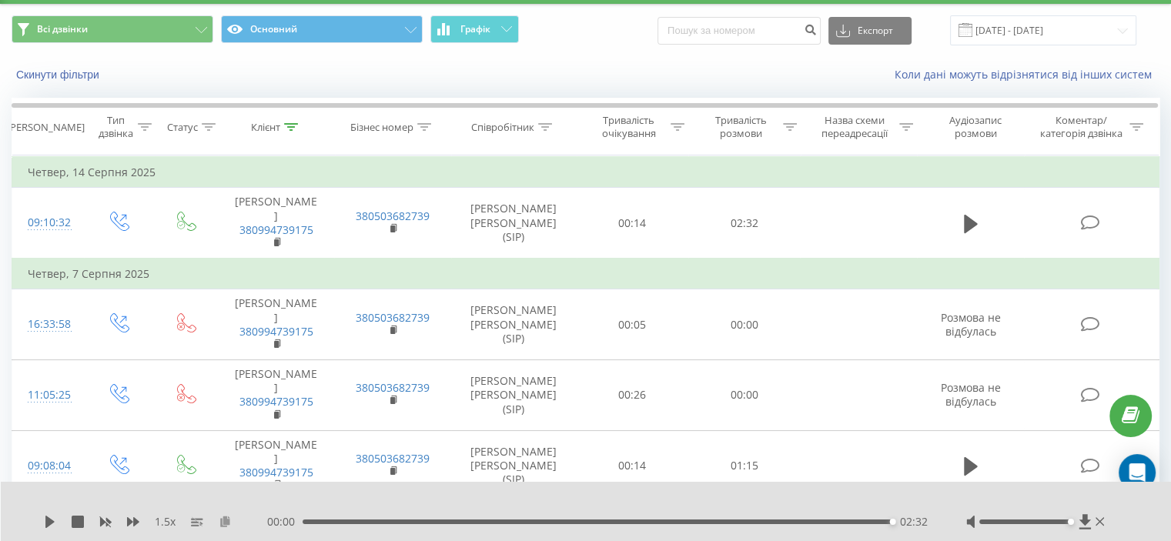
click at [228, 521] on icon at bounding box center [225, 521] width 13 height 11
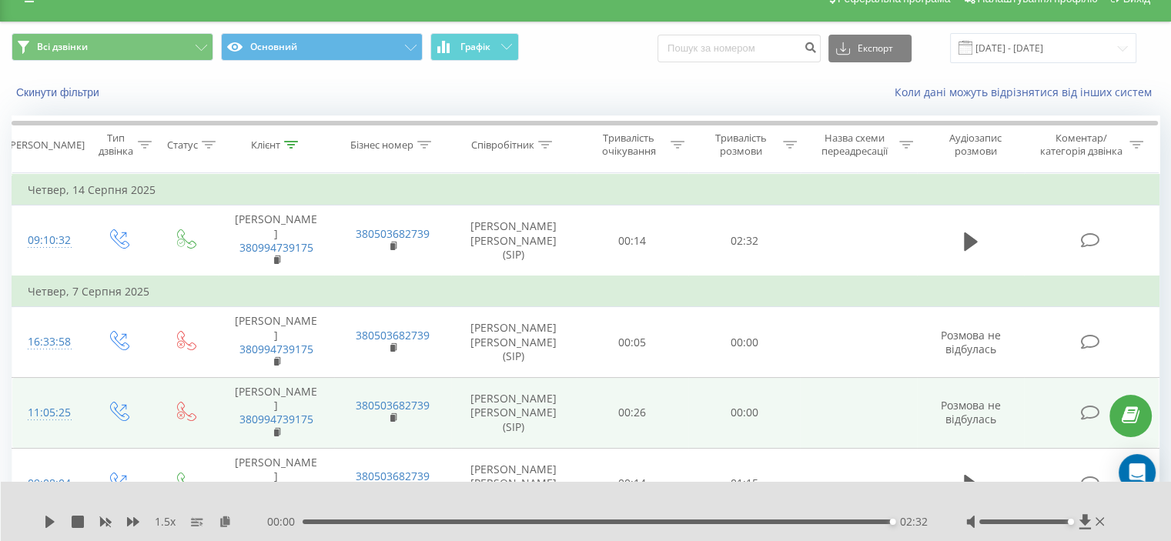
scroll to position [0, 0]
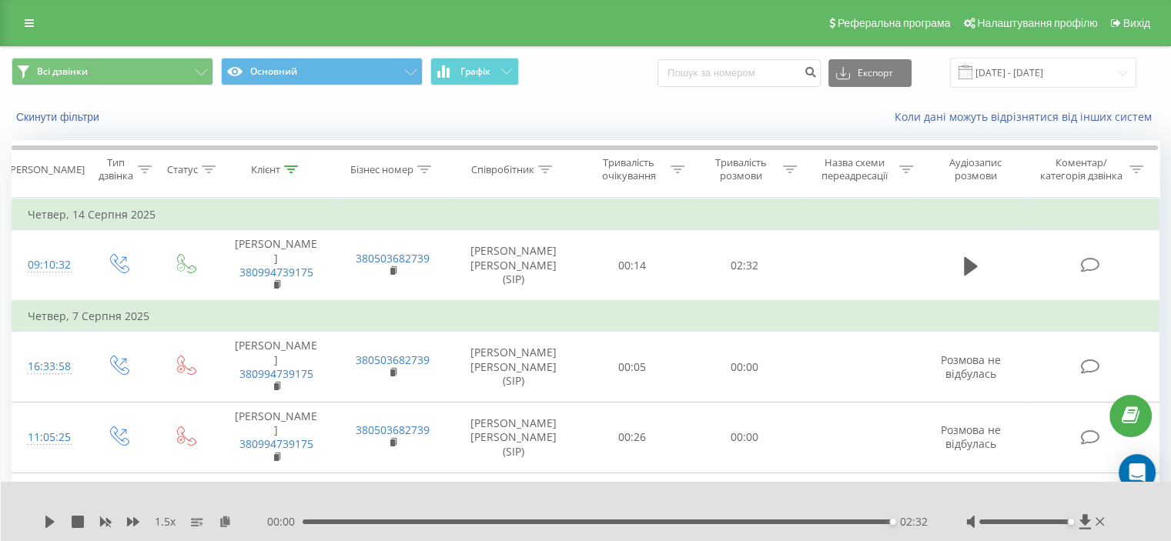
click at [446, 527] on div "00:00 02:32 02:32" at bounding box center [597, 521] width 661 height 15
click at [445, 523] on div "02:32" at bounding box center [598, 522] width 590 height 5
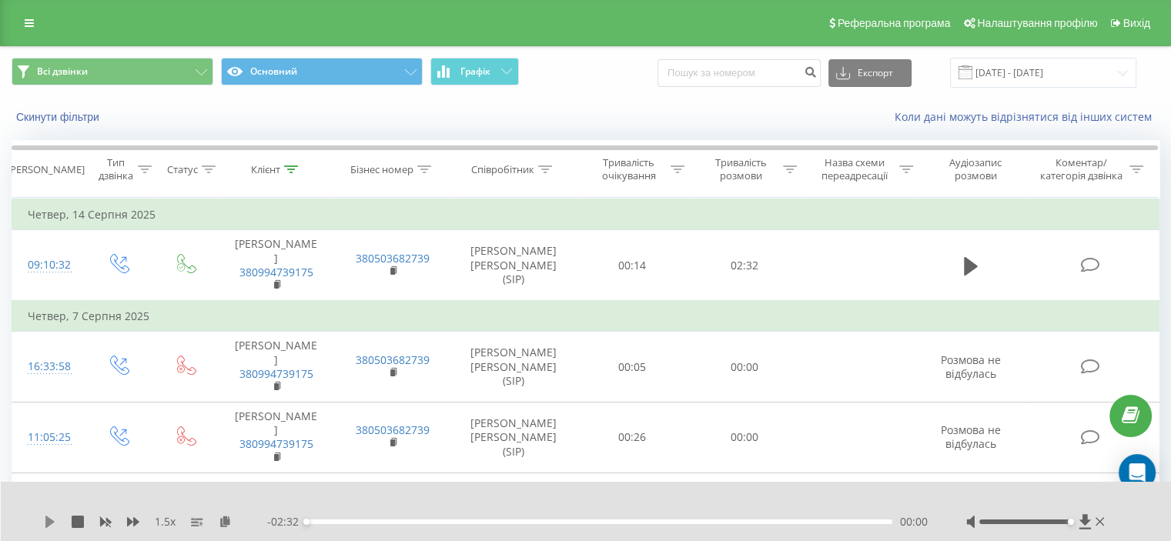
click at [45, 517] on div "1.5 x - 02:32 00:00 00:00" at bounding box center [586, 511] width 1171 height 59
click at [49, 520] on icon at bounding box center [49, 522] width 9 height 12
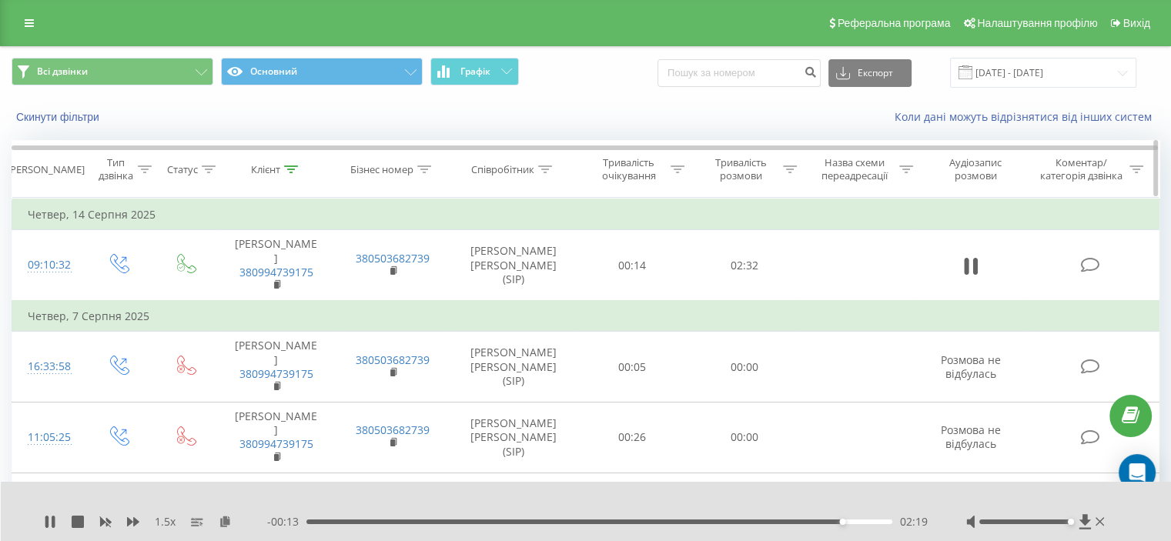
click at [290, 169] on icon at bounding box center [291, 170] width 14 height 8
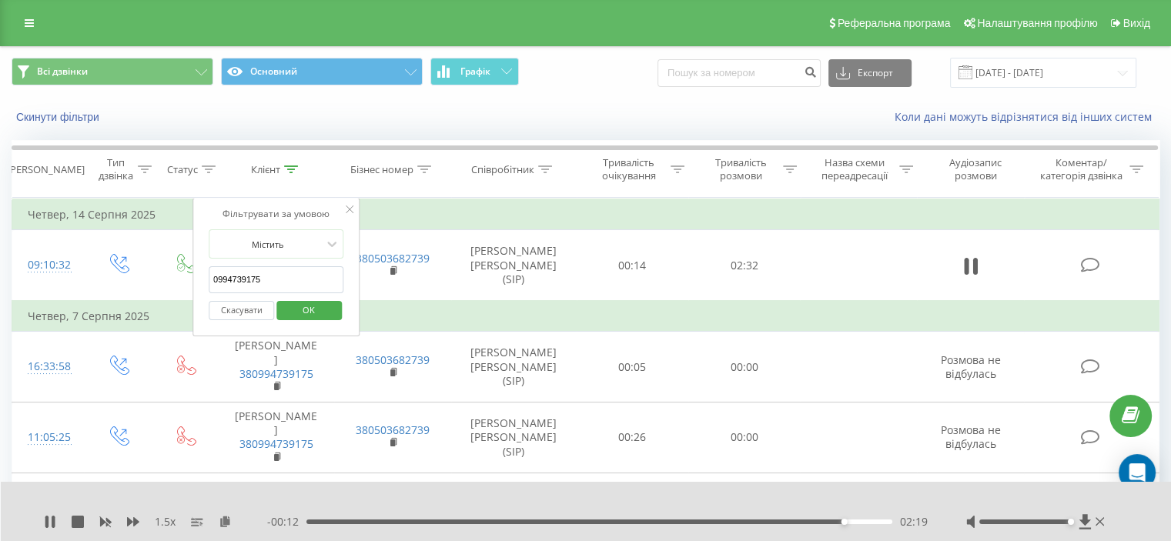
click at [249, 279] on input "0994739175" at bounding box center [277, 279] width 136 height 27
paste input "380982468733"
click at [318, 310] on span "OK" at bounding box center [308, 310] width 43 height 24
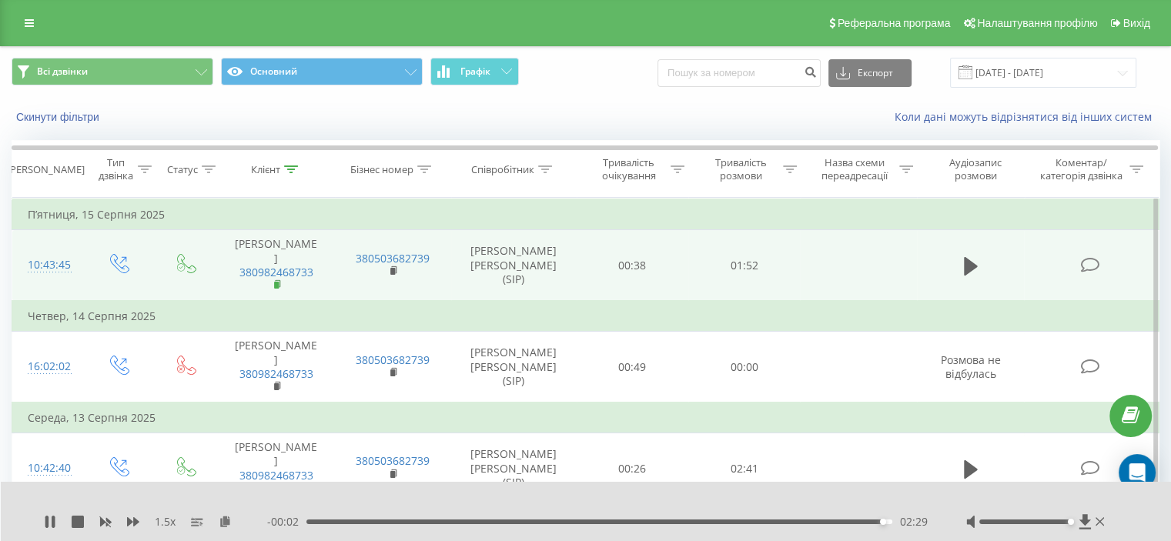
click at [277, 280] on icon at bounding box center [277, 283] width 5 height 7
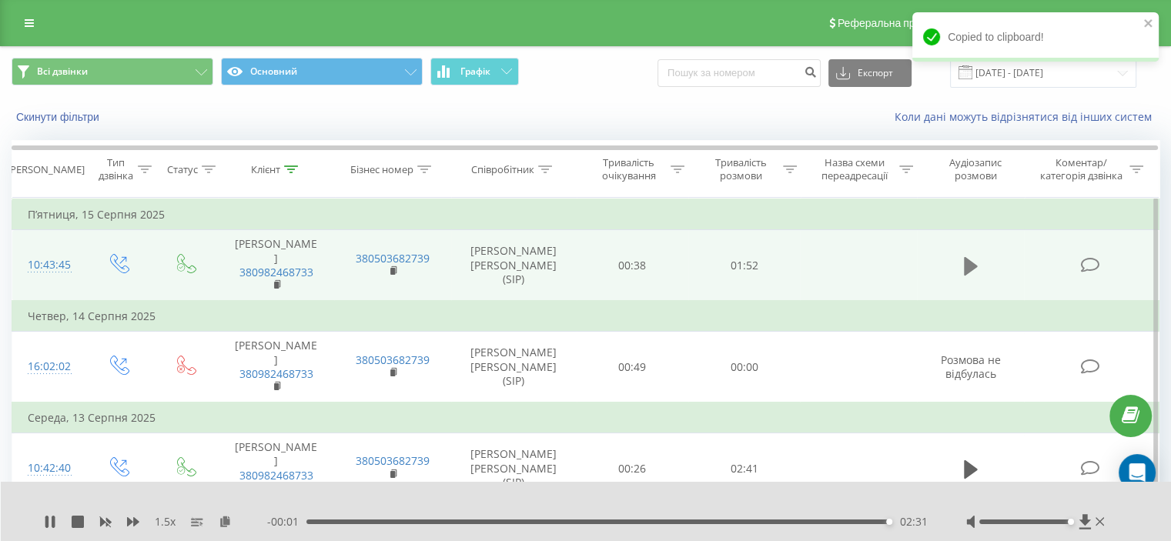
click at [977, 270] on button at bounding box center [970, 266] width 23 height 23
click at [709, 523] on div "01:17" at bounding box center [599, 522] width 586 height 5
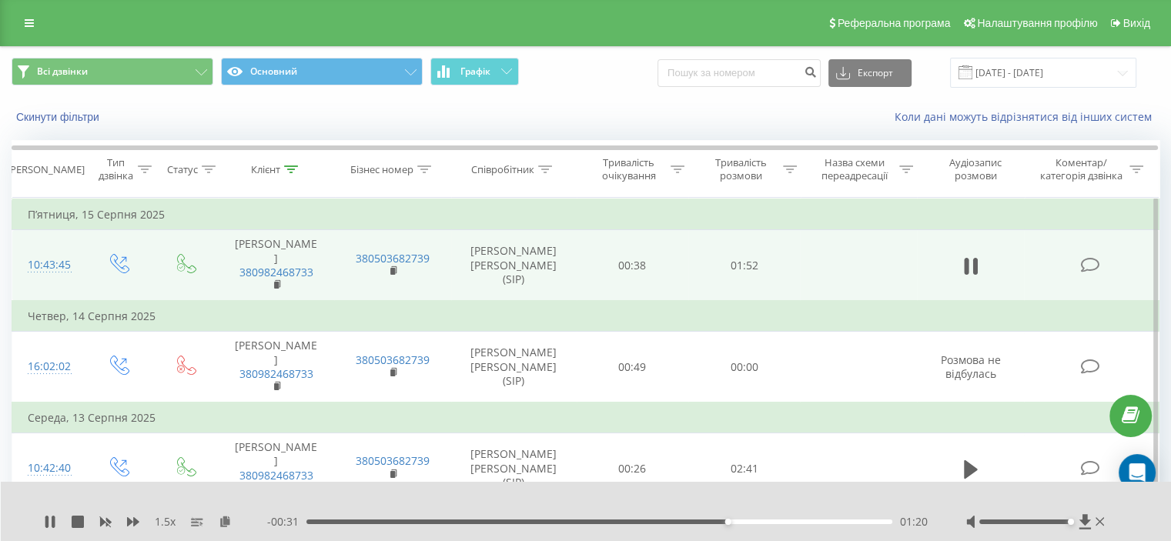
click at [838, 522] on div "01:20" at bounding box center [599, 522] width 586 height 5
click at [280, 283] on icon at bounding box center [277, 283] width 5 height 7
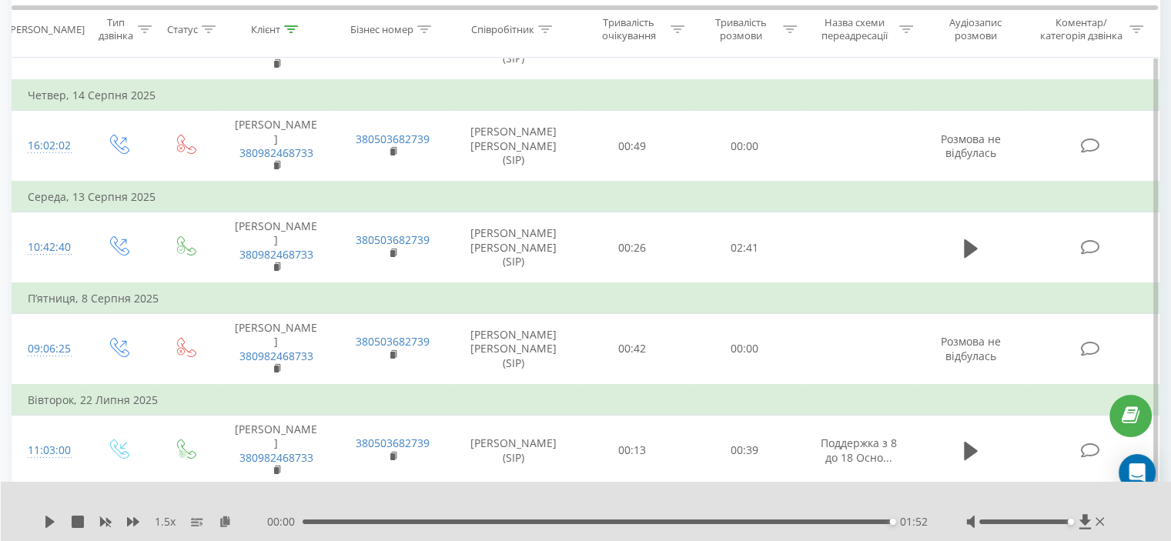
scroll to position [144, 0]
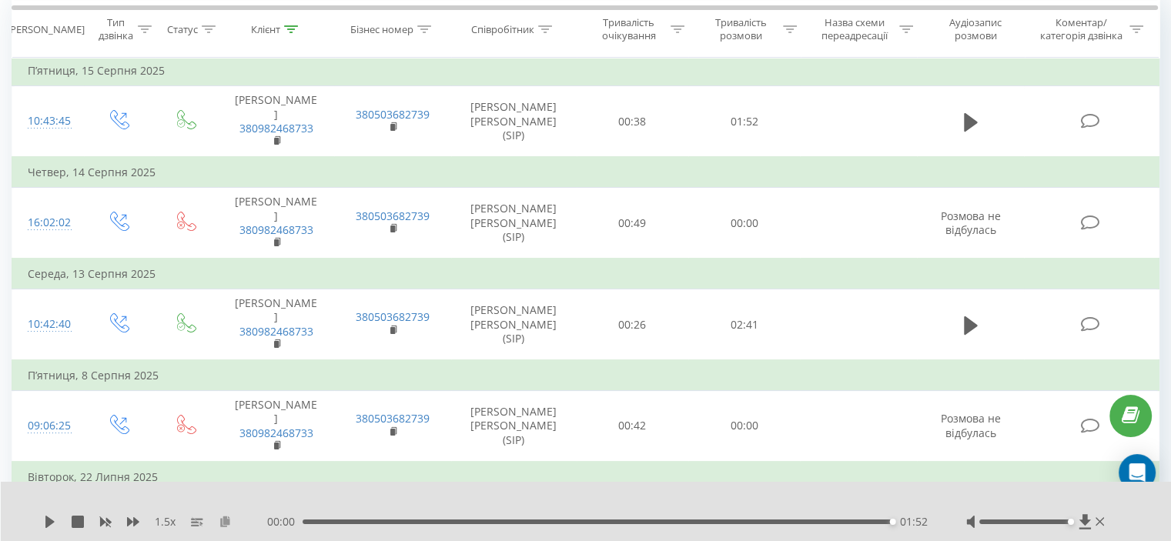
click at [228, 521] on icon at bounding box center [225, 521] width 13 height 11
click at [290, 27] on icon at bounding box center [291, 29] width 14 height 8
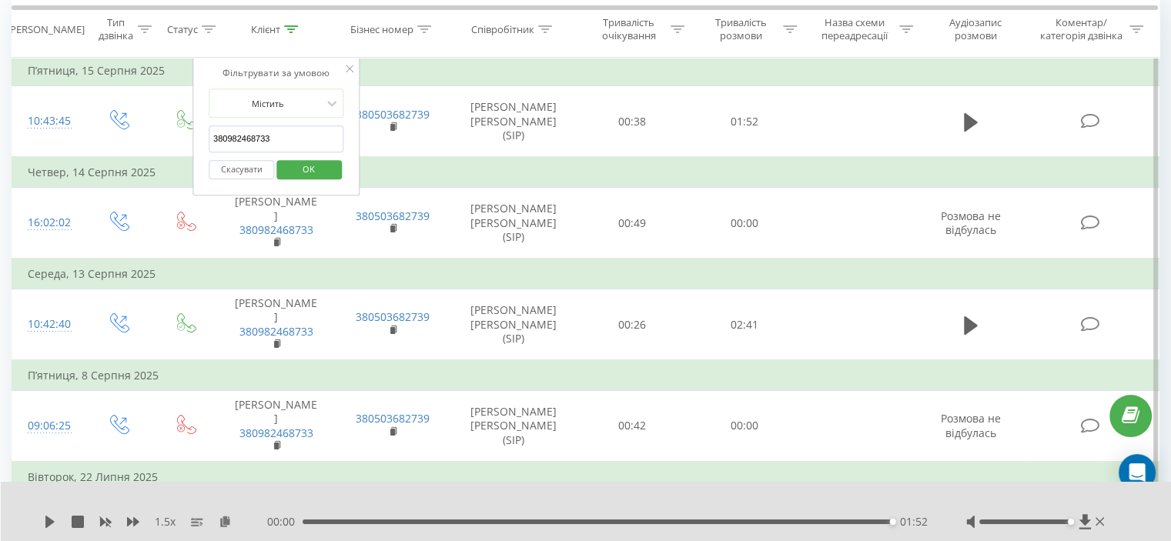
click at [258, 141] on input "380982468733" at bounding box center [277, 139] width 136 height 27
paste input "685982006"
click at [305, 170] on span "OK" at bounding box center [308, 169] width 43 height 24
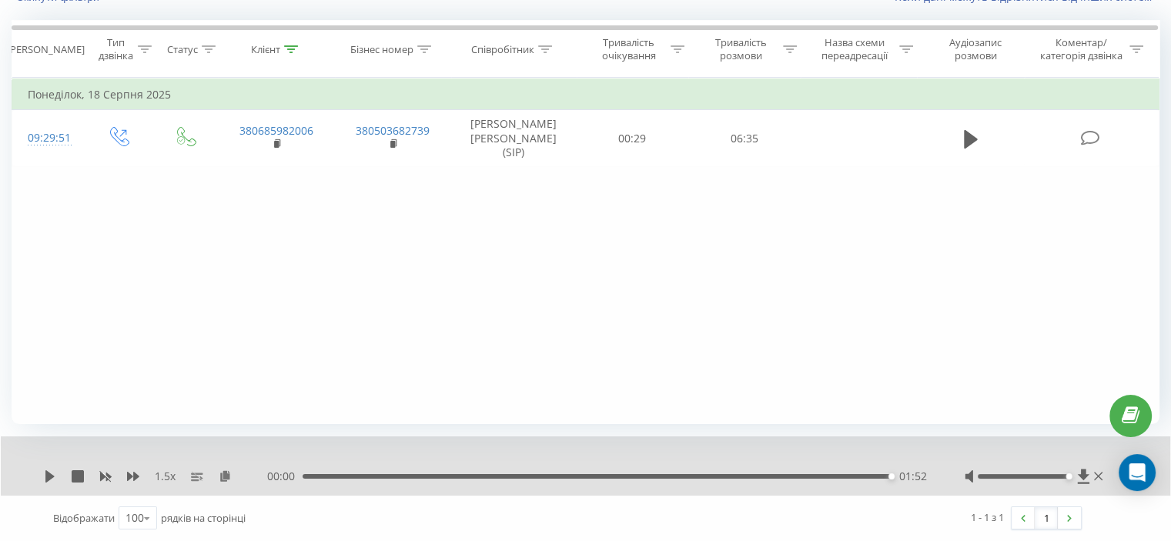
scroll to position [60, 0]
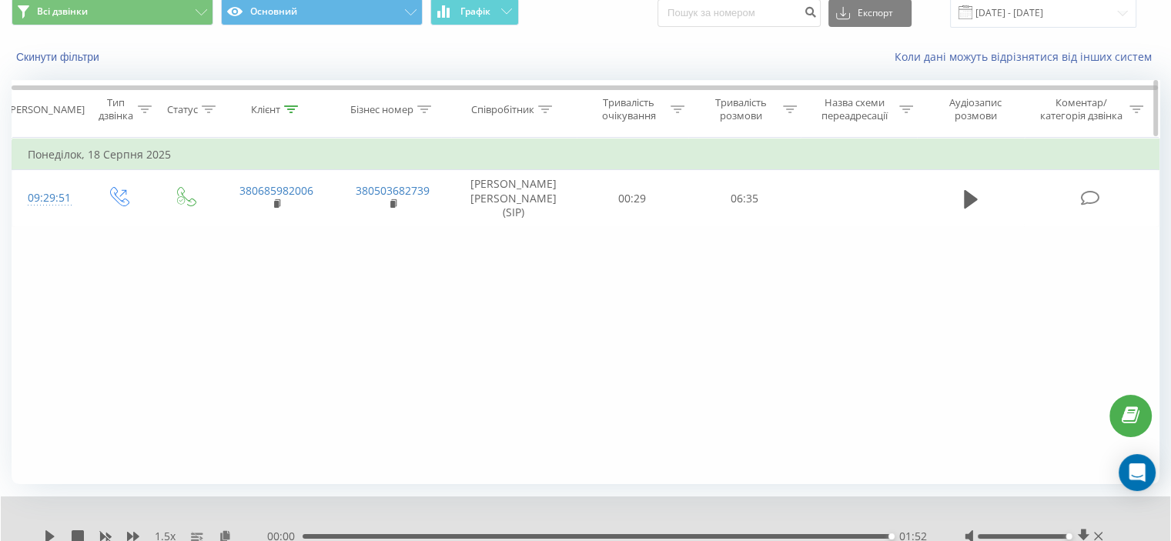
click at [292, 103] on div at bounding box center [291, 109] width 14 height 13
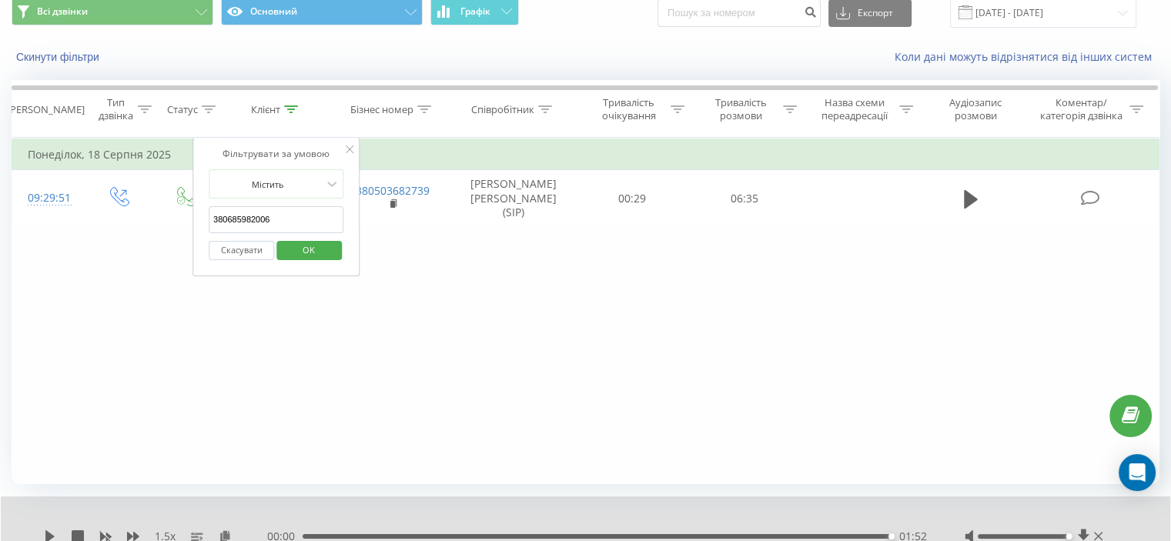
click at [246, 219] on input "380685982006" at bounding box center [277, 219] width 136 height 27
paste input "79223179"
click at [290, 255] on span "OK" at bounding box center [308, 250] width 43 height 24
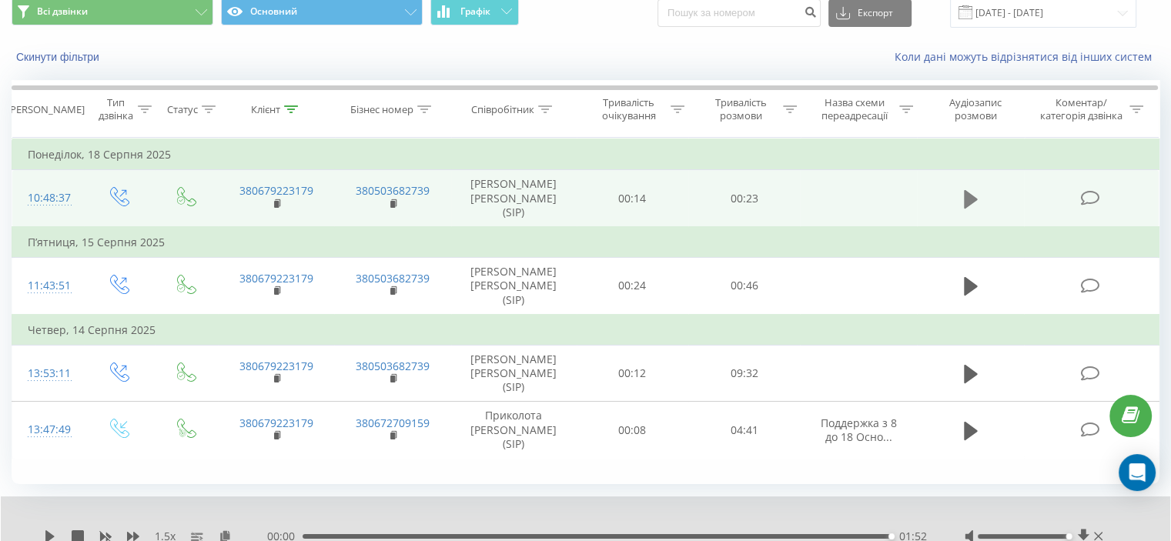
click at [973, 199] on icon at bounding box center [971, 198] width 14 height 18
click at [274, 203] on rect at bounding box center [276, 204] width 5 height 7
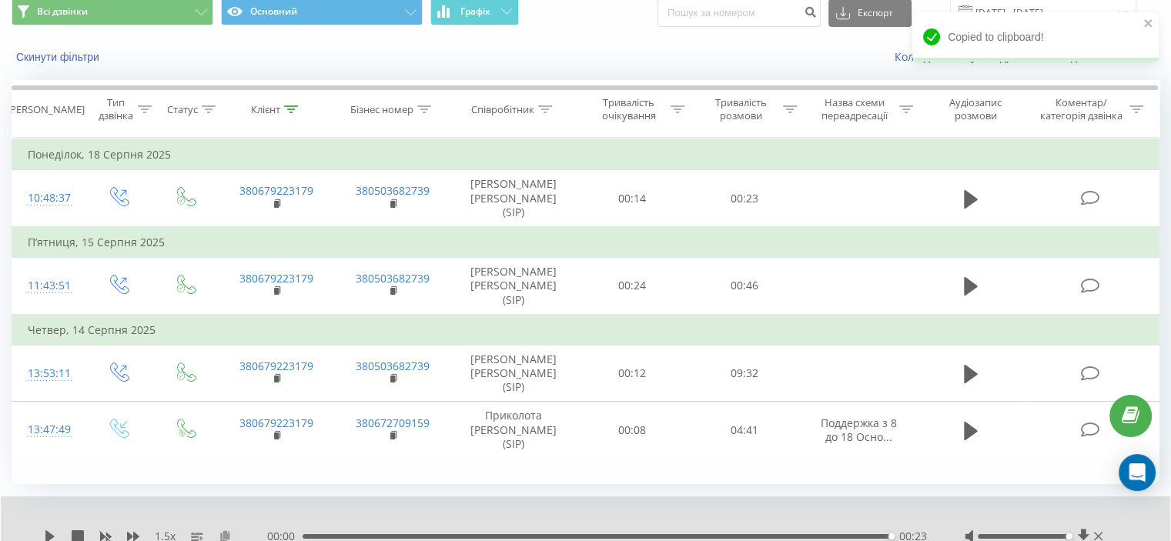
click at [228, 531] on icon at bounding box center [225, 536] width 13 height 11
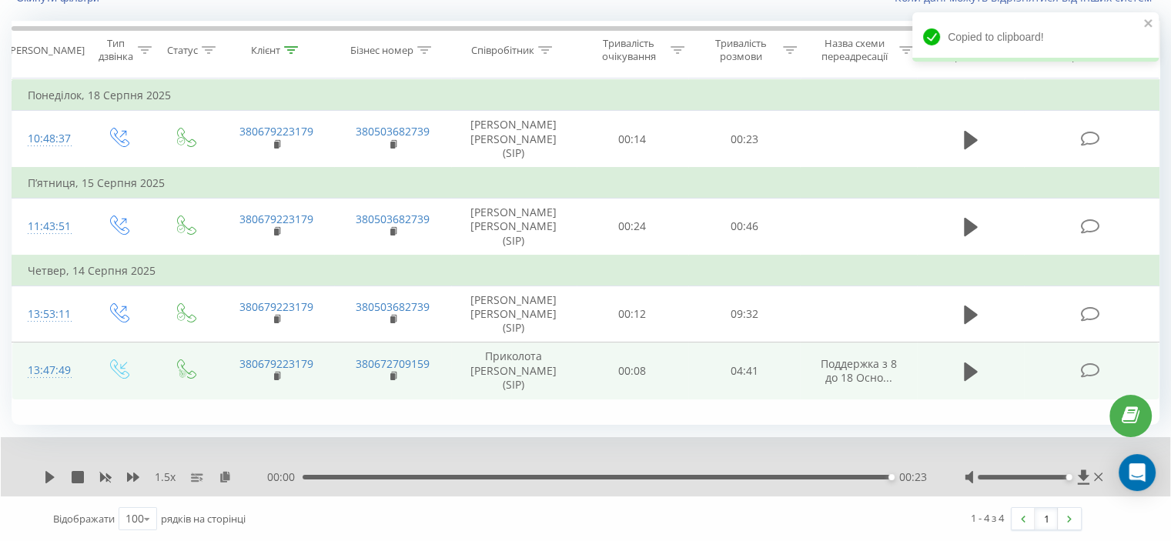
scroll to position [42, 0]
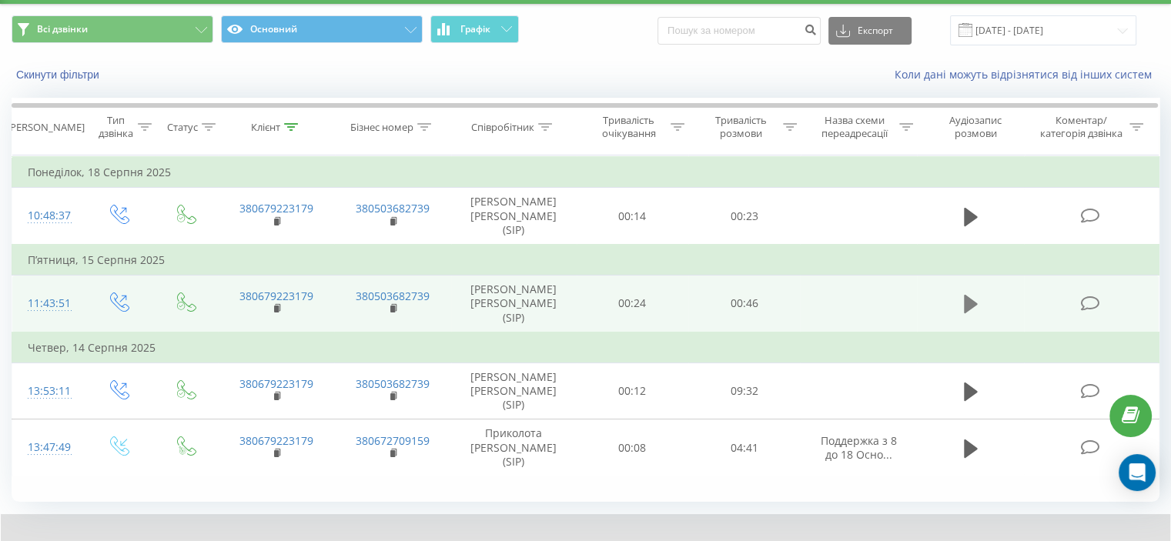
click at [971, 304] on icon at bounding box center [971, 304] width 14 height 18
click at [290, 128] on icon at bounding box center [291, 127] width 14 height 8
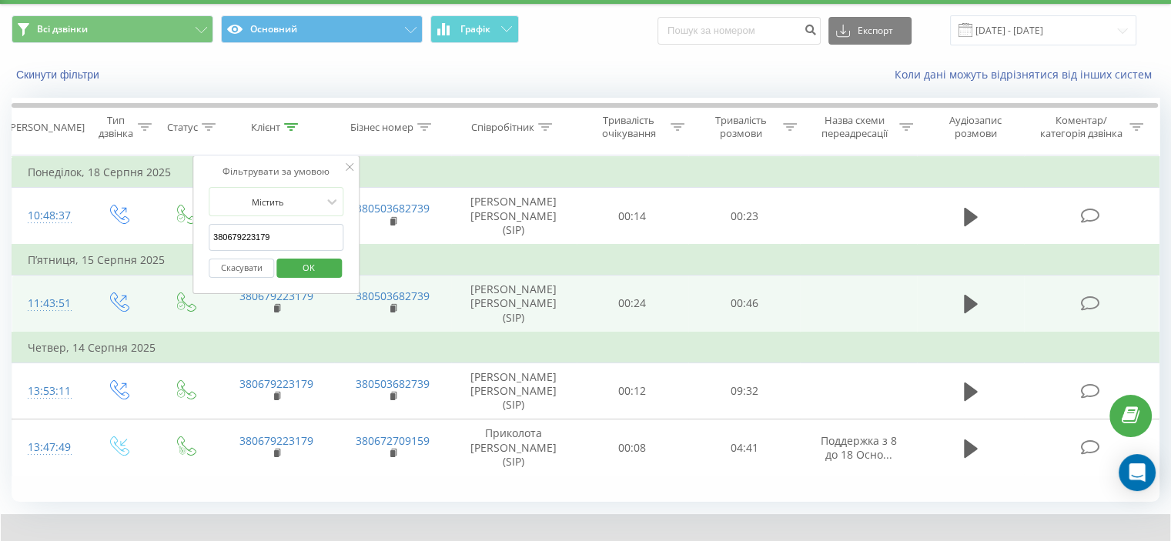
click at [256, 236] on input "380679223179" at bounding box center [277, 237] width 136 height 27
paste input "933916291"
click at [293, 264] on span "OK" at bounding box center [308, 268] width 43 height 24
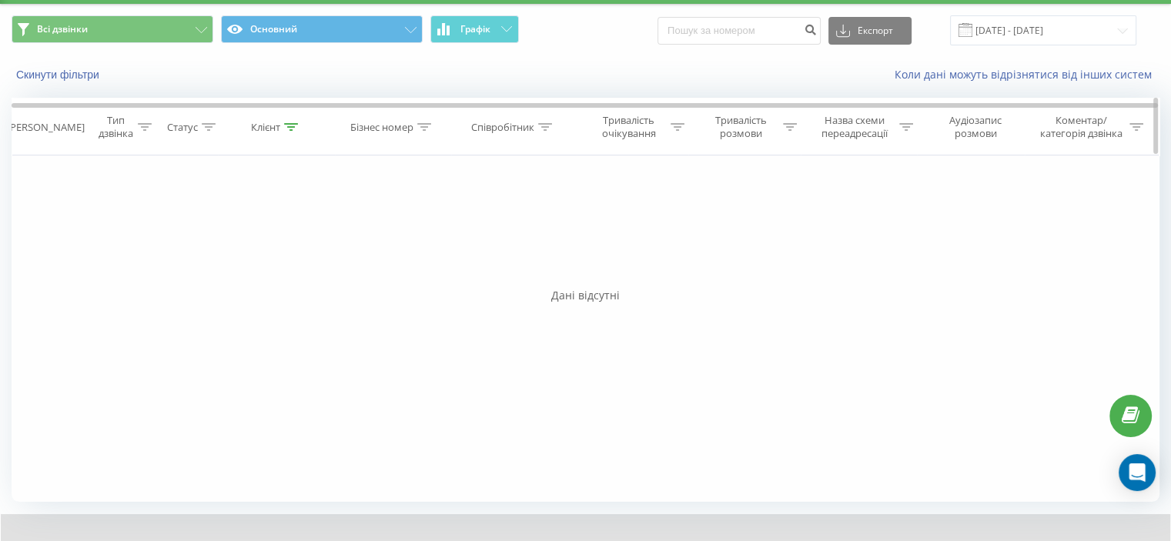
click at [294, 125] on icon at bounding box center [291, 127] width 14 height 8
click at [272, 238] on input "380933916291" at bounding box center [277, 237] width 136 height 27
click at [270, 236] on input "380933916291" at bounding box center [277, 237] width 136 height 27
paste input "503383934"
click at [293, 266] on span "OK" at bounding box center [308, 268] width 43 height 24
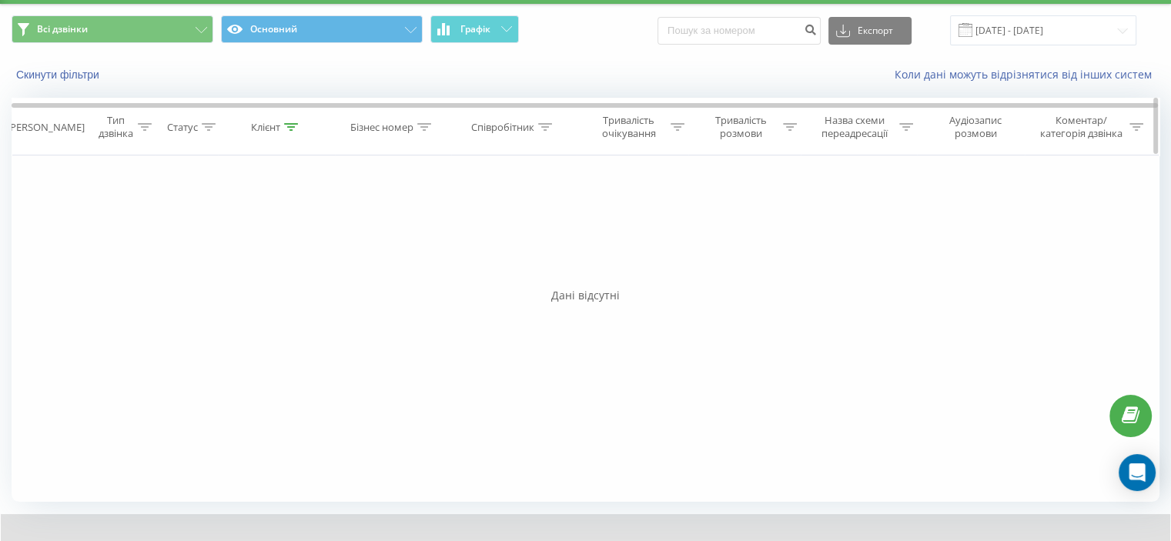
click at [293, 125] on icon at bounding box center [291, 127] width 14 height 8
click at [256, 236] on input "380503383934" at bounding box center [277, 237] width 136 height 27
paste input "680589255"
click at [294, 265] on span "OK" at bounding box center [308, 268] width 43 height 24
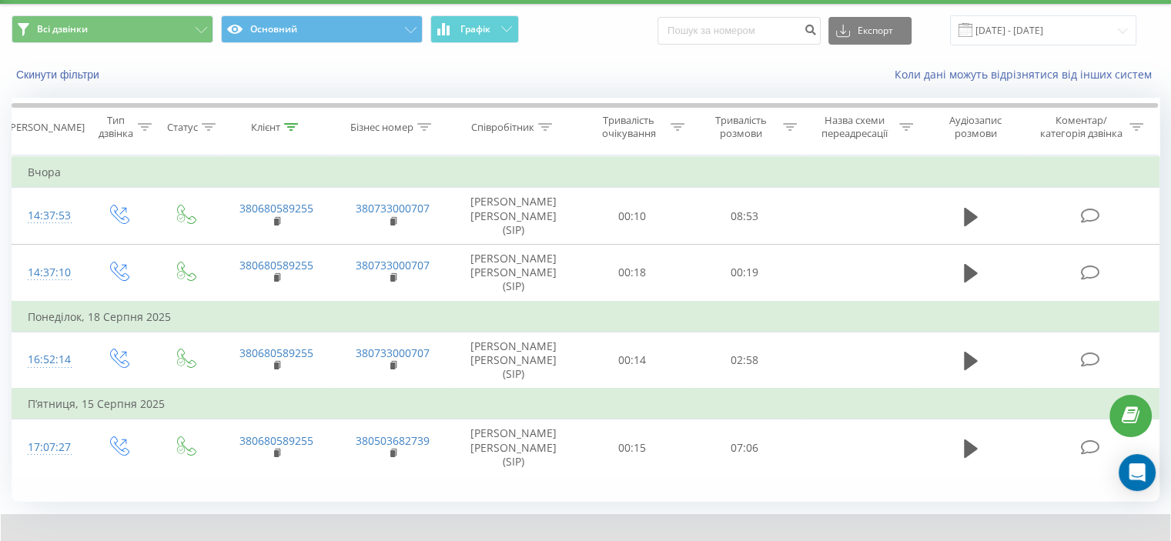
drag, startPoint x: 293, startPoint y: 122, endPoint x: 280, endPoint y: 166, distance: 46.3
click at [293, 123] on icon at bounding box center [291, 127] width 14 height 8
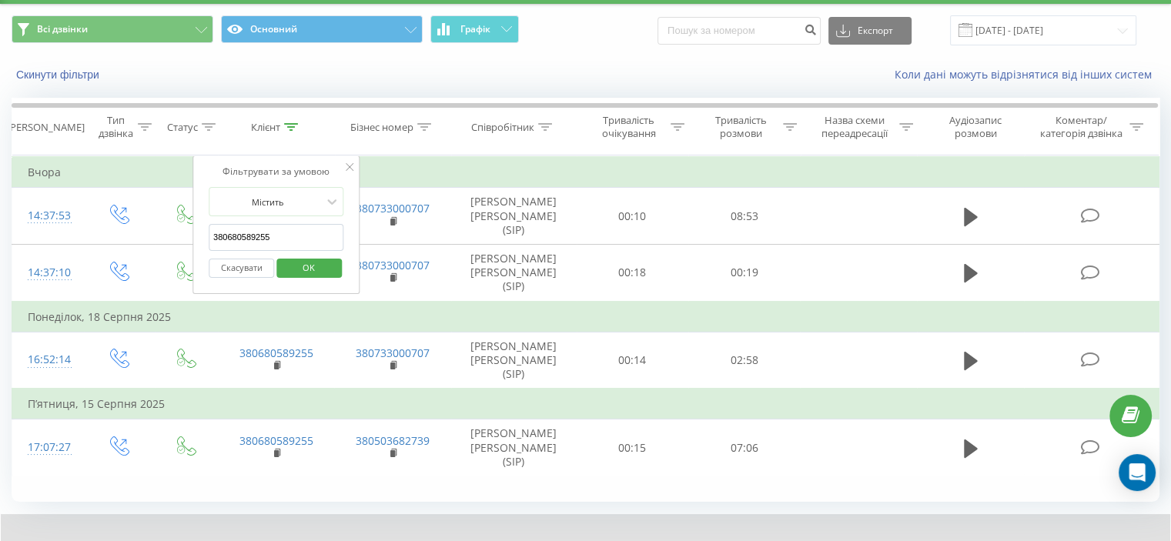
click at [256, 226] on input "380680589255" at bounding box center [277, 237] width 136 height 27
paste input "957433490"
click at [309, 261] on span "OK" at bounding box center [308, 268] width 43 height 24
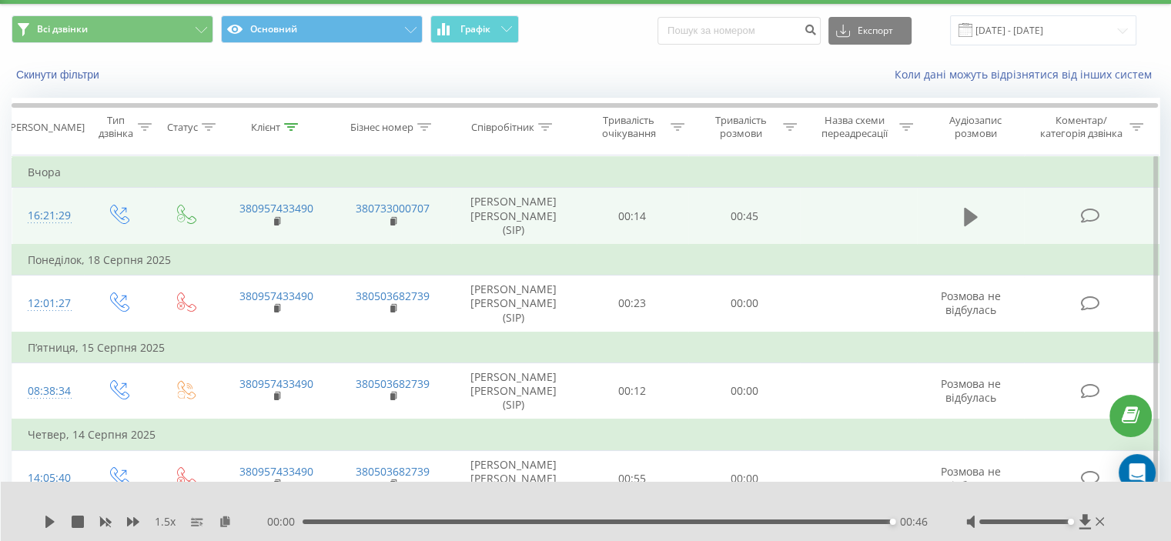
click at [963, 219] on button at bounding box center [970, 217] width 23 height 23
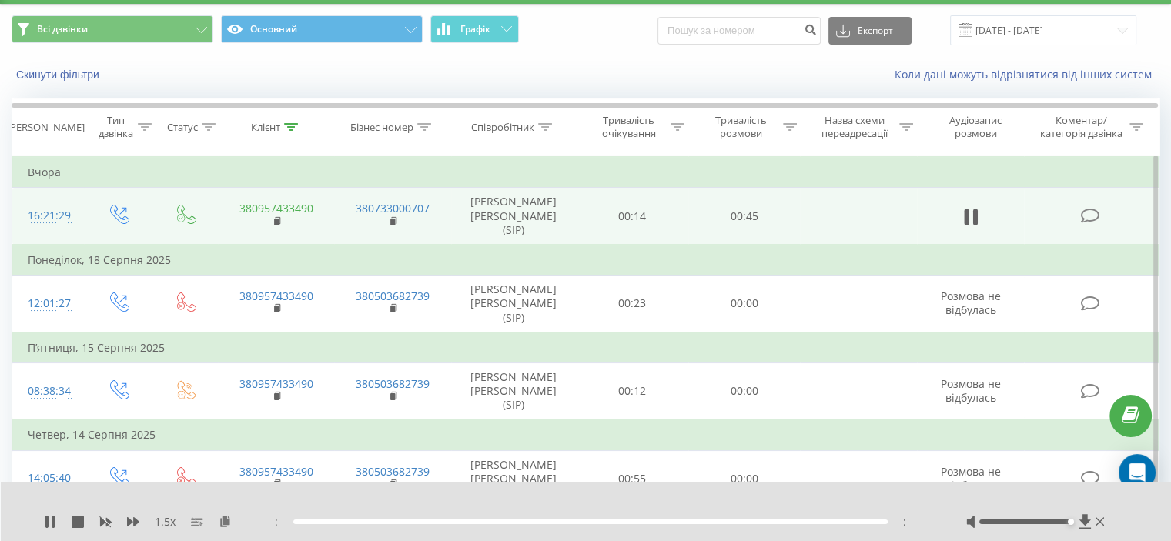
drag, startPoint x: 273, startPoint y: 218, endPoint x: 261, endPoint y: 204, distance: 18.5
click at [274, 217] on icon at bounding box center [278, 221] width 8 height 11
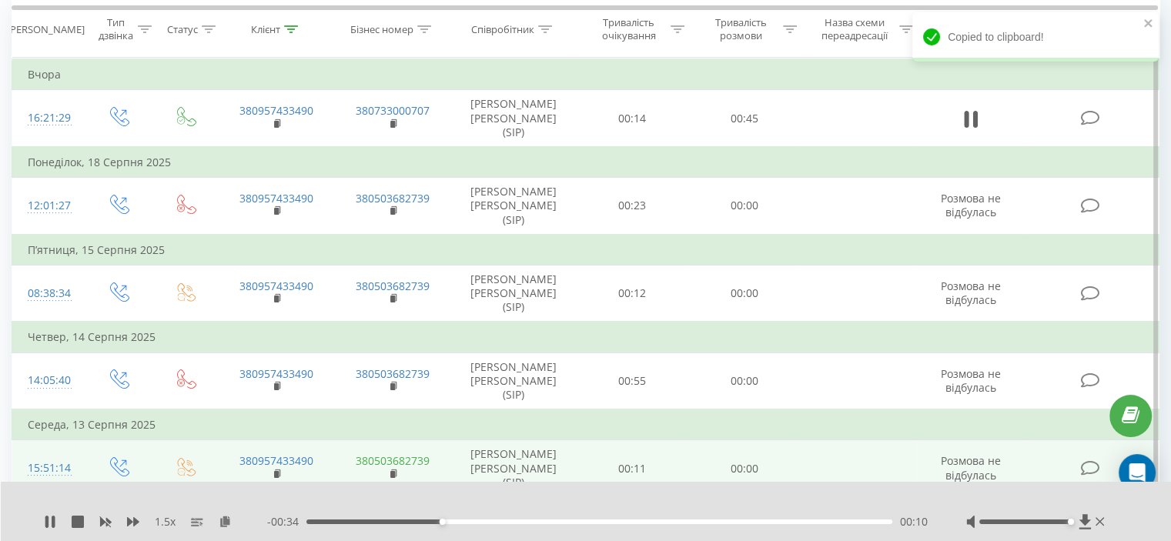
scroll to position [196, 0]
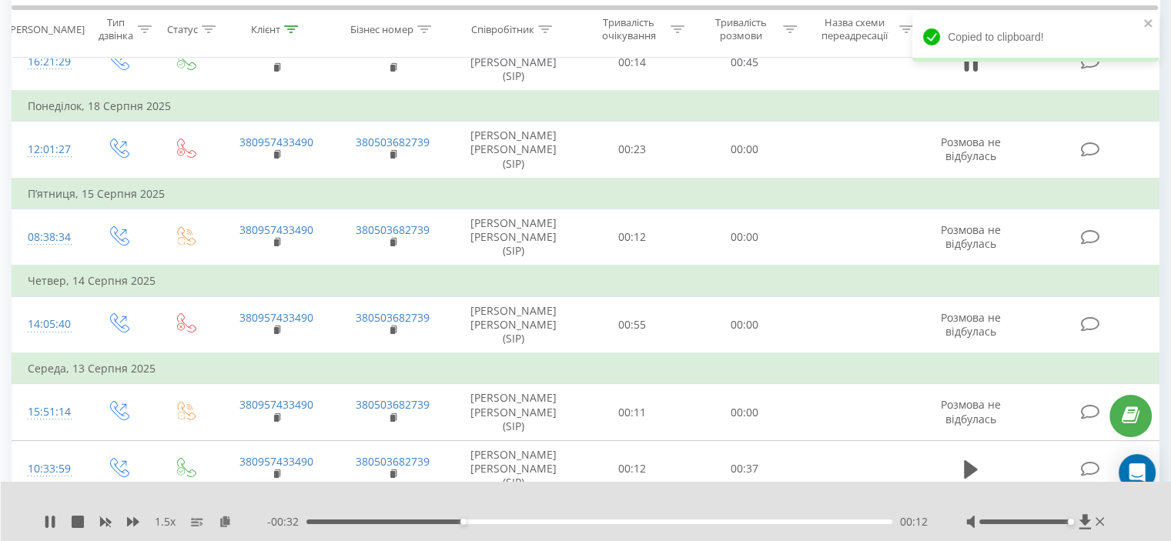
click at [231, 521] on div "1.5 x" at bounding box center [155, 521] width 223 height 15
click at [225, 521] on icon at bounding box center [225, 521] width 13 height 11
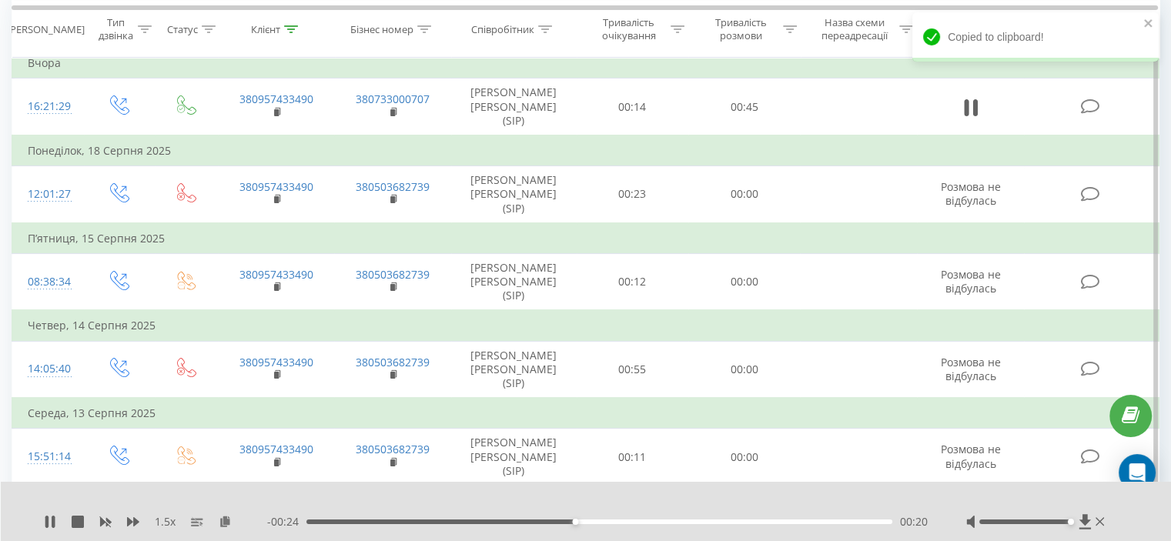
scroll to position [179, 0]
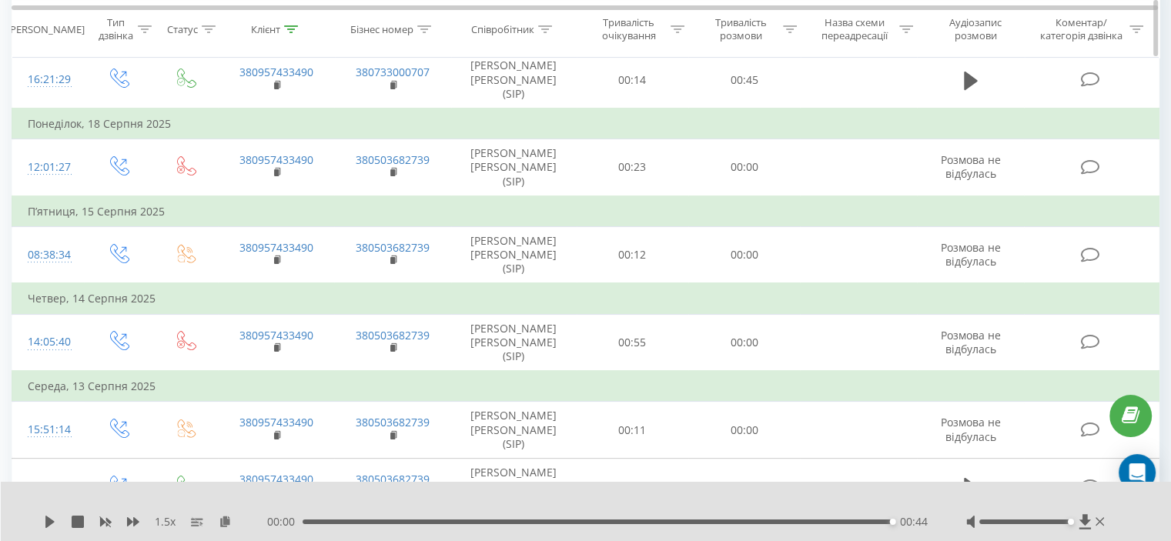
click at [291, 32] on icon at bounding box center [291, 29] width 14 height 8
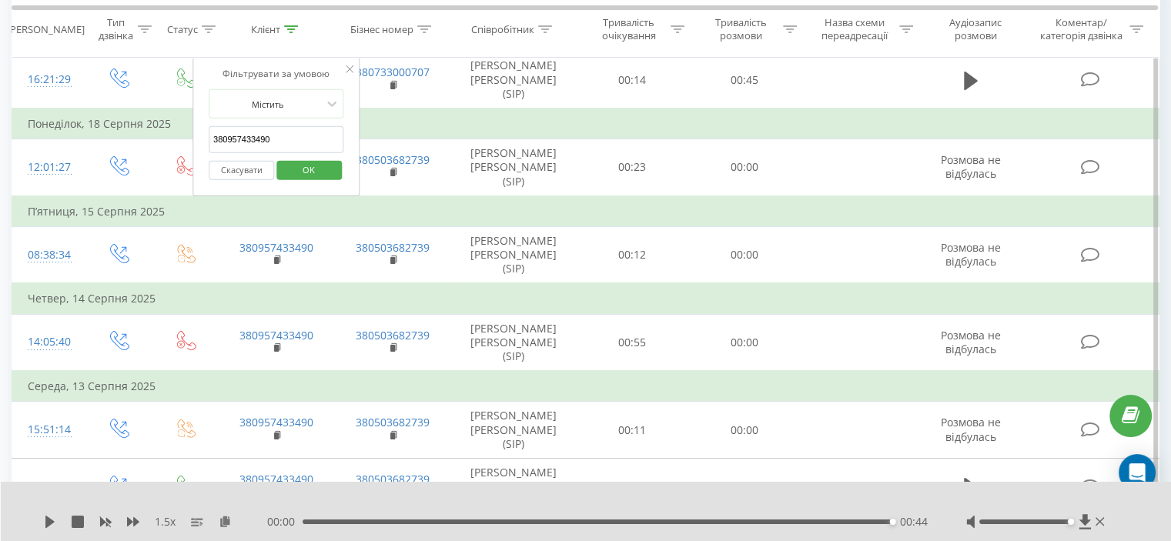
click at [266, 131] on input "380957433490" at bounding box center [277, 139] width 136 height 27
paste input "067568234"
click at [305, 159] on span "OK" at bounding box center [308, 170] width 43 height 24
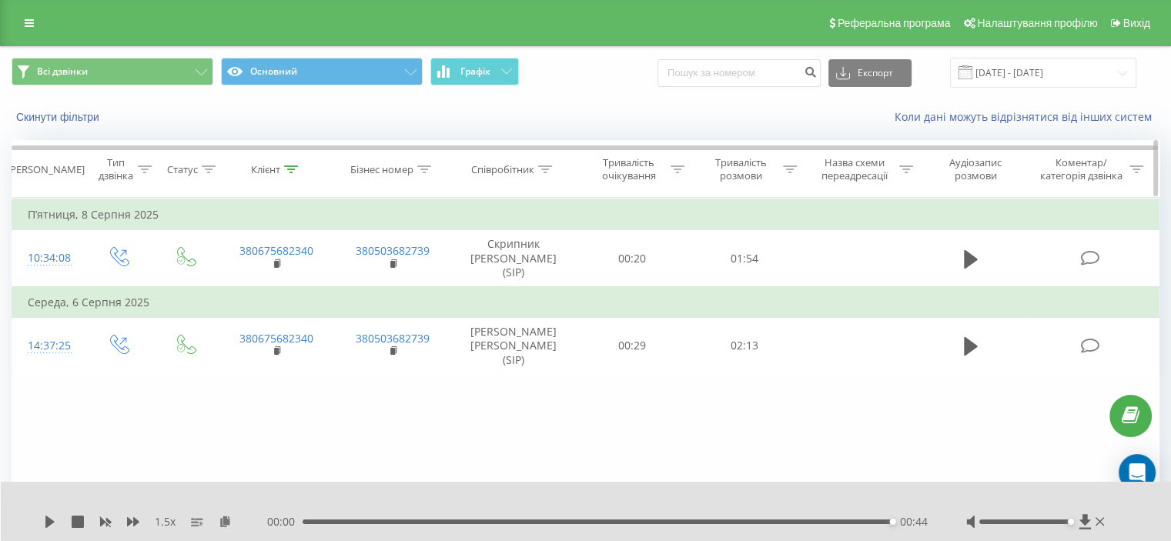
click at [296, 166] on icon at bounding box center [291, 170] width 14 height 8
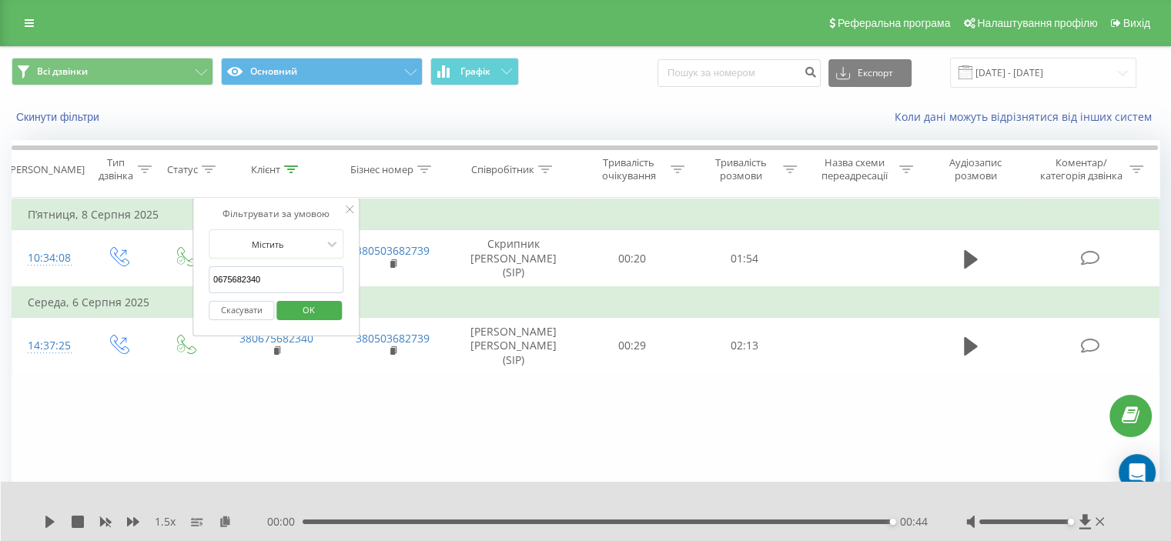
click at [262, 280] on input "0675682340" at bounding box center [277, 279] width 136 height 27
paste input "380964074314"
type input "380964074314"
drag, startPoint x: 305, startPoint y: 305, endPoint x: 216, endPoint y: 2, distance: 315.5
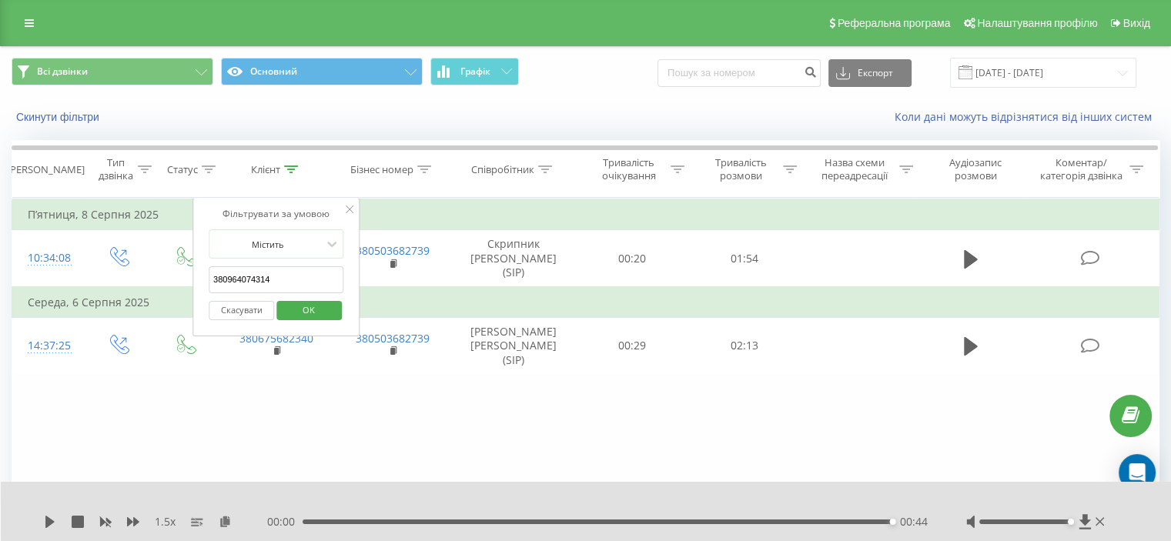
click at [305, 305] on span "OK" at bounding box center [308, 310] width 43 height 24
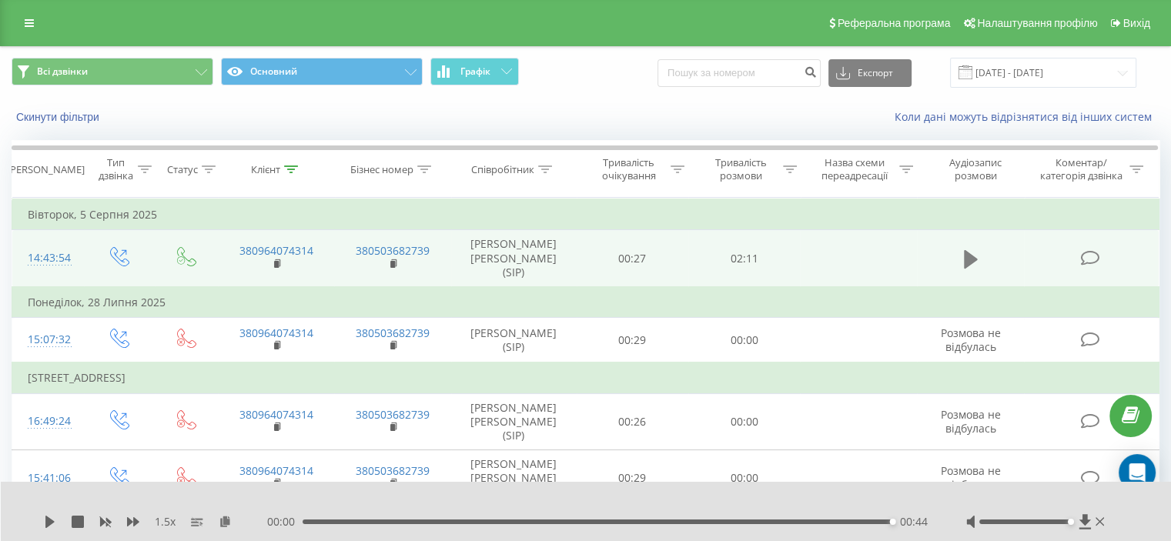
click at [969, 253] on icon at bounding box center [971, 258] width 14 height 18
click at [971, 256] on icon at bounding box center [971, 258] width 14 height 18
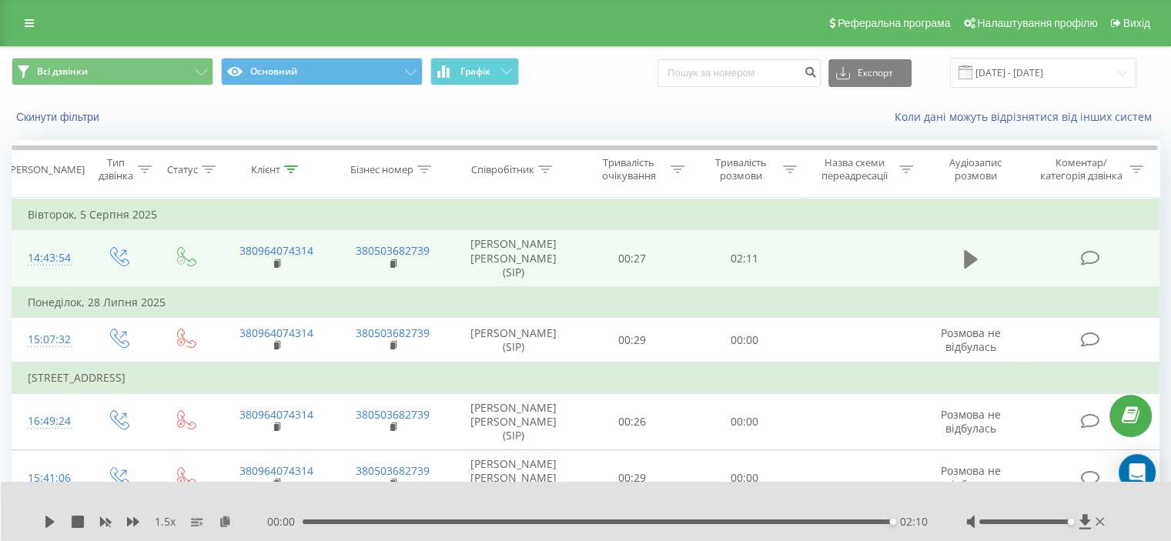
click at [968, 261] on icon at bounding box center [971, 258] width 14 height 18
click at [45, 521] on icon at bounding box center [50, 522] width 12 height 12
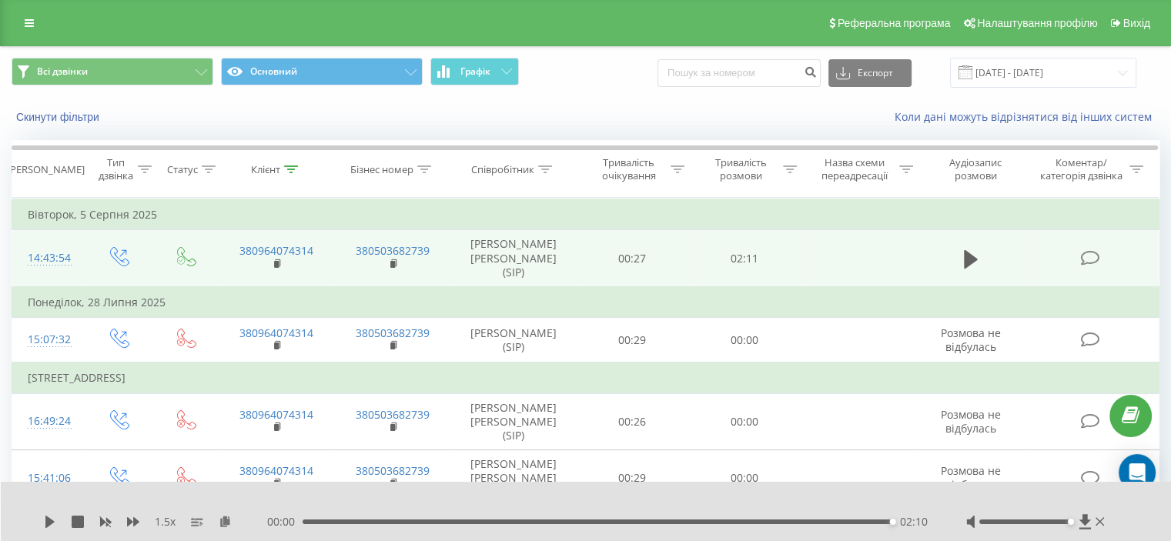
click at [45, 521] on icon at bounding box center [50, 522] width 12 height 12
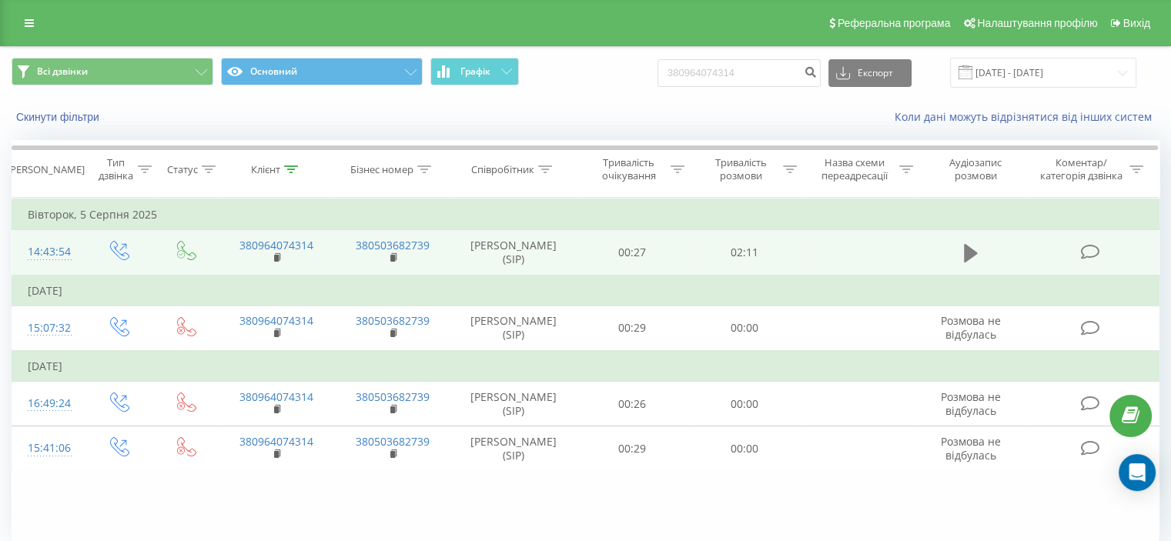
click at [969, 256] on icon at bounding box center [971, 253] width 14 height 18
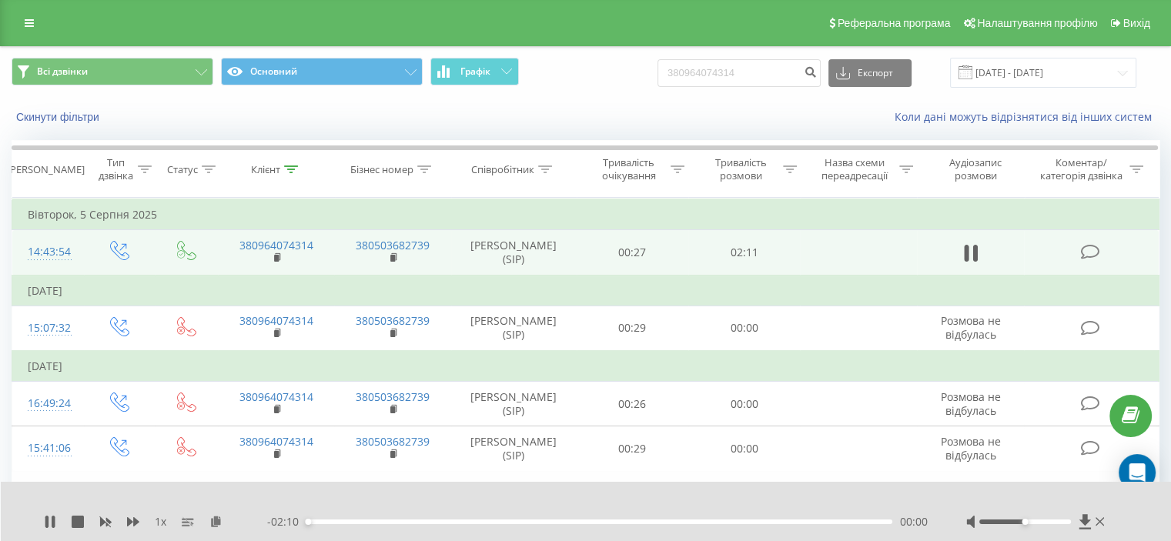
drag, startPoint x: 1047, startPoint y: 519, endPoint x: 1071, endPoint y: 518, distance: 23.9
click at [1071, 518] on div at bounding box center [1037, 521] width 142 height 15
drag, startPoint x: 1063, startPoint y: 521, endPoint x: 1075, endPoint y: 522, distance: 12.3
click at [1075, 522] on div at bounding box center [1037, 521] width 142 height 15
click at [136, 523] on icon at bounding box center [133, 521] width 12 height 9
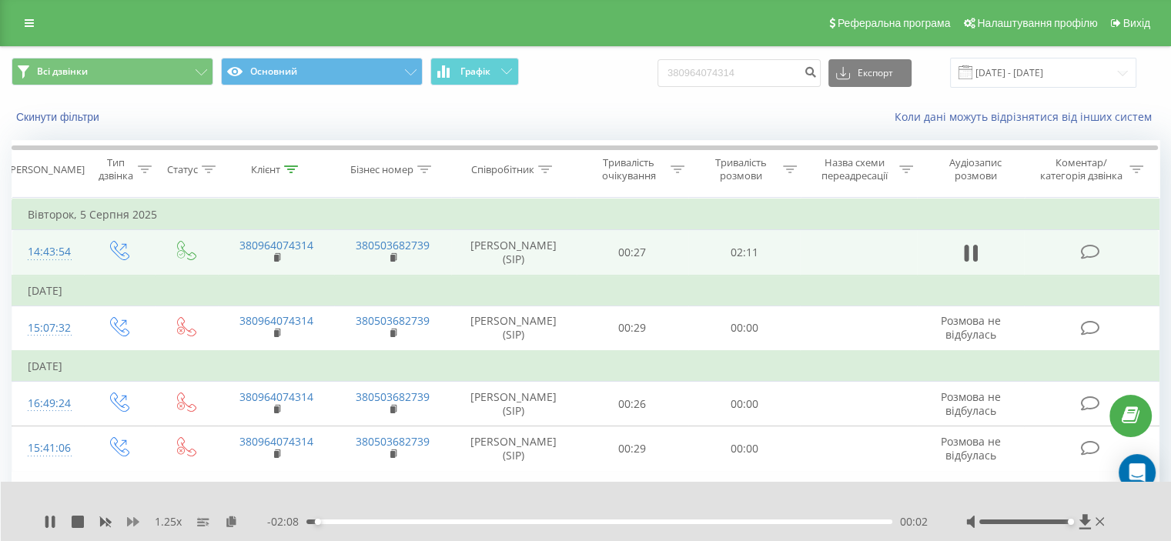
click at [136, 523] on icon at bounding box center [133, 521] width 12 height 9
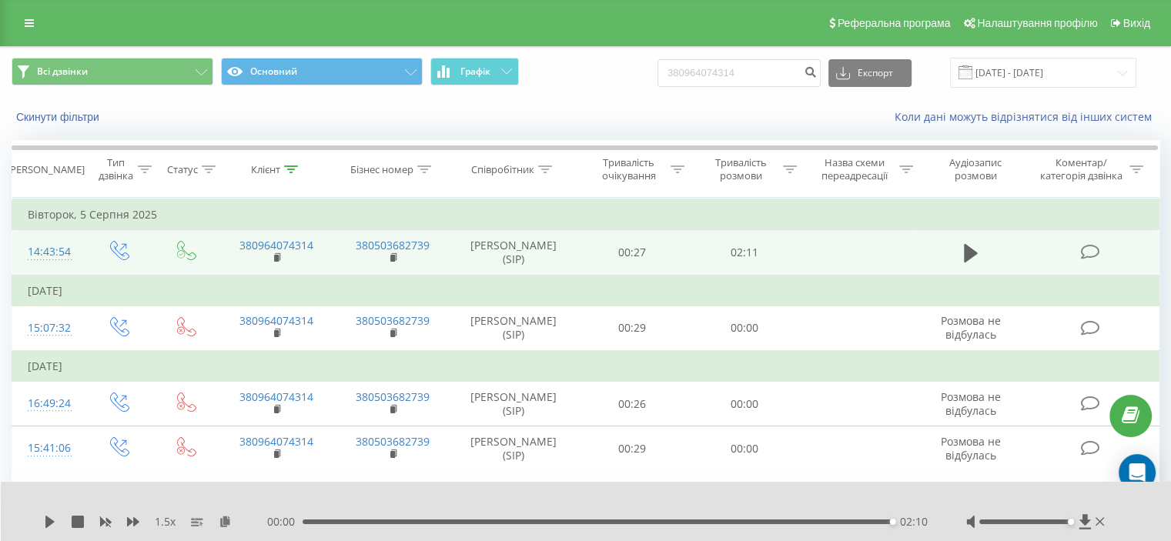
drag, startPoint x: 294, startPoint y: 169, endPoint x: 279, endPoint y: 213, distance: 45.8
click at [293, 170] on icon at bounding box center [291, 170] width 14 height 8
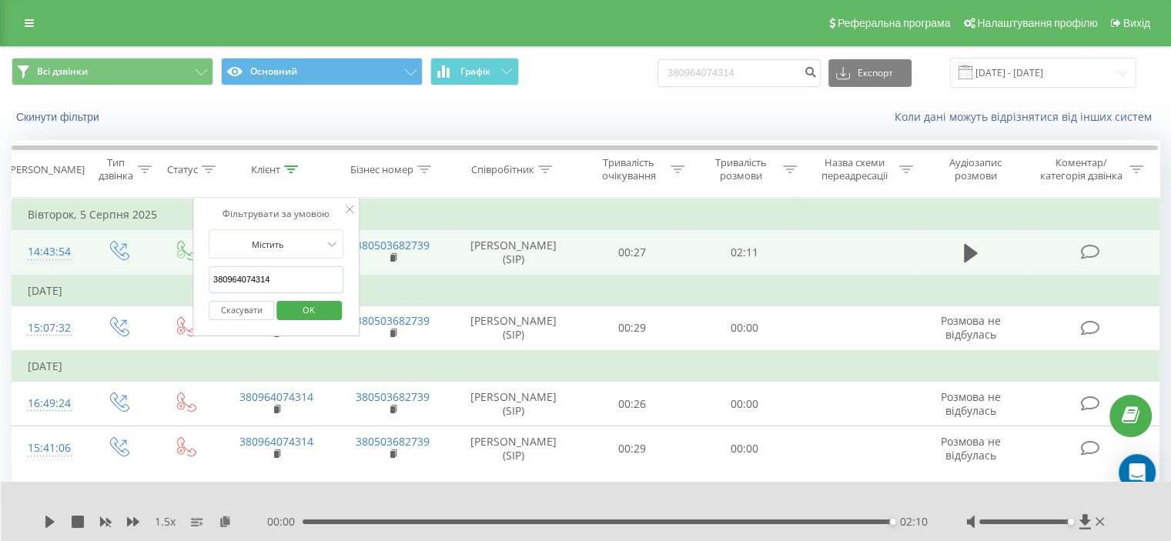
click at [257, 273] on input "380964074314" at bounding box center [277, 279] width 136 height 27
paste input "501874893"
type input "380501874893"
click at [310, 303] on span "OK" at bounding box center [308, 310] width 43 height 24
